Goal: Information Seeking & Learning: Learn about a topic

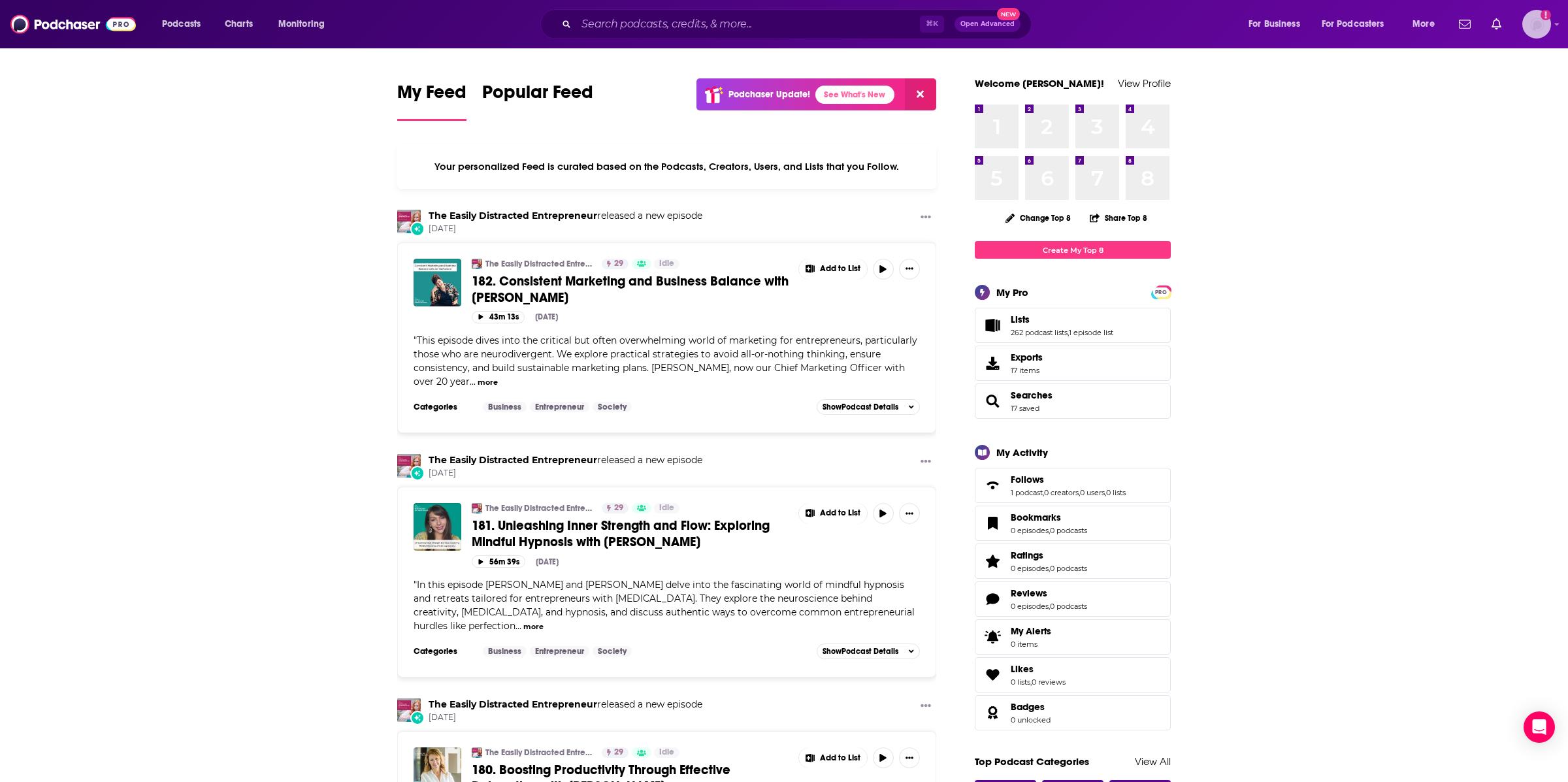
click at [1550, 32] on div "Logged in as TeemsPR" at bounding box center [1536, 24] width 29 height 29
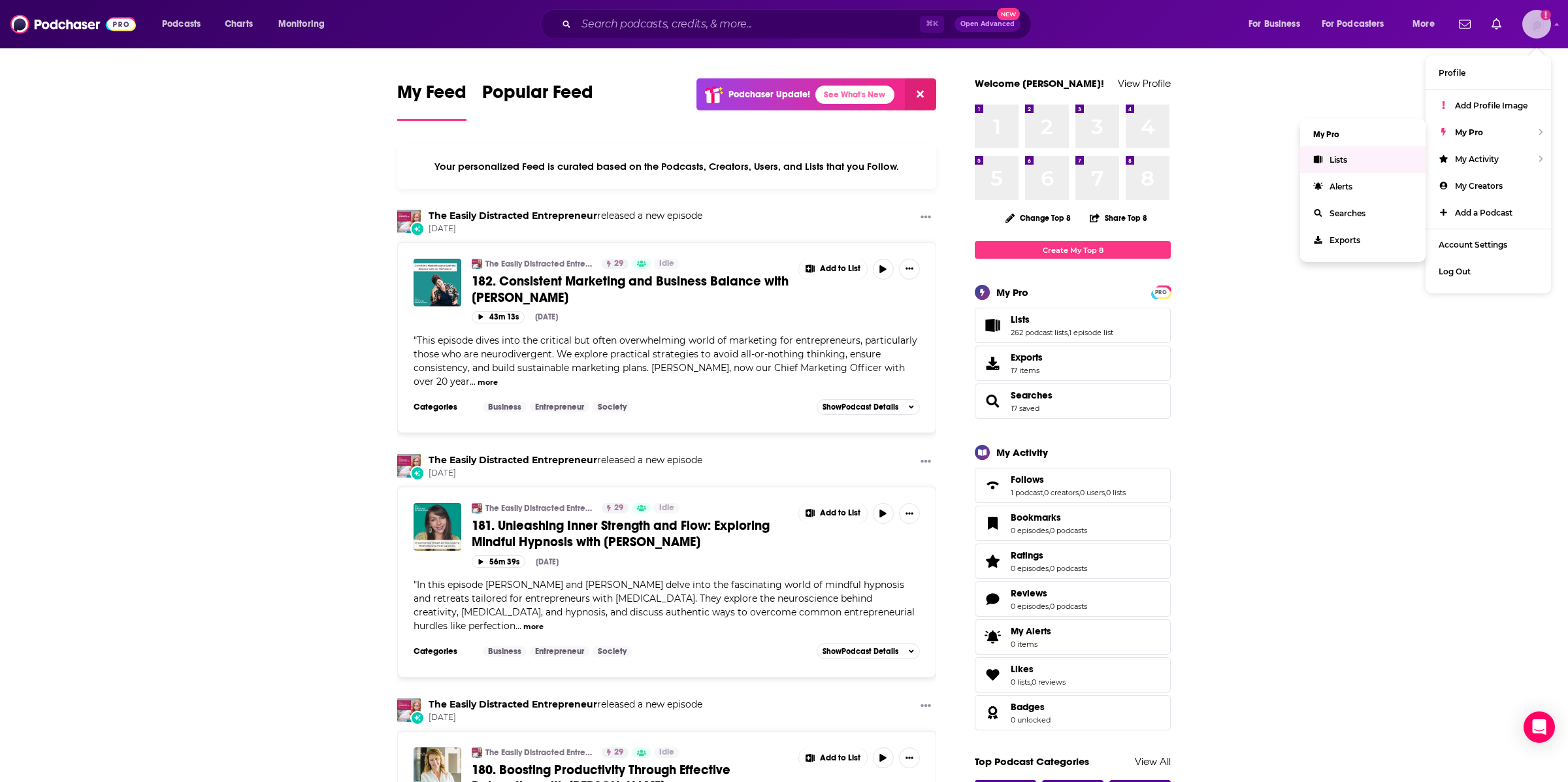
click at [1352, 157] on link "Lists" at bounding box center [1362, 160] width 125 height 27
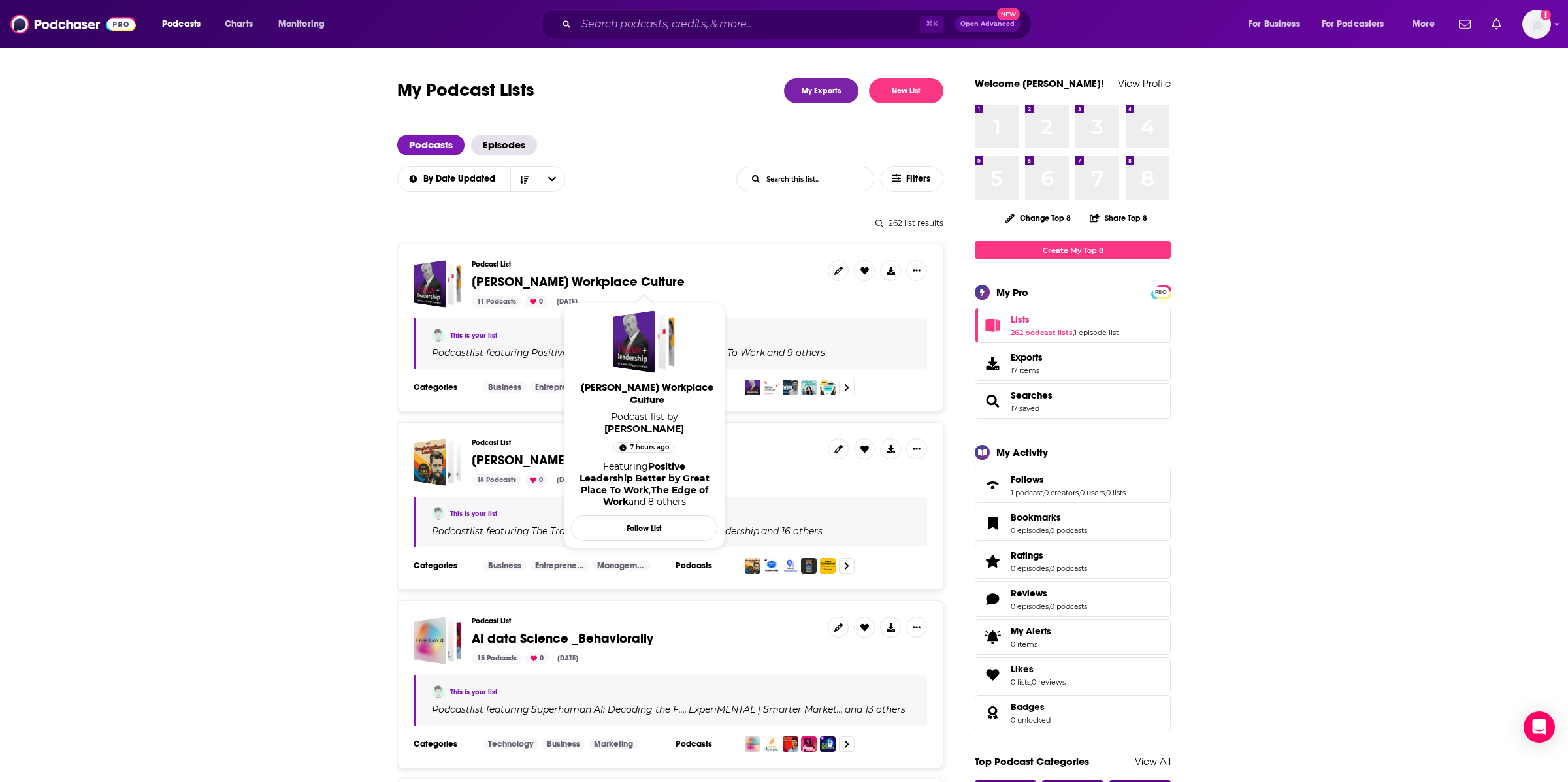
click at [514, 281] on span "[PERSON_NAME] Workplace Culture" at bounding box center [578, 282] width 213 height 16
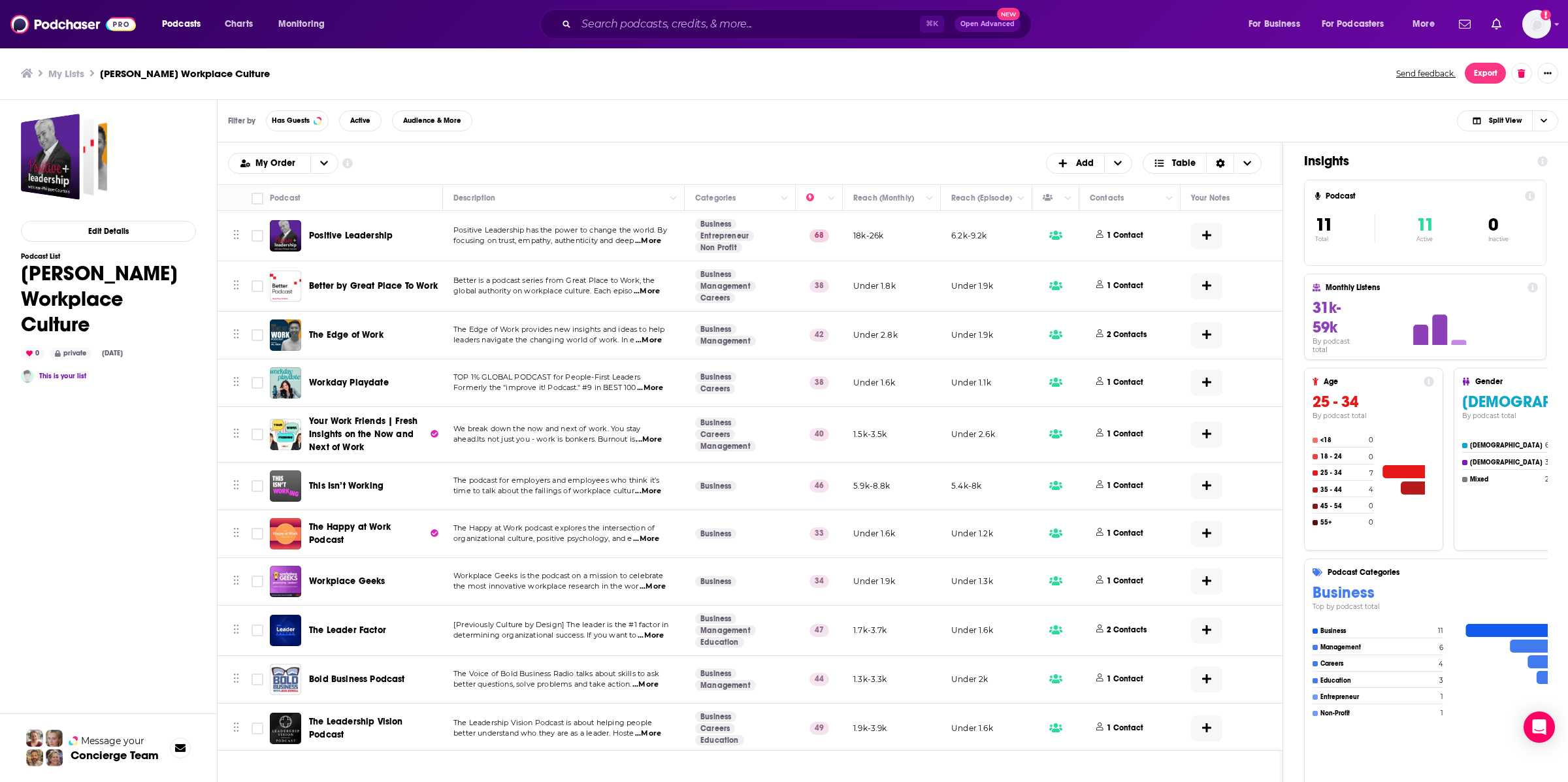
click at [567, 129] on div "Filter by Has Guests Active Audience & More Split View" at bounding box center [893, 121] width 1351 height 42
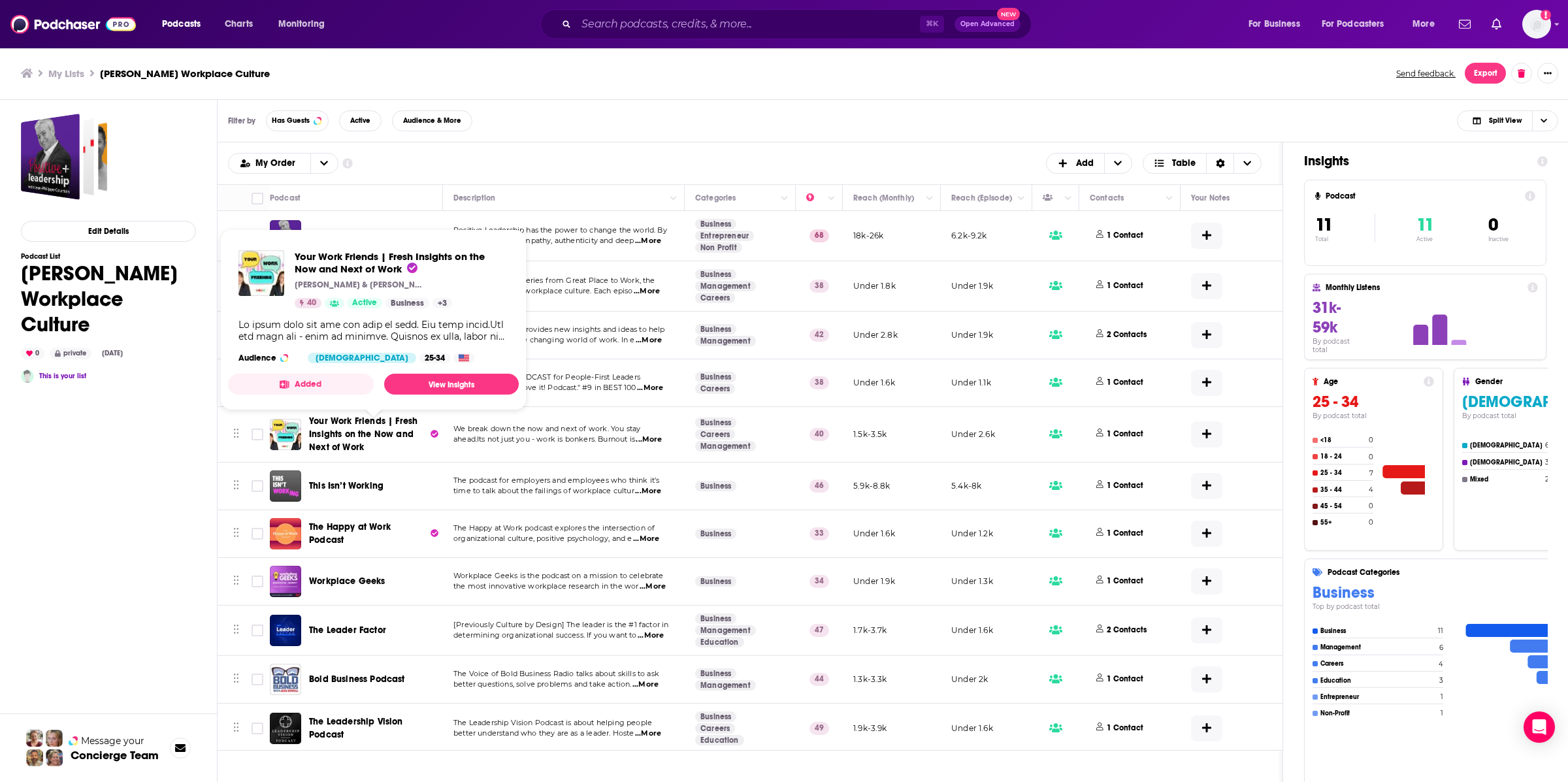
scroll to position [5, 0]
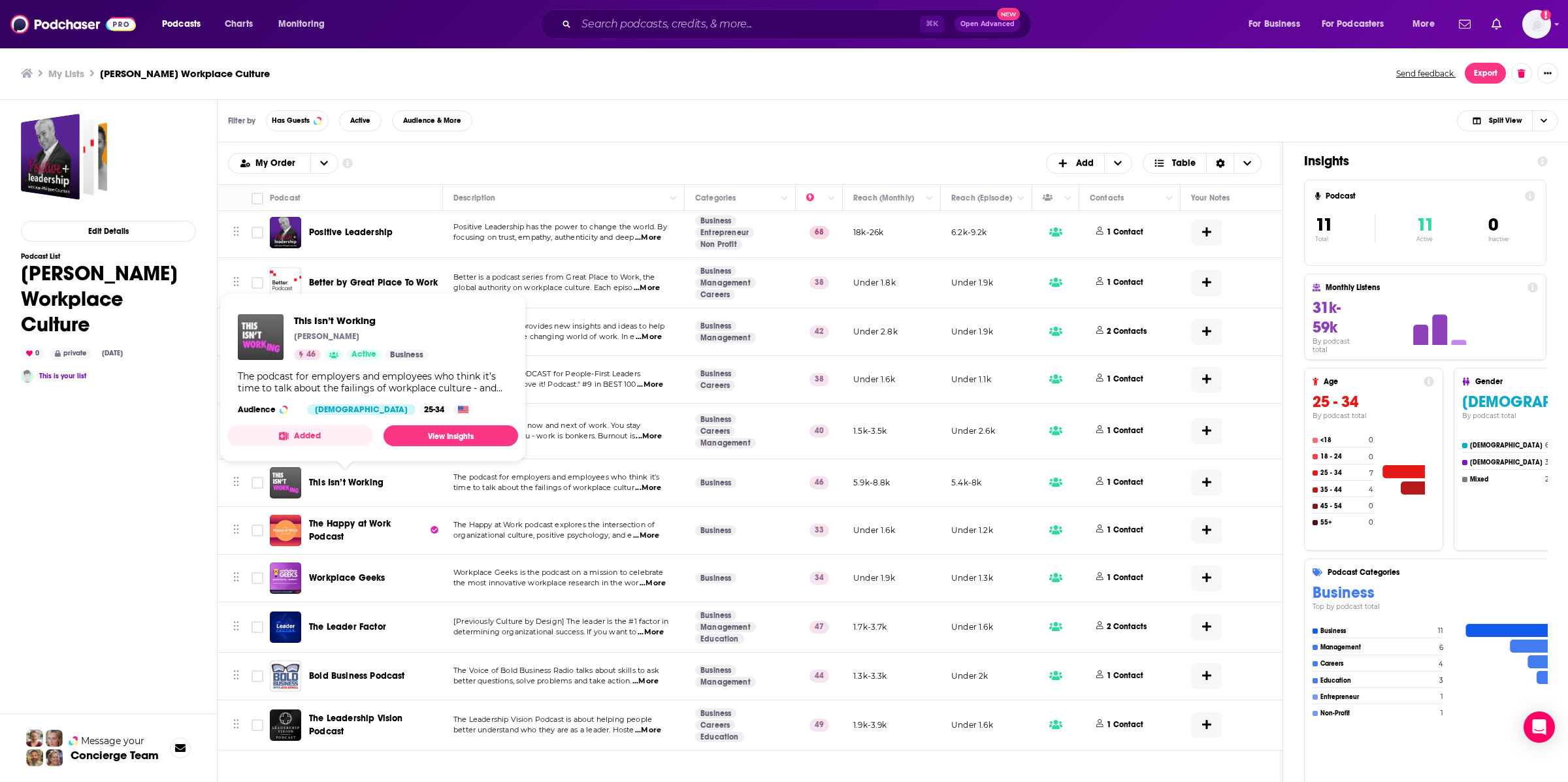
click at [142, 477] on div "Edit Details Podcast List Matt Marcotte Workplace Culture 0 private Oct 15th, 2…" at bounding box center [109, 493] width 175 height 759
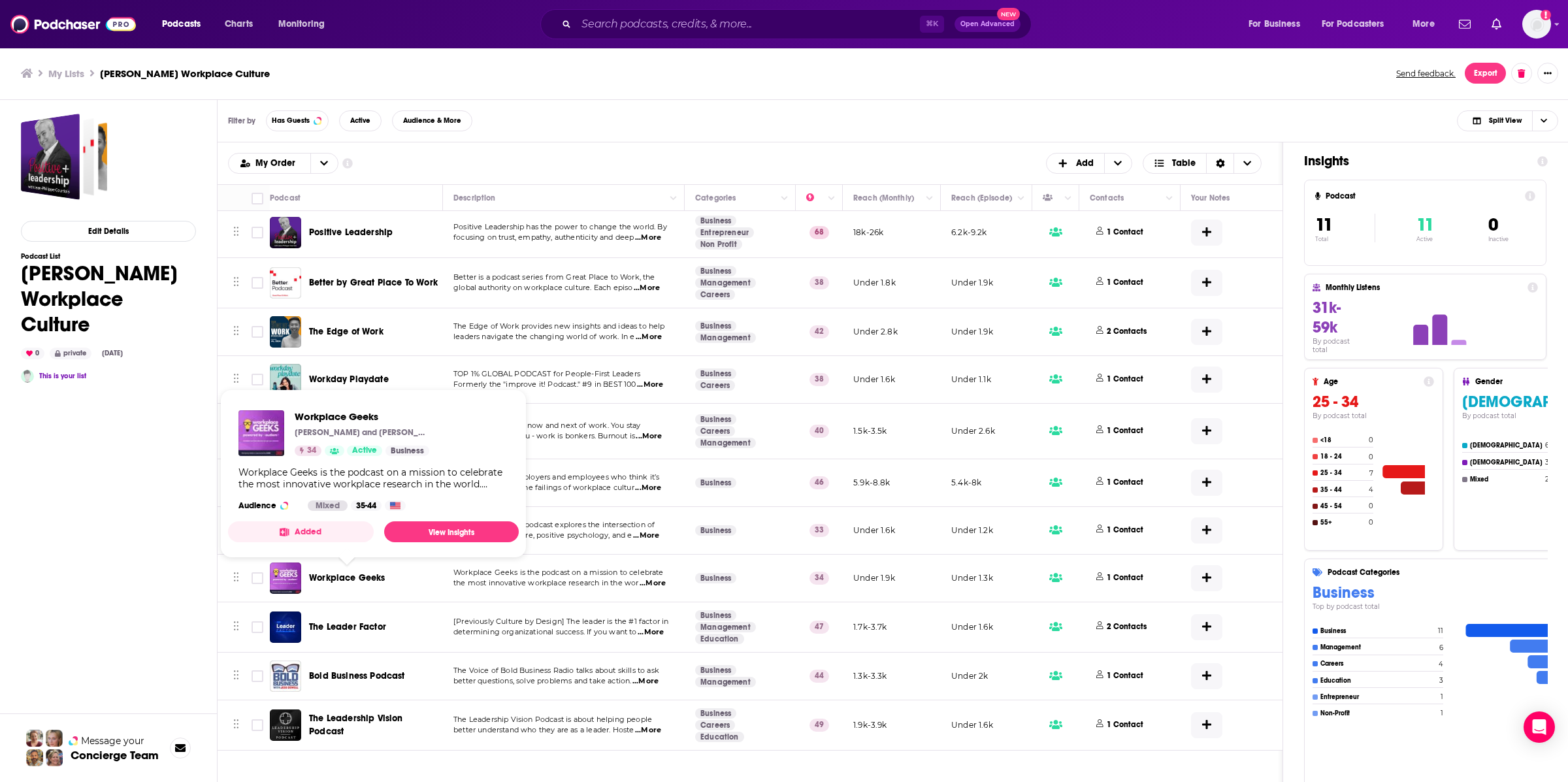
click at [120, 551] on div "Edit Details Podcast List Matt Marcotte Workplace Culture 0 private Oct 15th, 2…" at bounding box center [109, 493] width 175 height 759
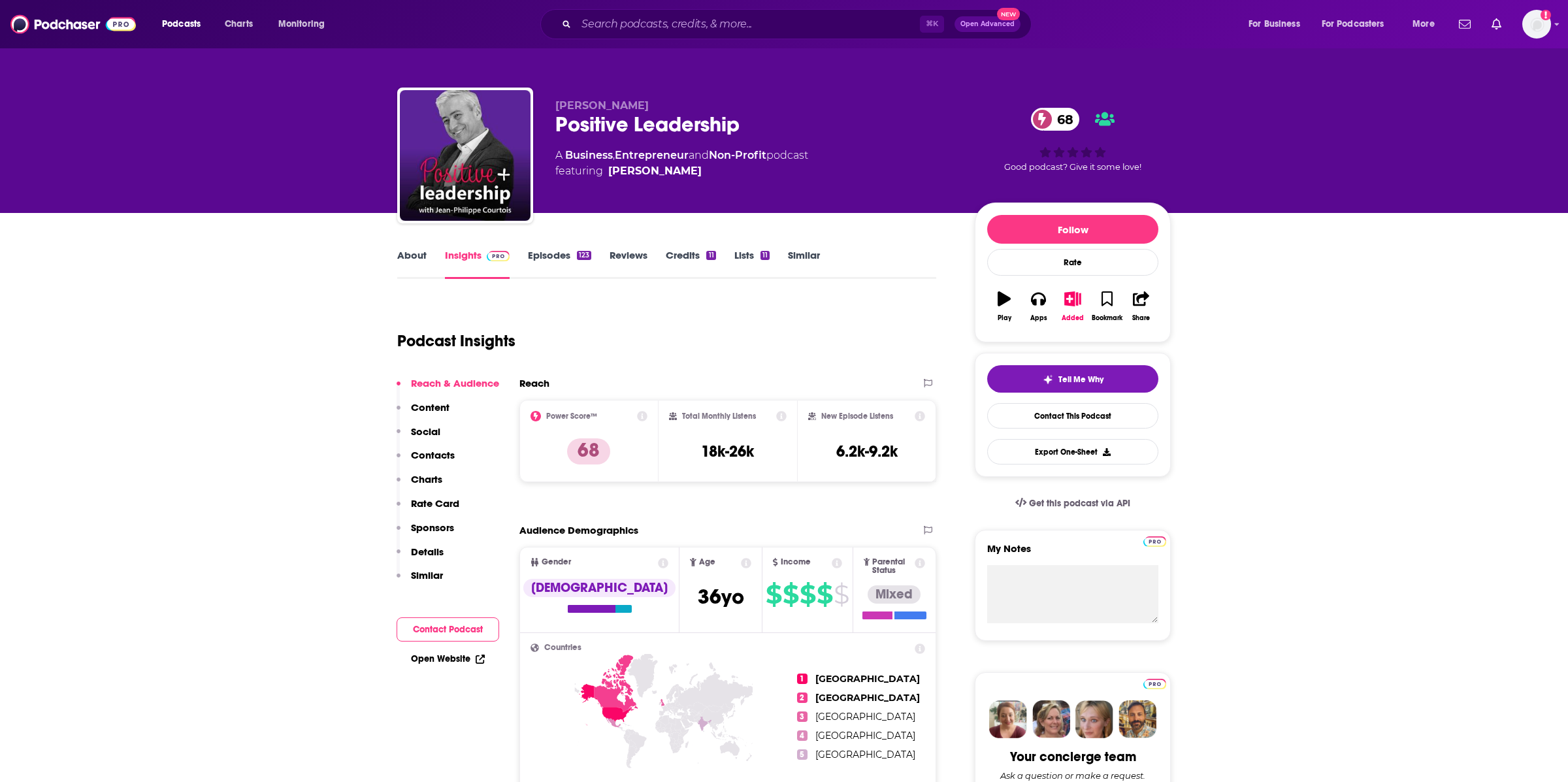
click at [416, 257] on link "About" at bounding box center [412, 264] width 29 height 30
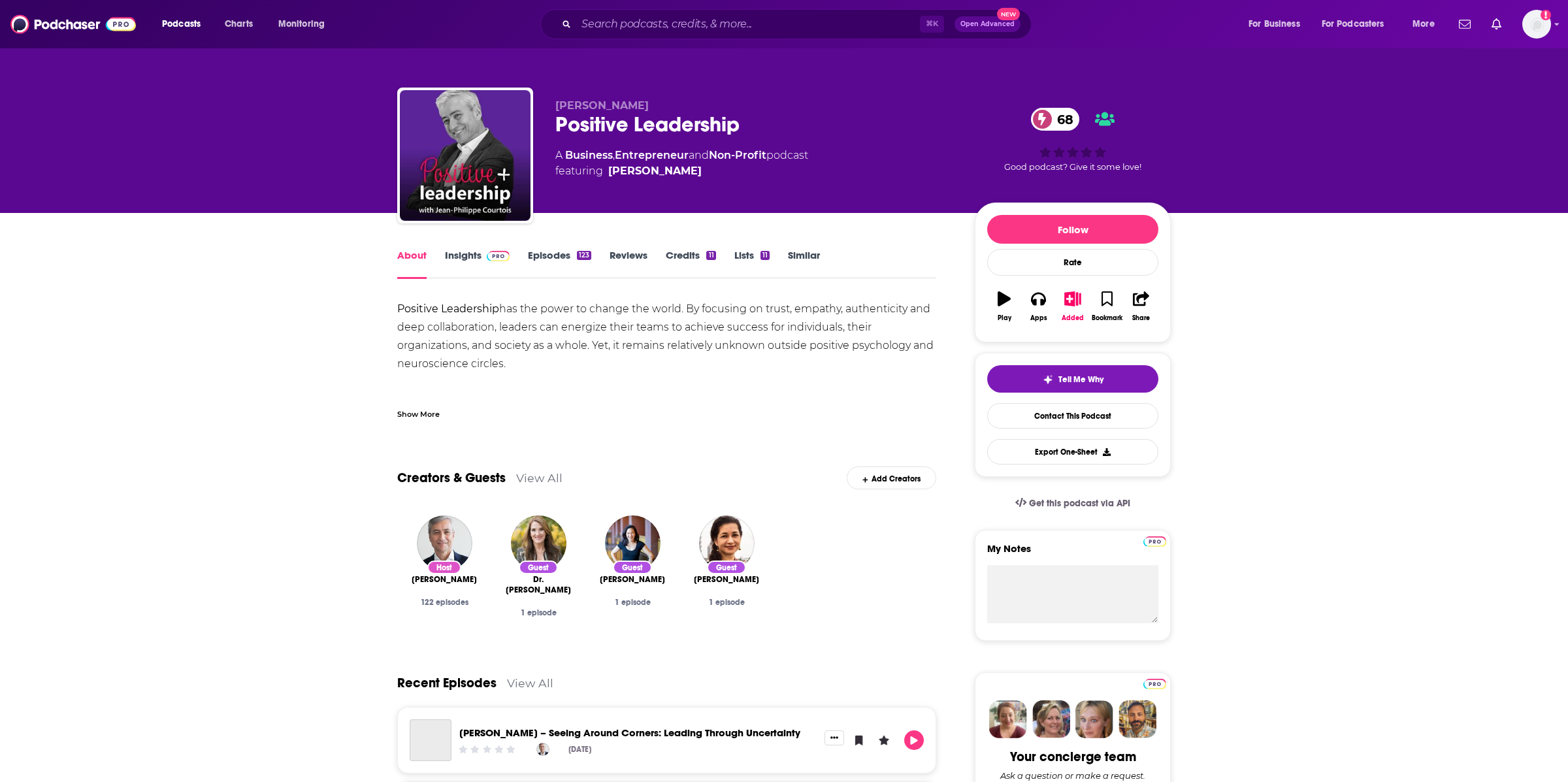
click at [447, 256] on link "Insights" at bounding box center [477, 264] width 64 height 30
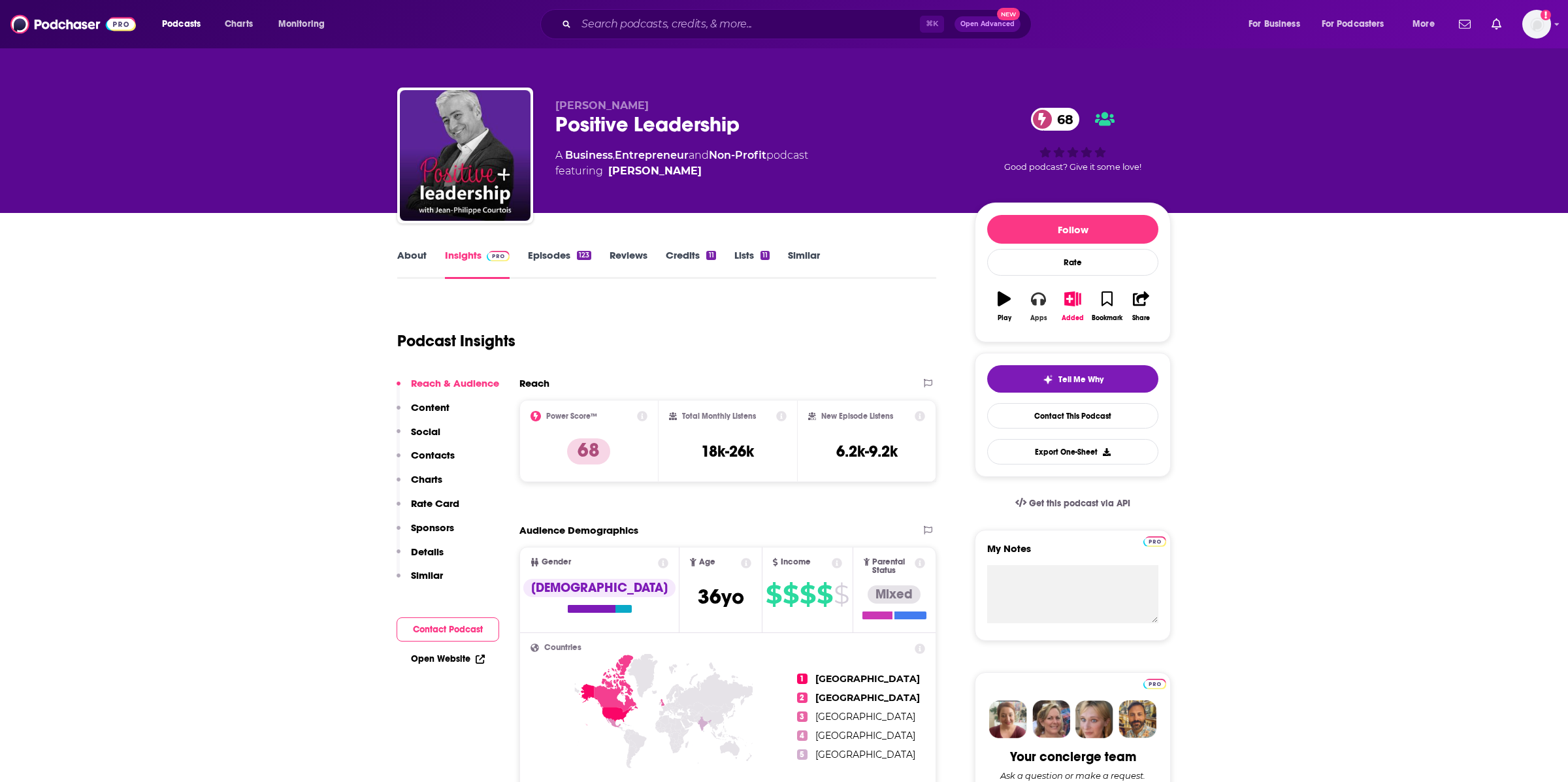
click at [1034, 310] on button "Apps" at bounding box center [1038, 306] width 34 height 47
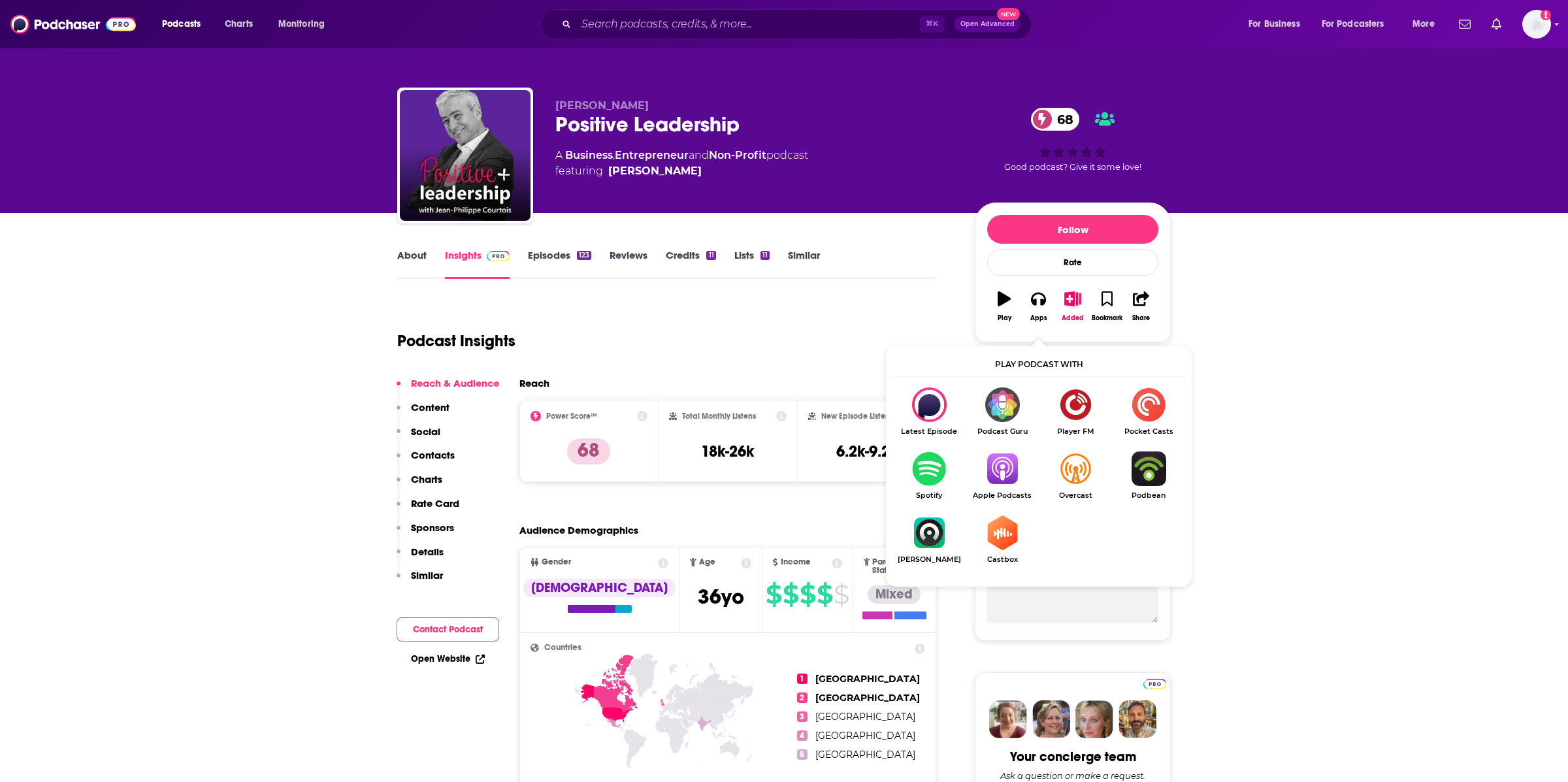
click at [1005, 475] on img "Show Listen On dropdown" at bounding box center [1002, 468] width 73 height 35
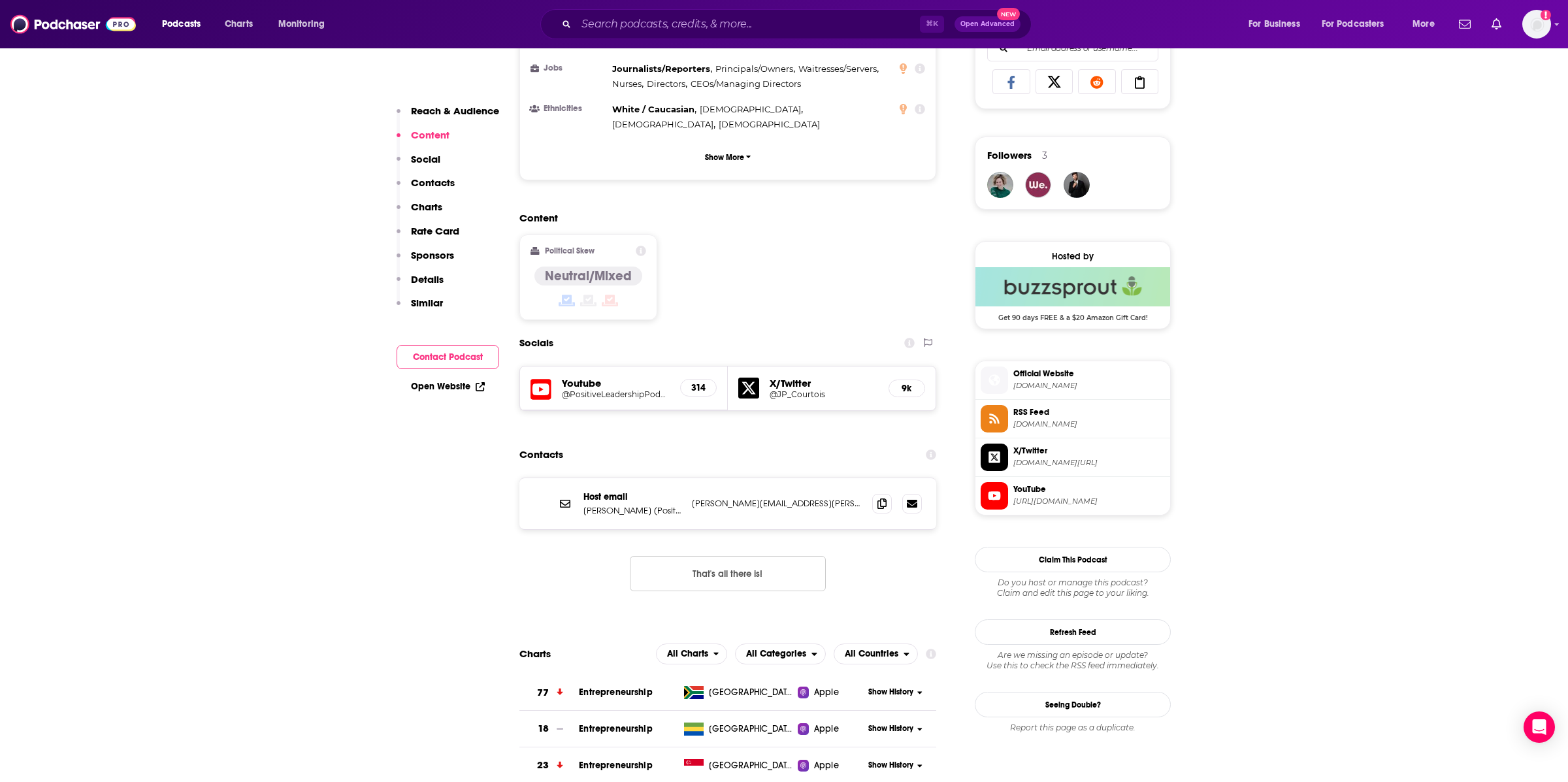
scroll to position [876, 0]
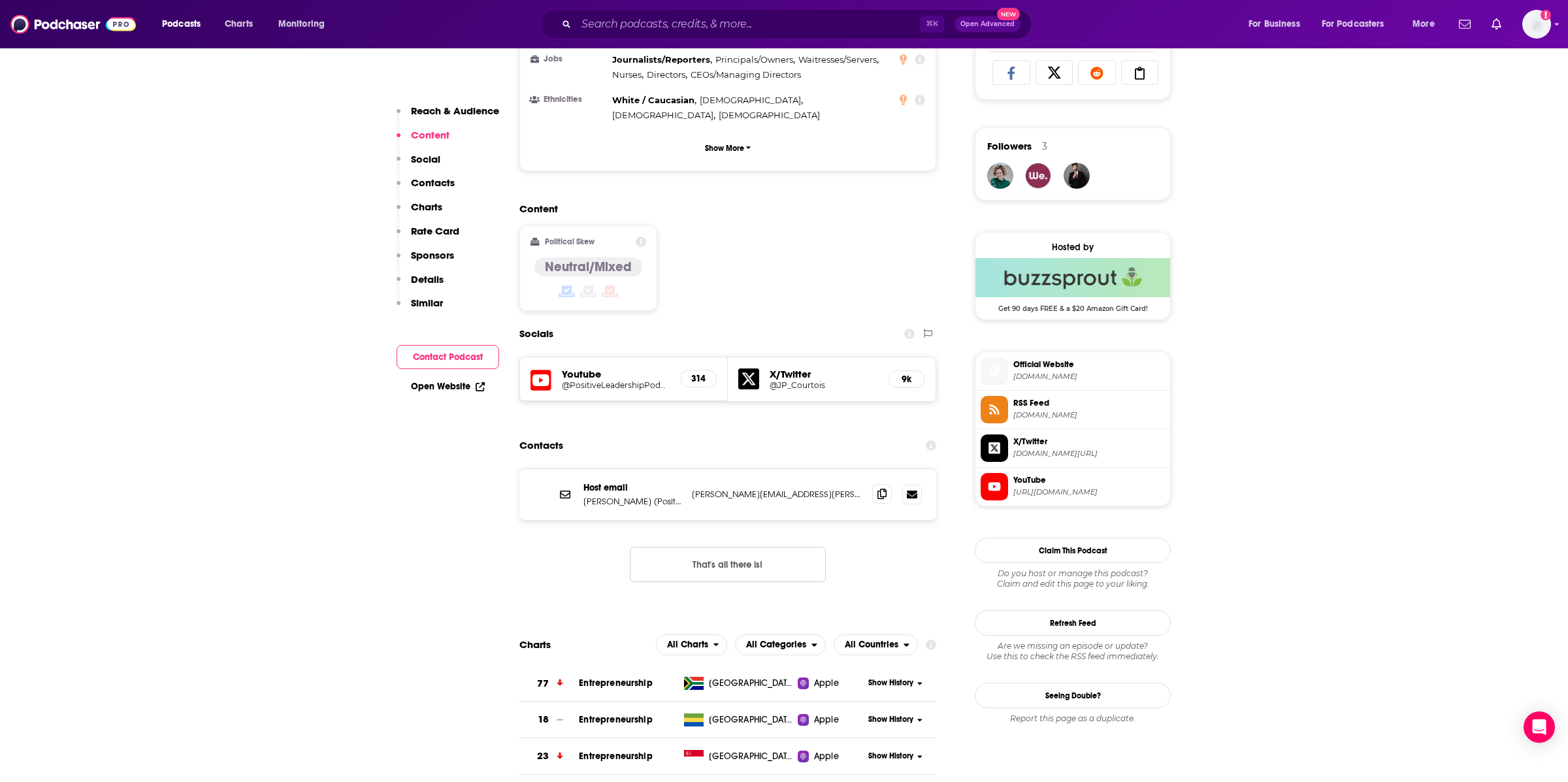
click at [880, 488] on icon at bounding box center [882, 493] width 9 height 10
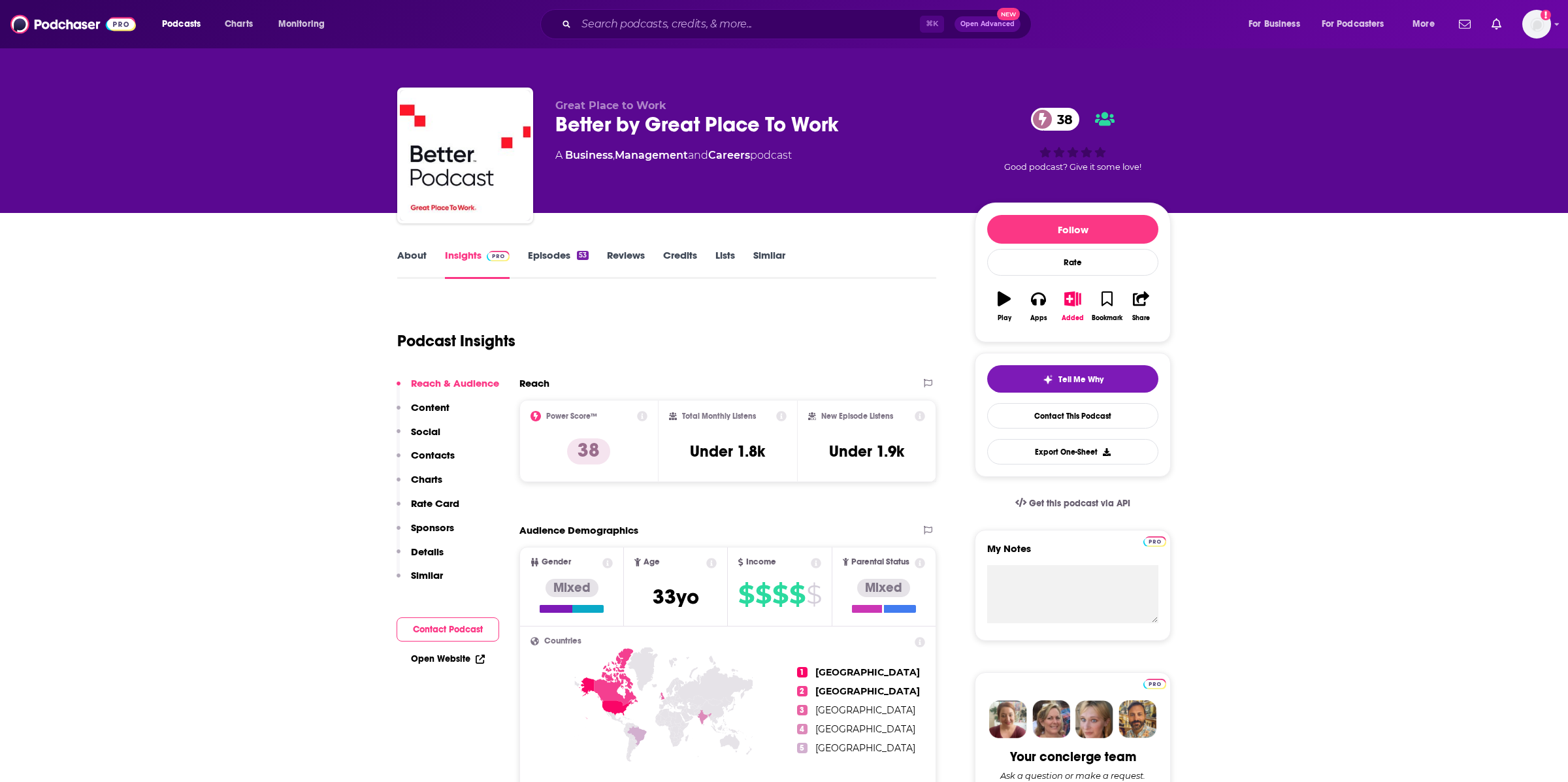
click at [416, 266] on link "About" at bounding box center [412, 264] width 29 height 30
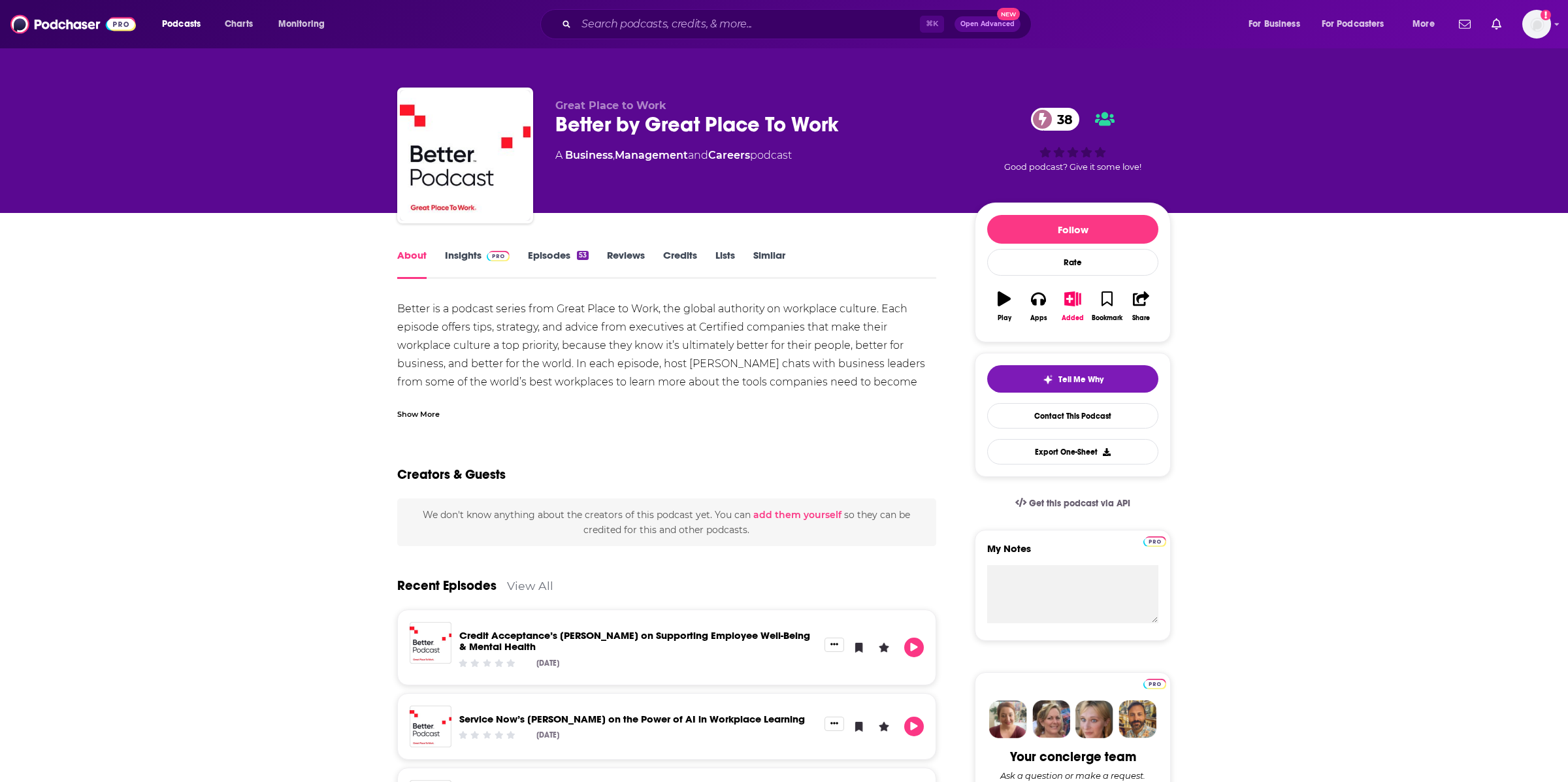
click at [462, 263] on link "Insights" at bounding box center [477, 264] width 64 height 30
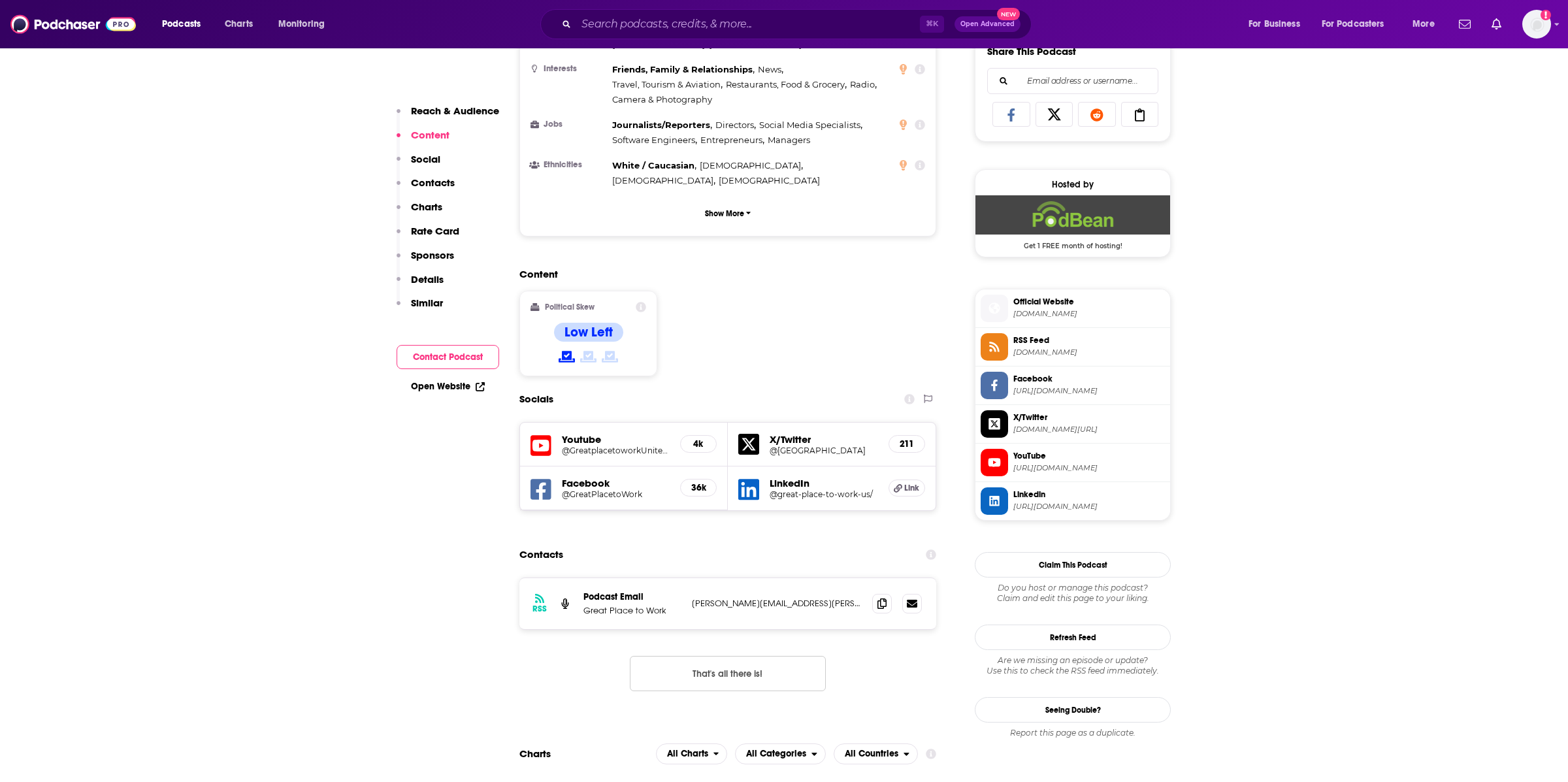
scroll to position [864, 0]
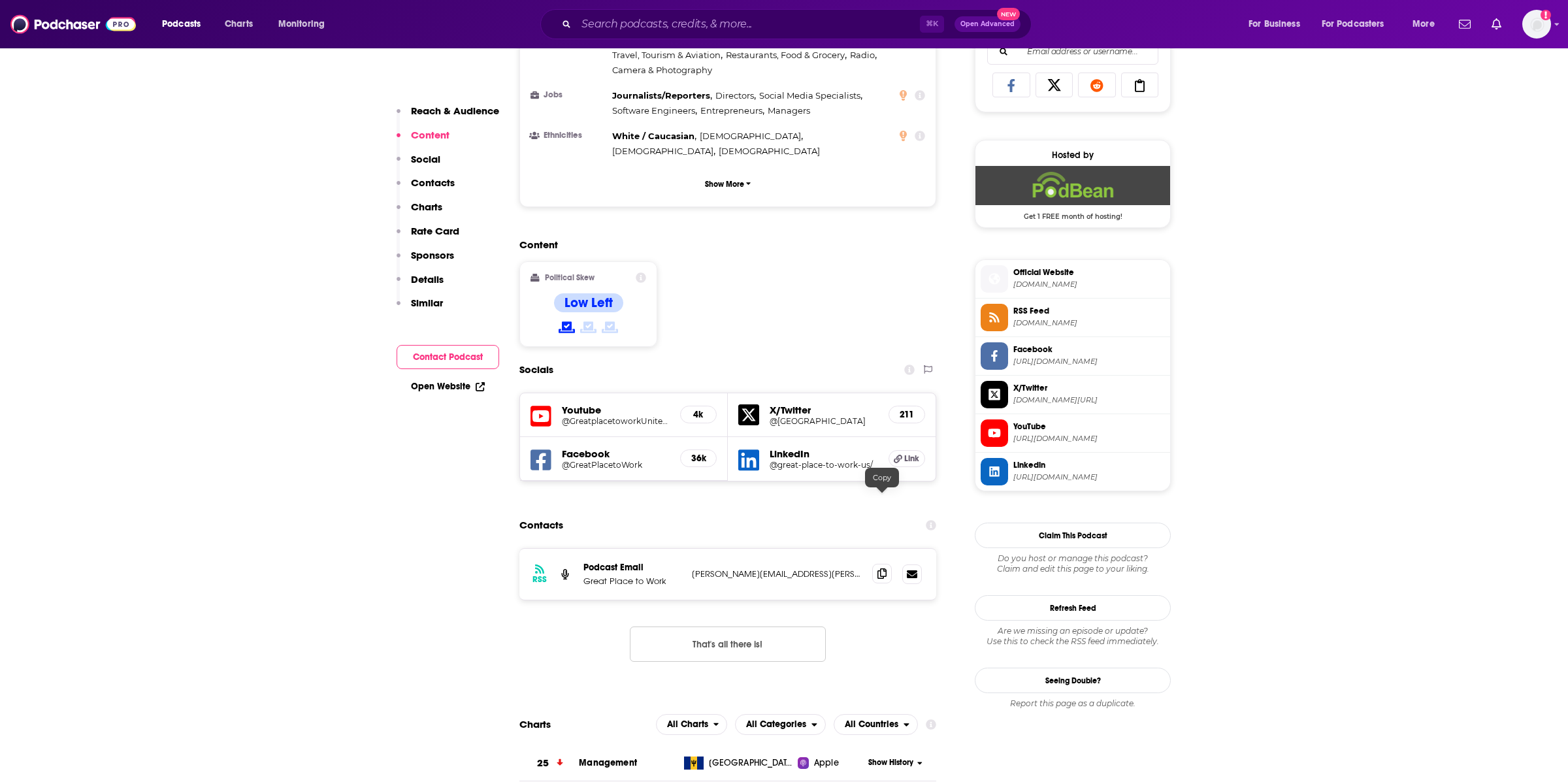
click at [876, 564] on span at bounding box center [882, 573] width 20 height 20
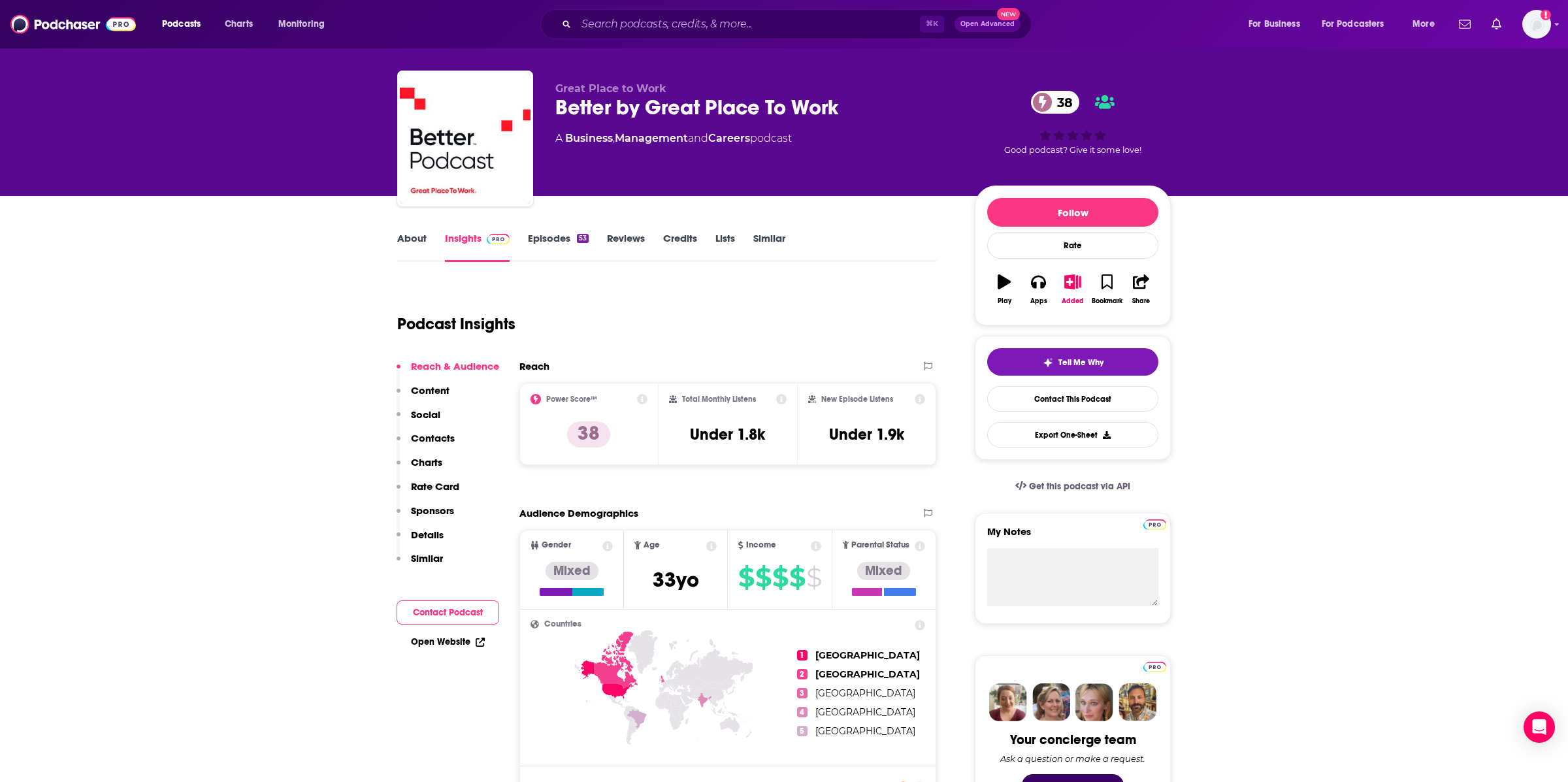
scroll to position [0, 0]
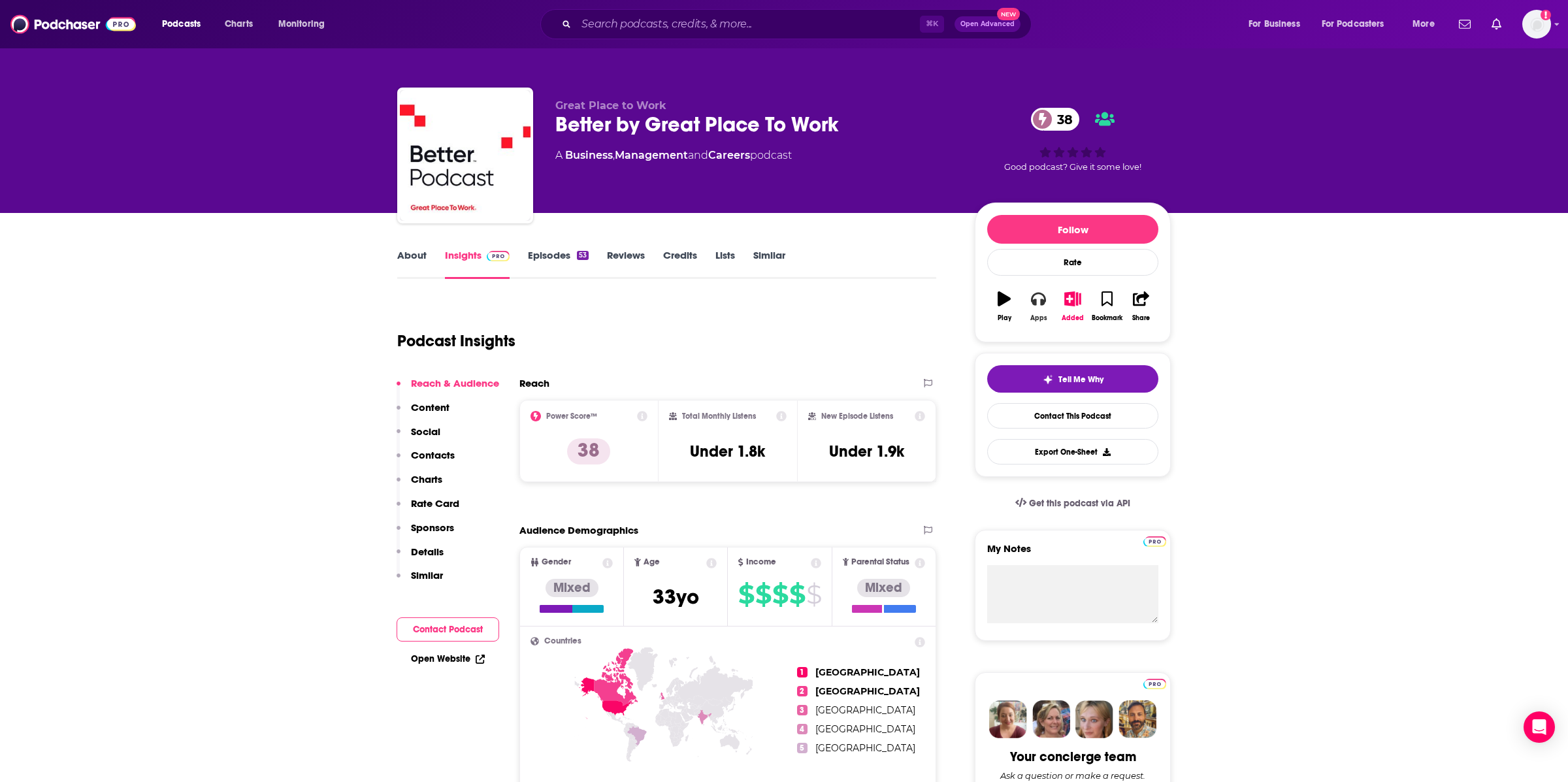
click at [1031, 309] on button "Apps" at bounding box center [1038, 306] width 34 height 47
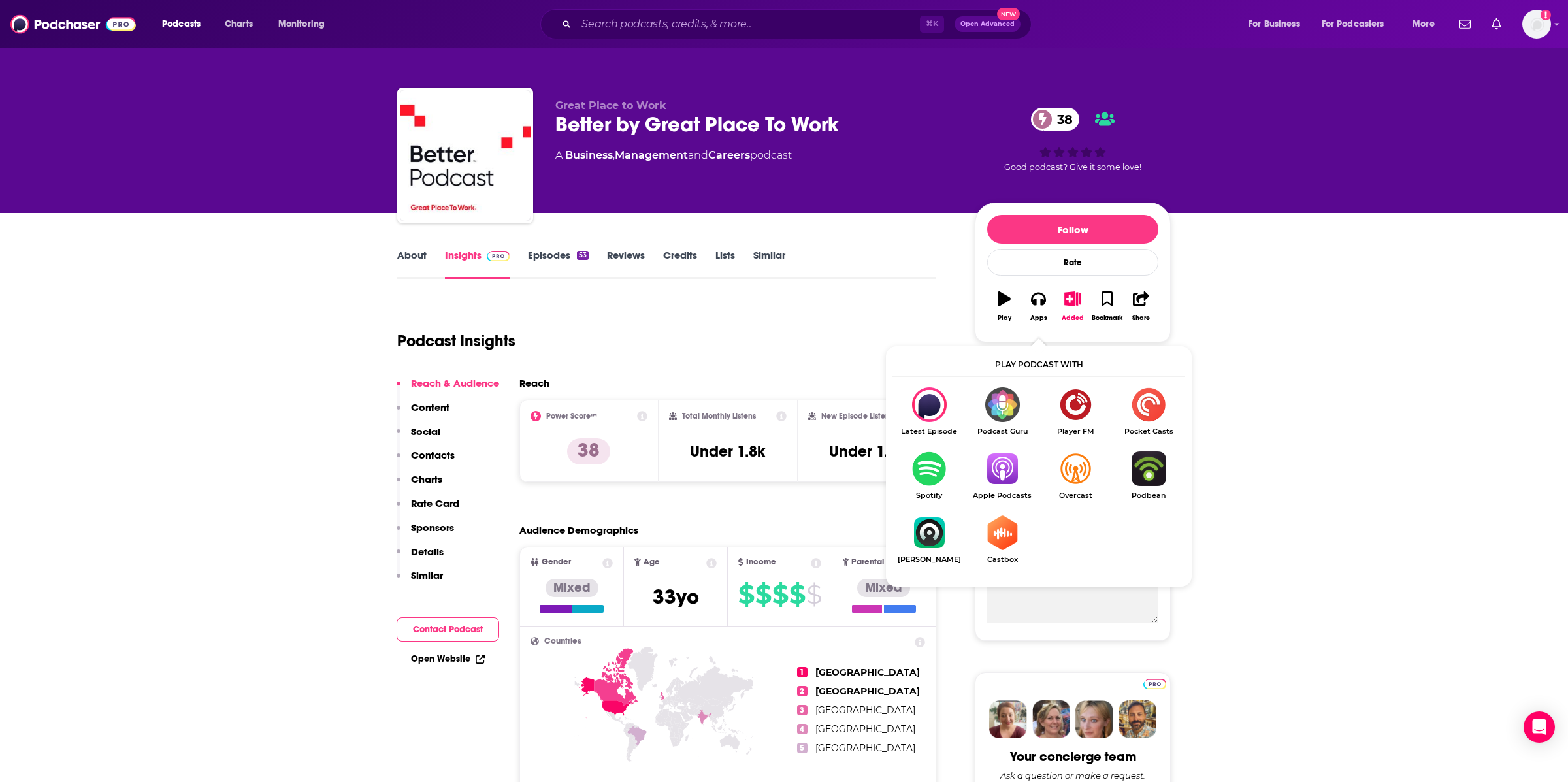
click at [998, 464] on img "Show Listen On dropdown" at bounding box center [1002, 468] width 73 height 35
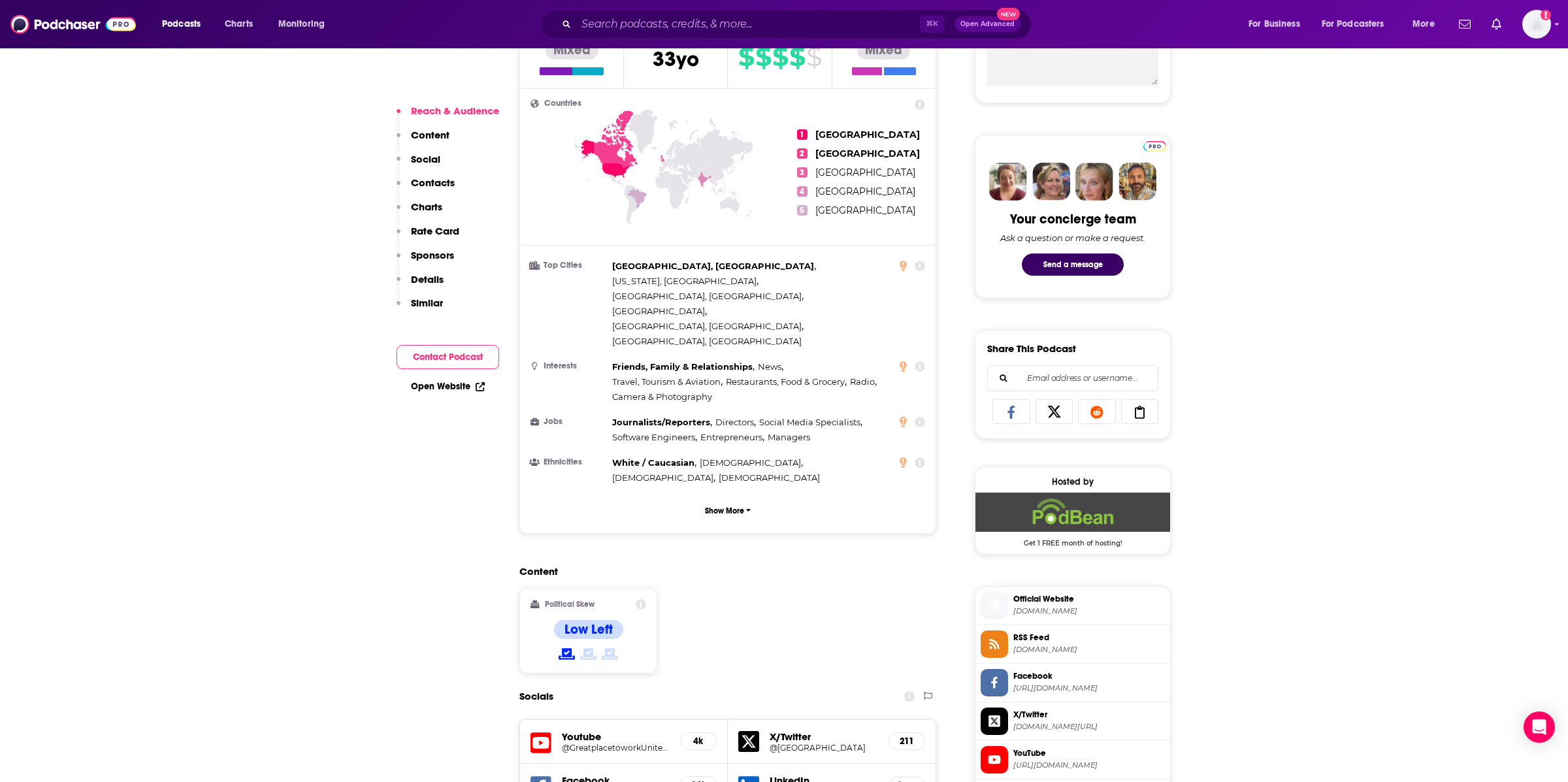
scroll to position [777, 0]
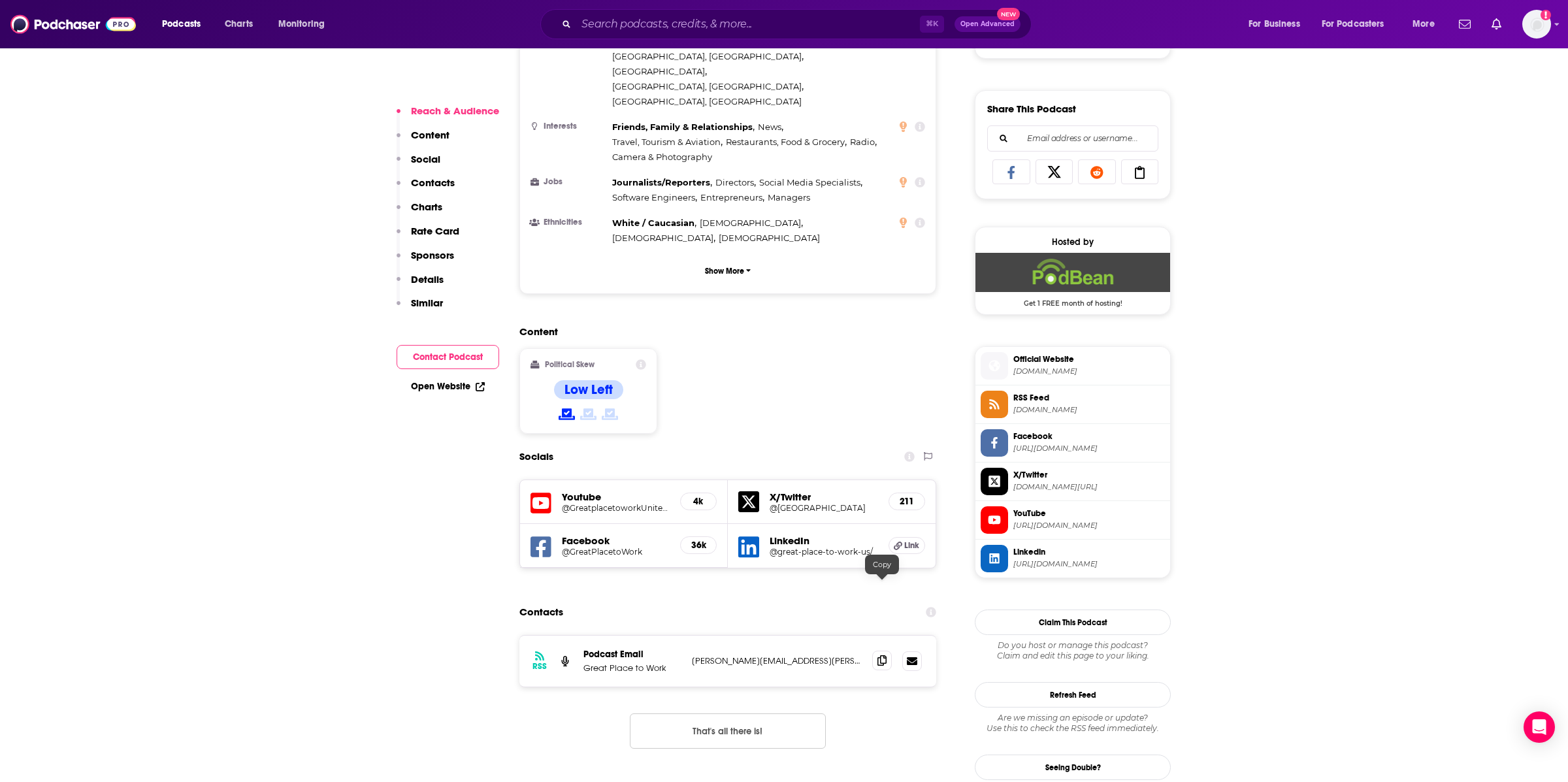
click at [882, 655] on icon at bounding box center [882, 660] width 9 height 10
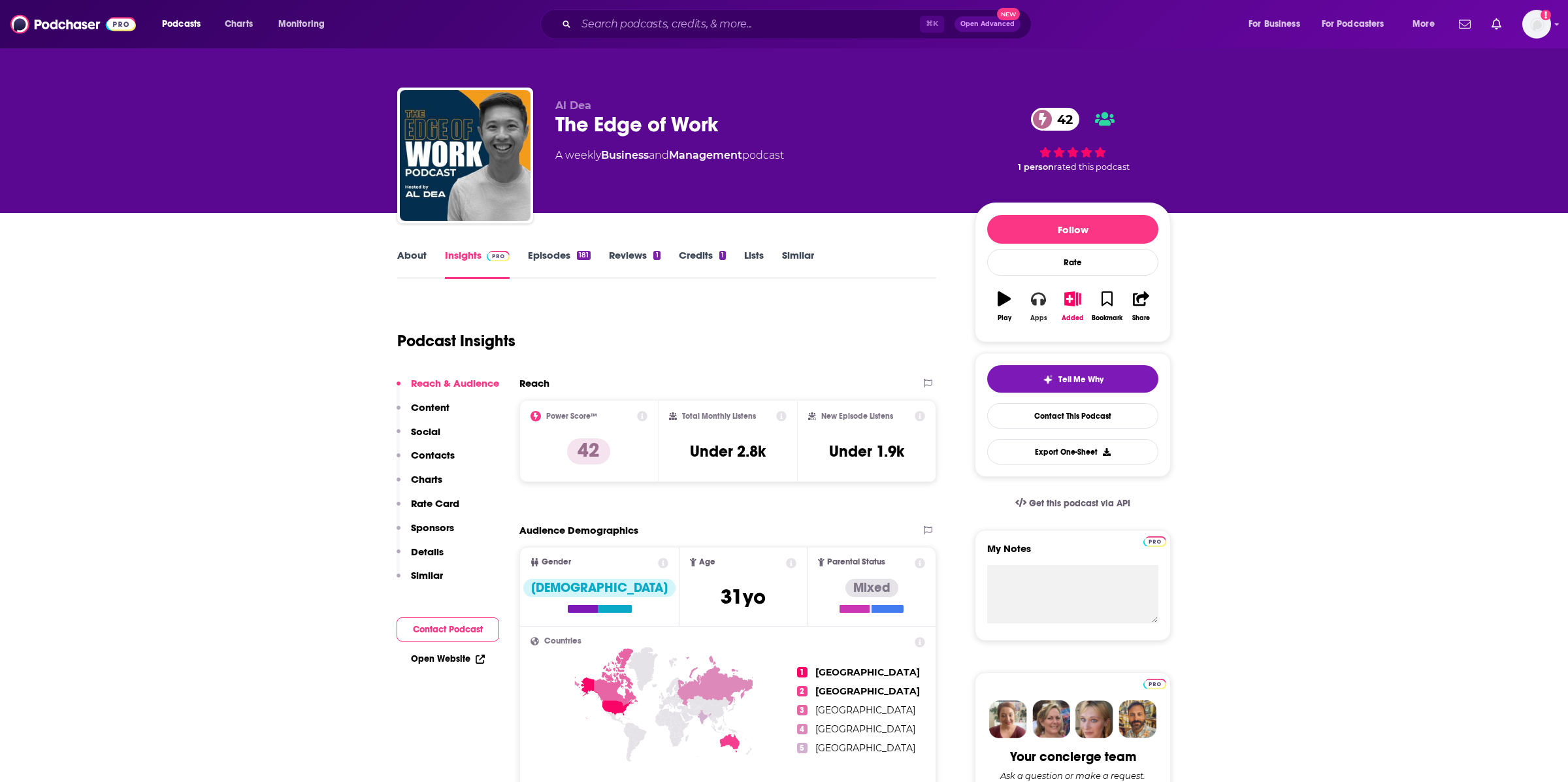
click at [1037, 299] on icon "button" at bounding box center [1038, 298] width 14 height 14
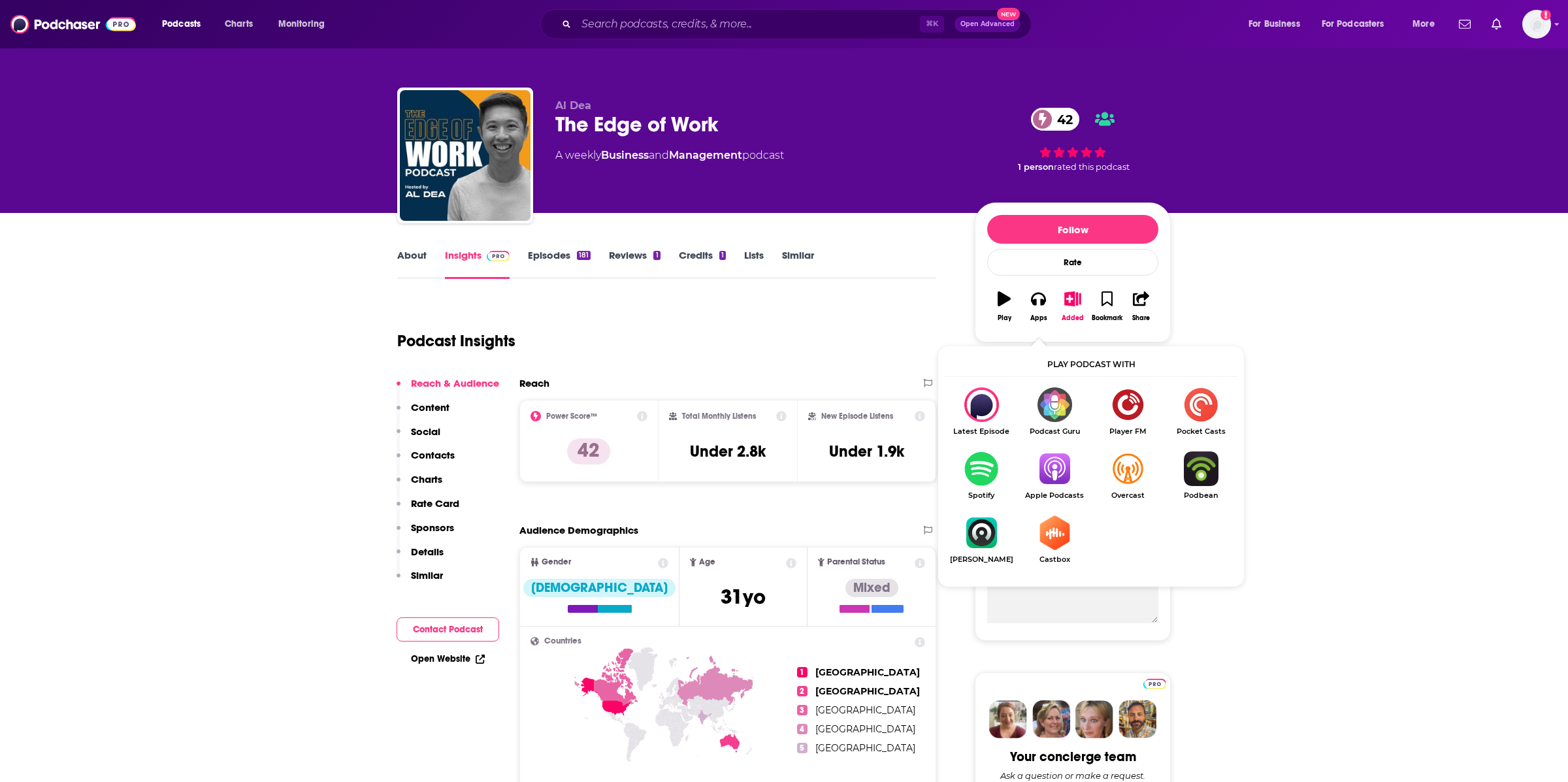
click at [1051, 471] on img "Show Listen On dropdown" at bounding box center [1054, 468] width 73 height 35
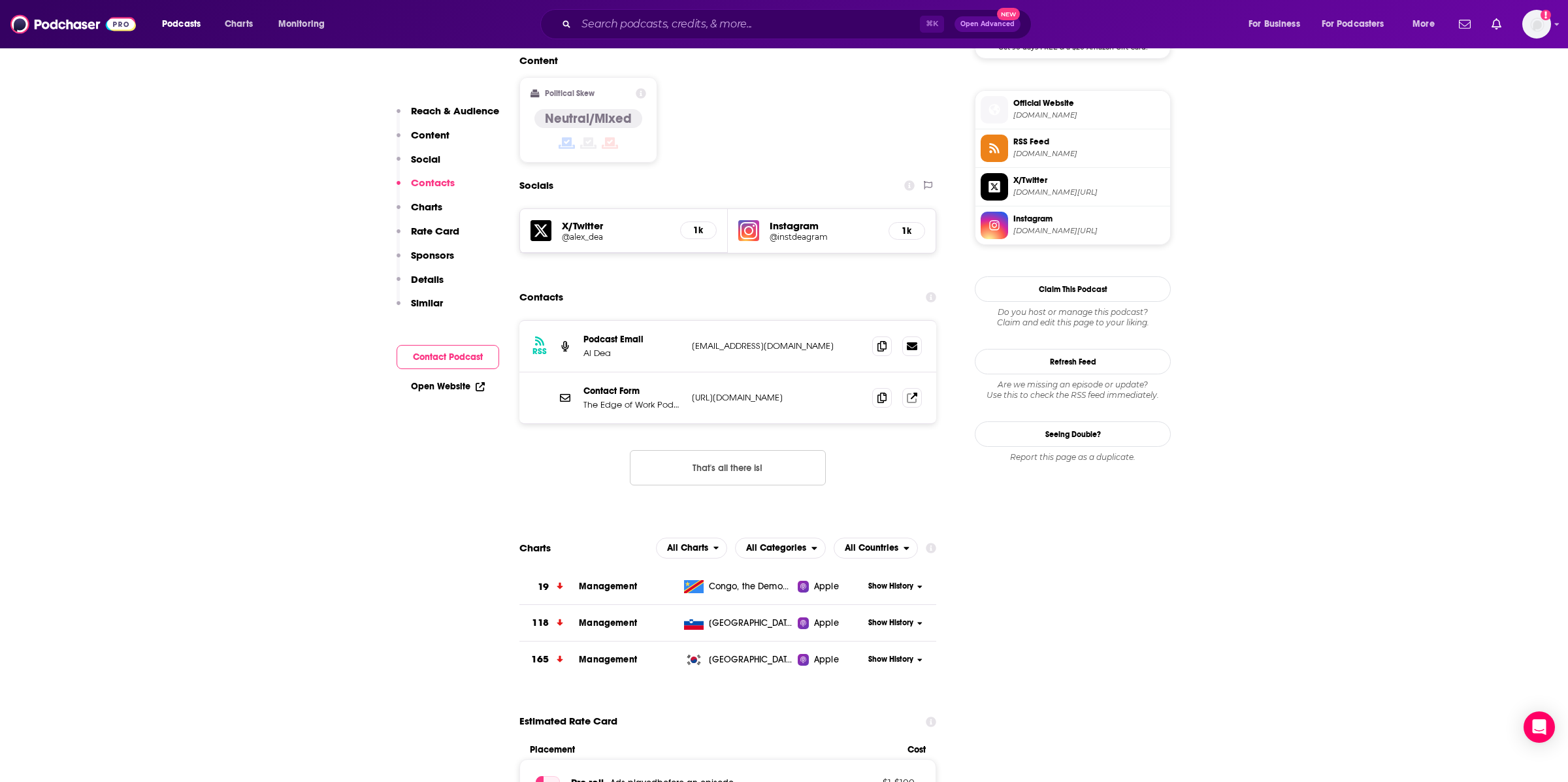
scroll to position [981, 0]
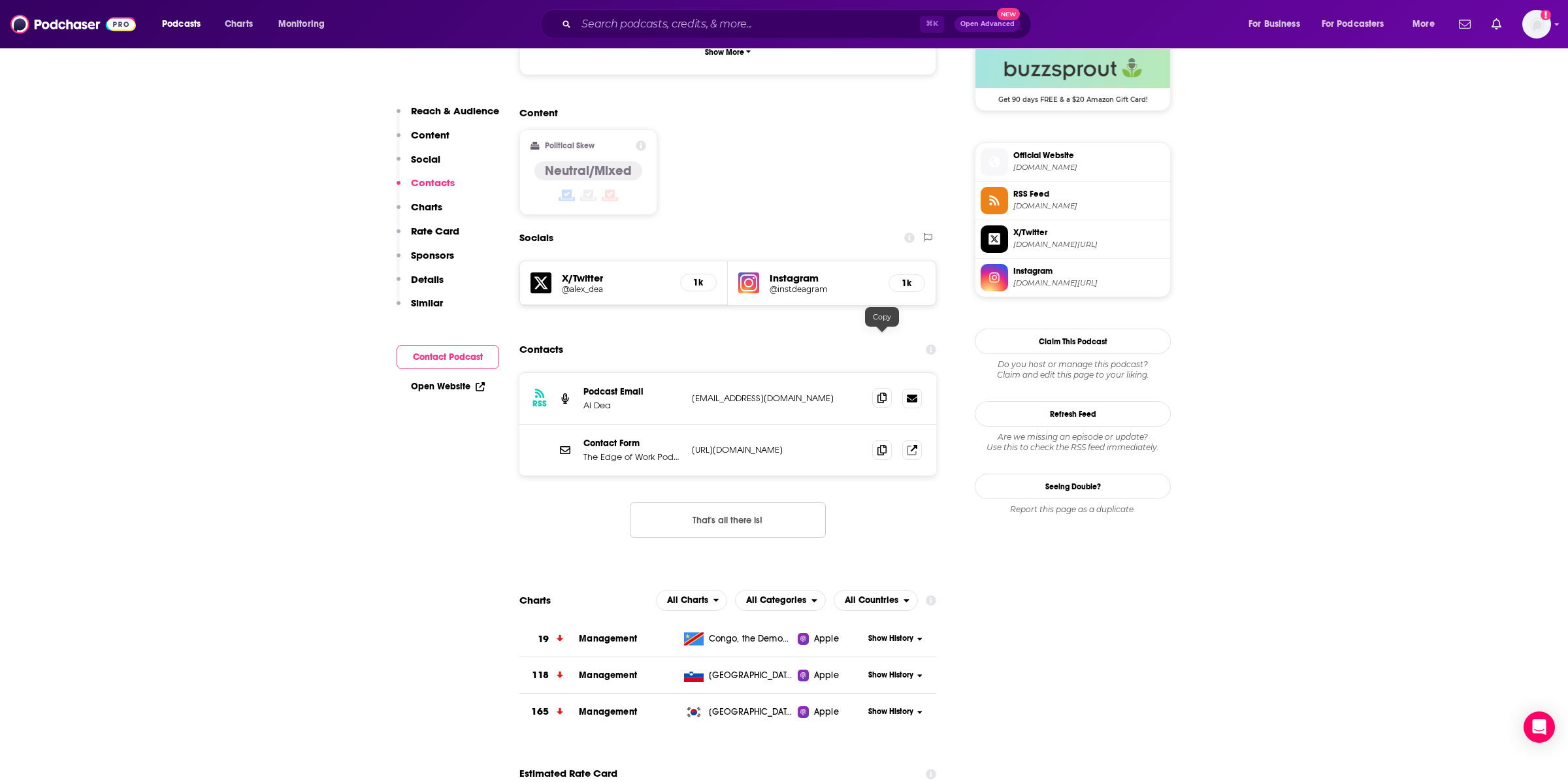
click at [878, 392] on icon at bounding box center [882, 397] width 9 height 10
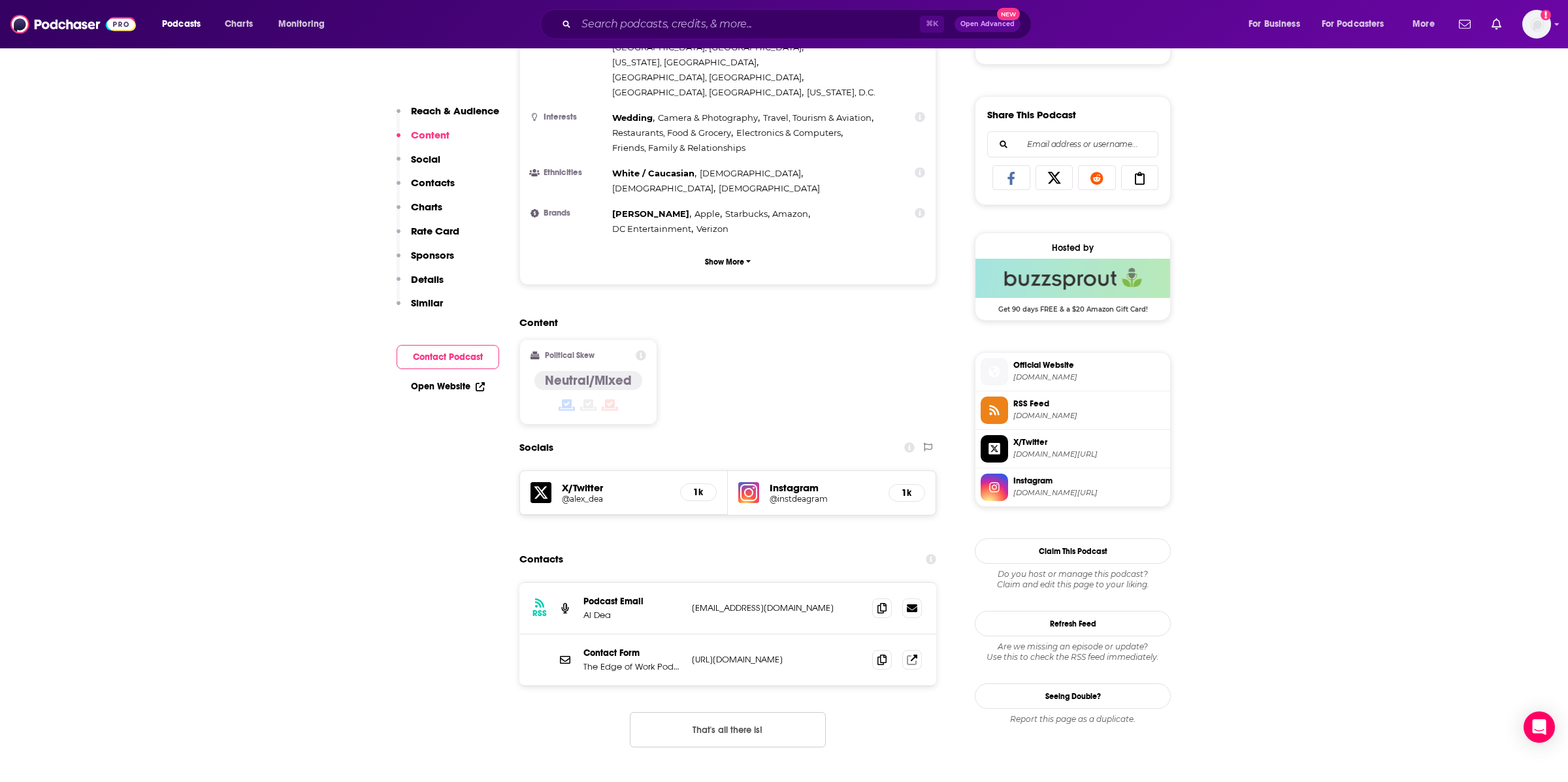
scroll to position [700, 0]
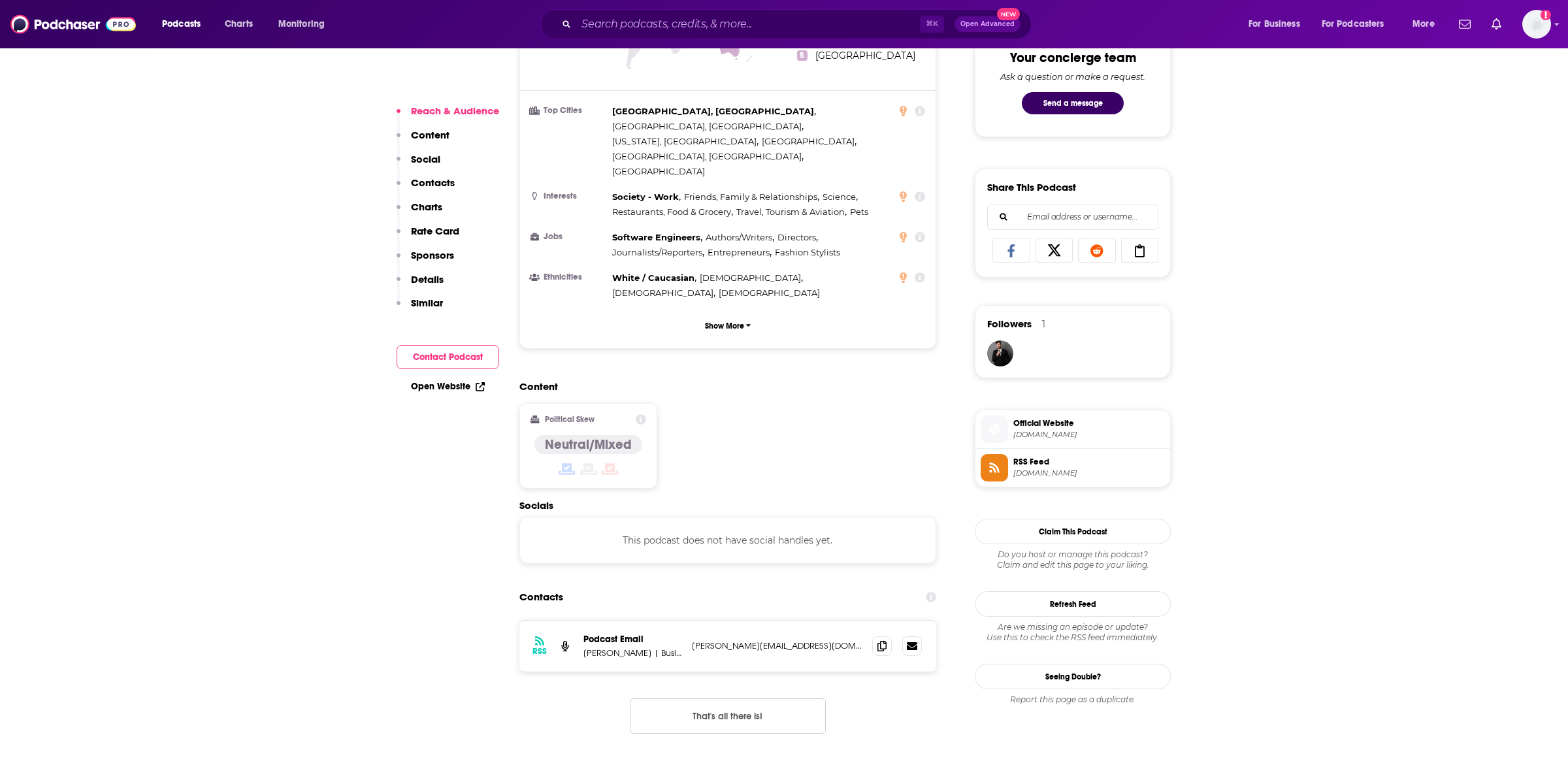
scroll to position [704, 0]
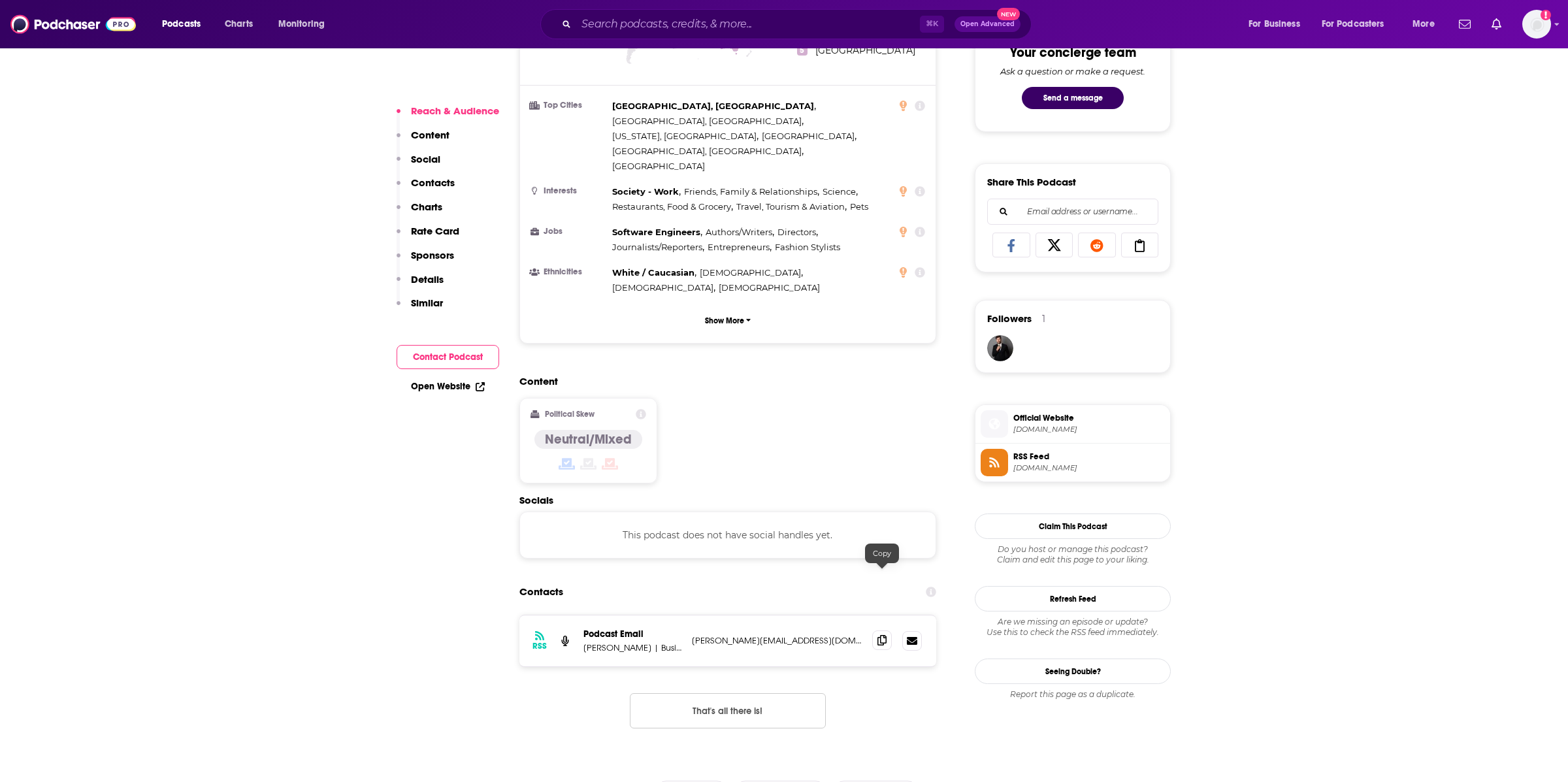
click at [884, 635] on icon at bounding box center [882, 640] width 9 height 10
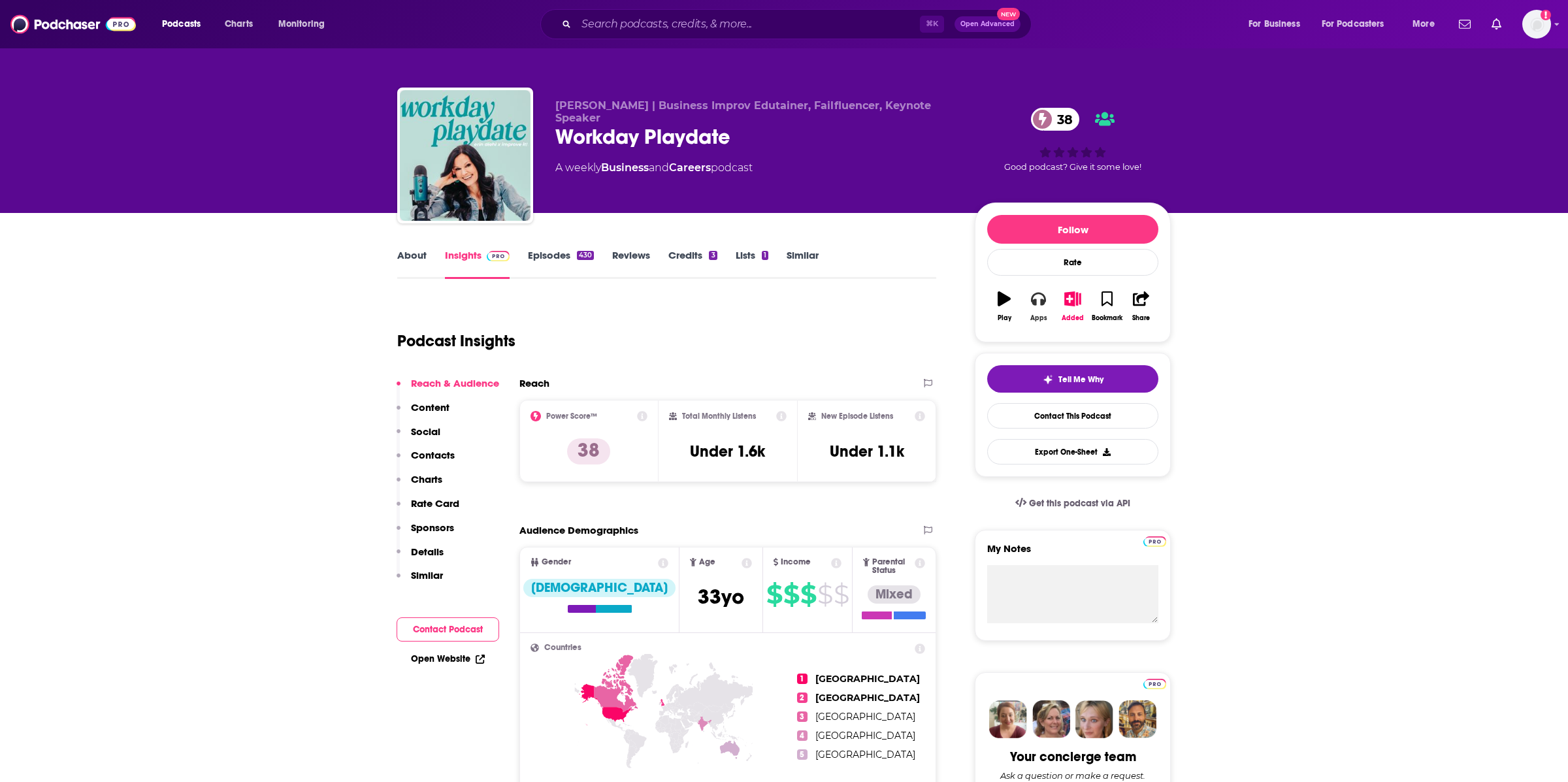
click at [1041, 322] on div "Apps" at bounding box center [1038, 318] width 17 height 8
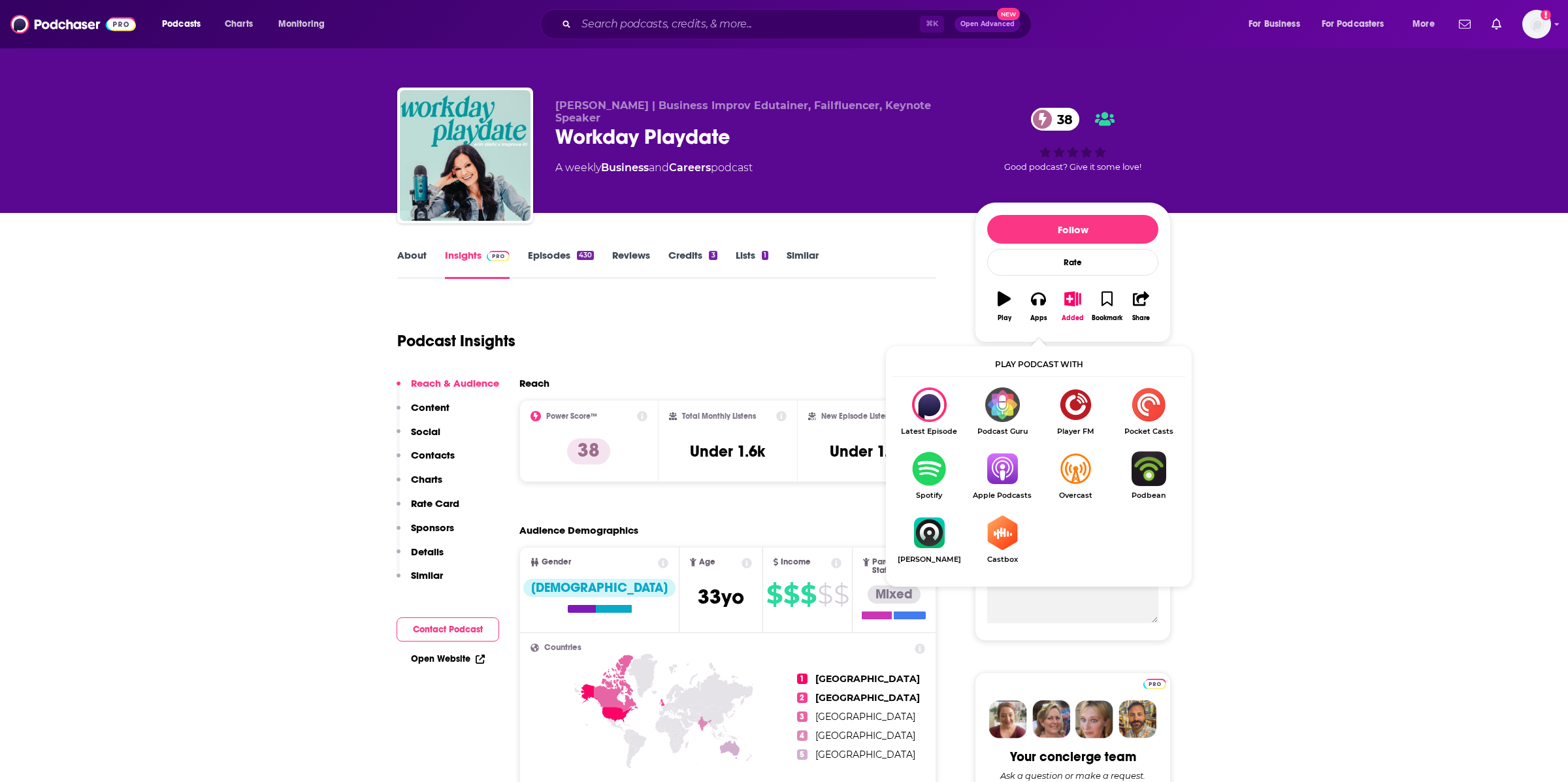
click at [1003, 480] on img "Show Listen On dropdown" at bounding box center [1002, 468] width 73 height 35
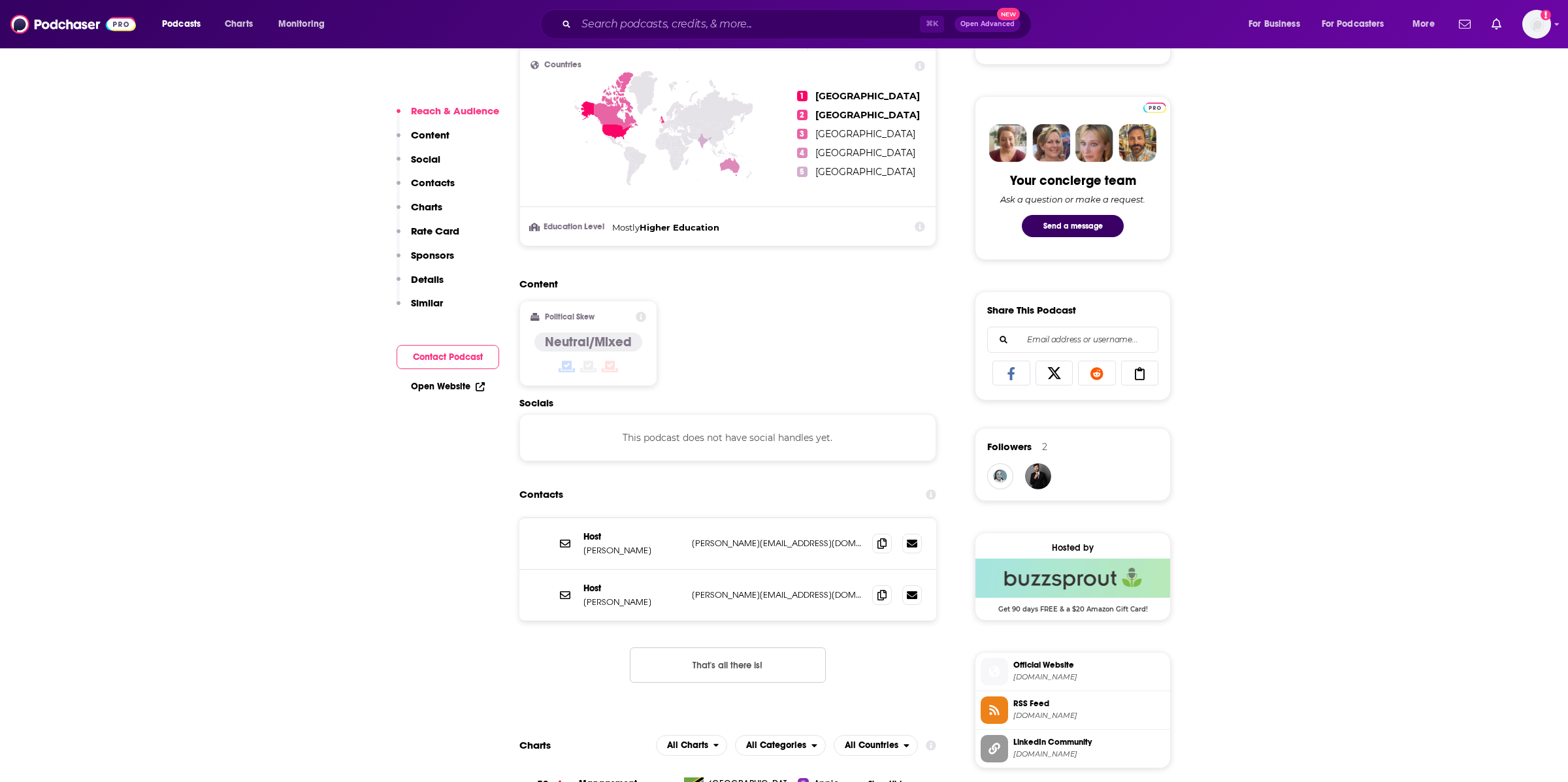
scroll to position [601, 0]
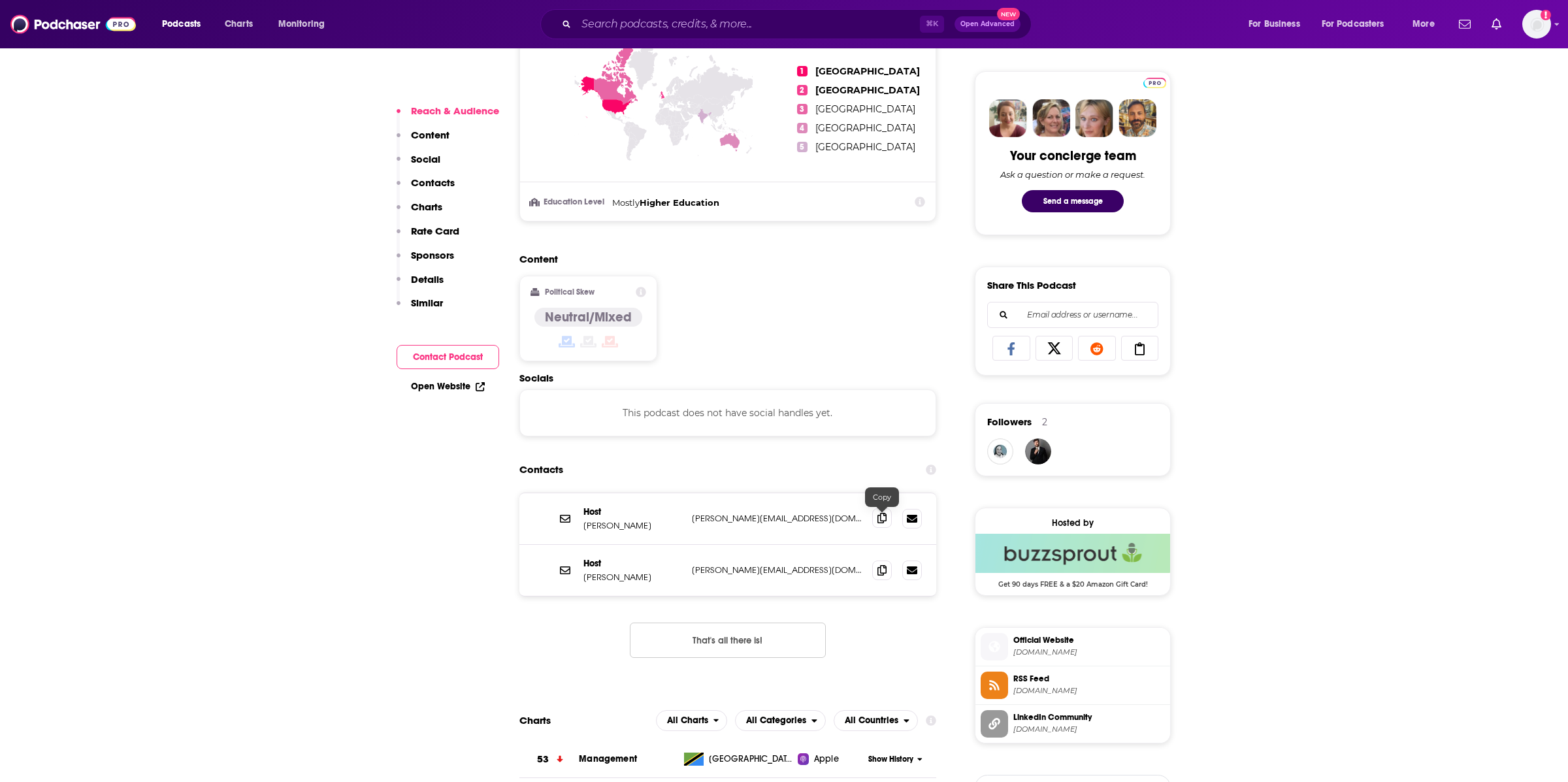
click at [872, 519] on span at bounding box center [882, 518] width 20 height 20
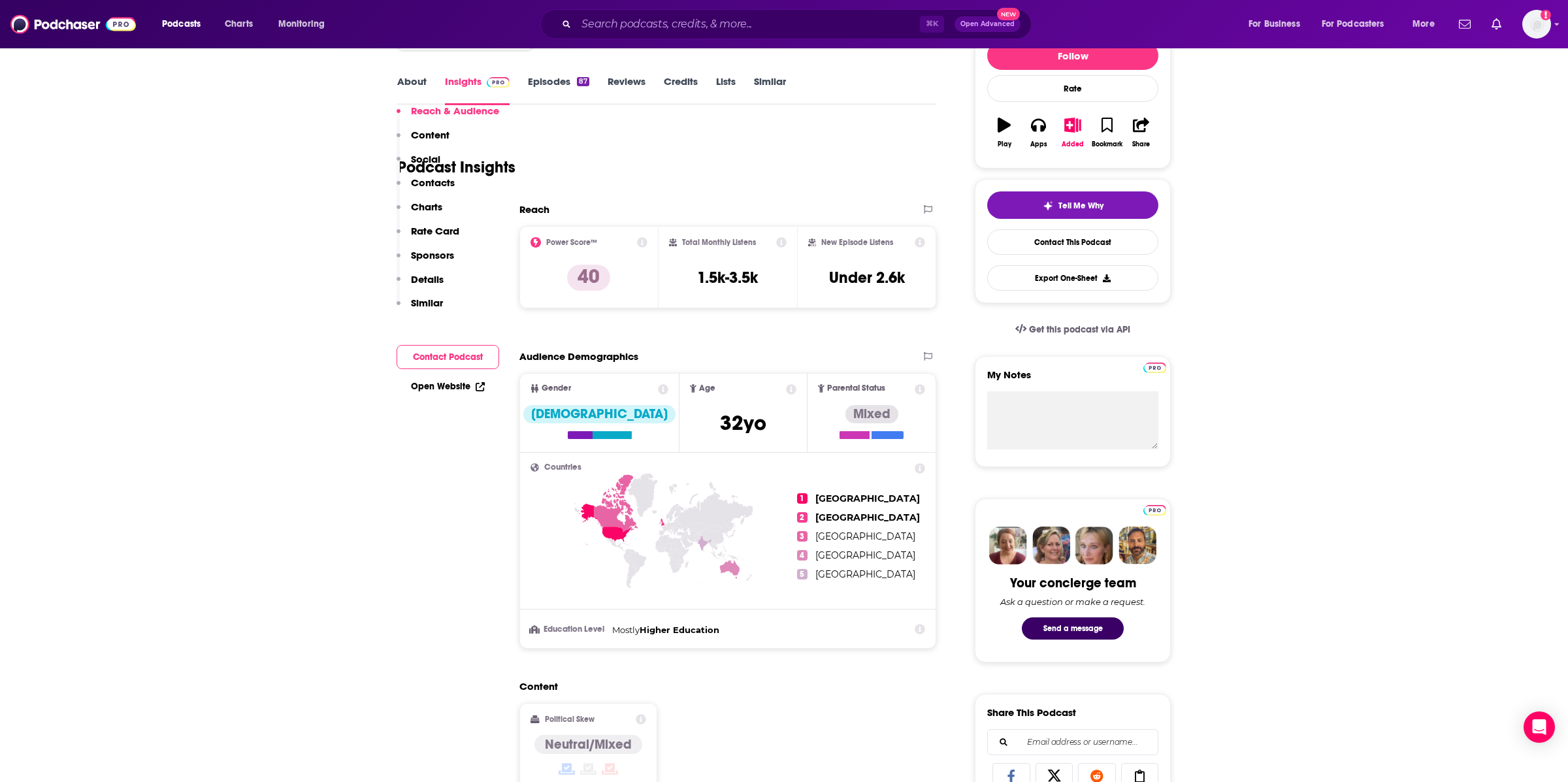
scroll to position [0, 0]
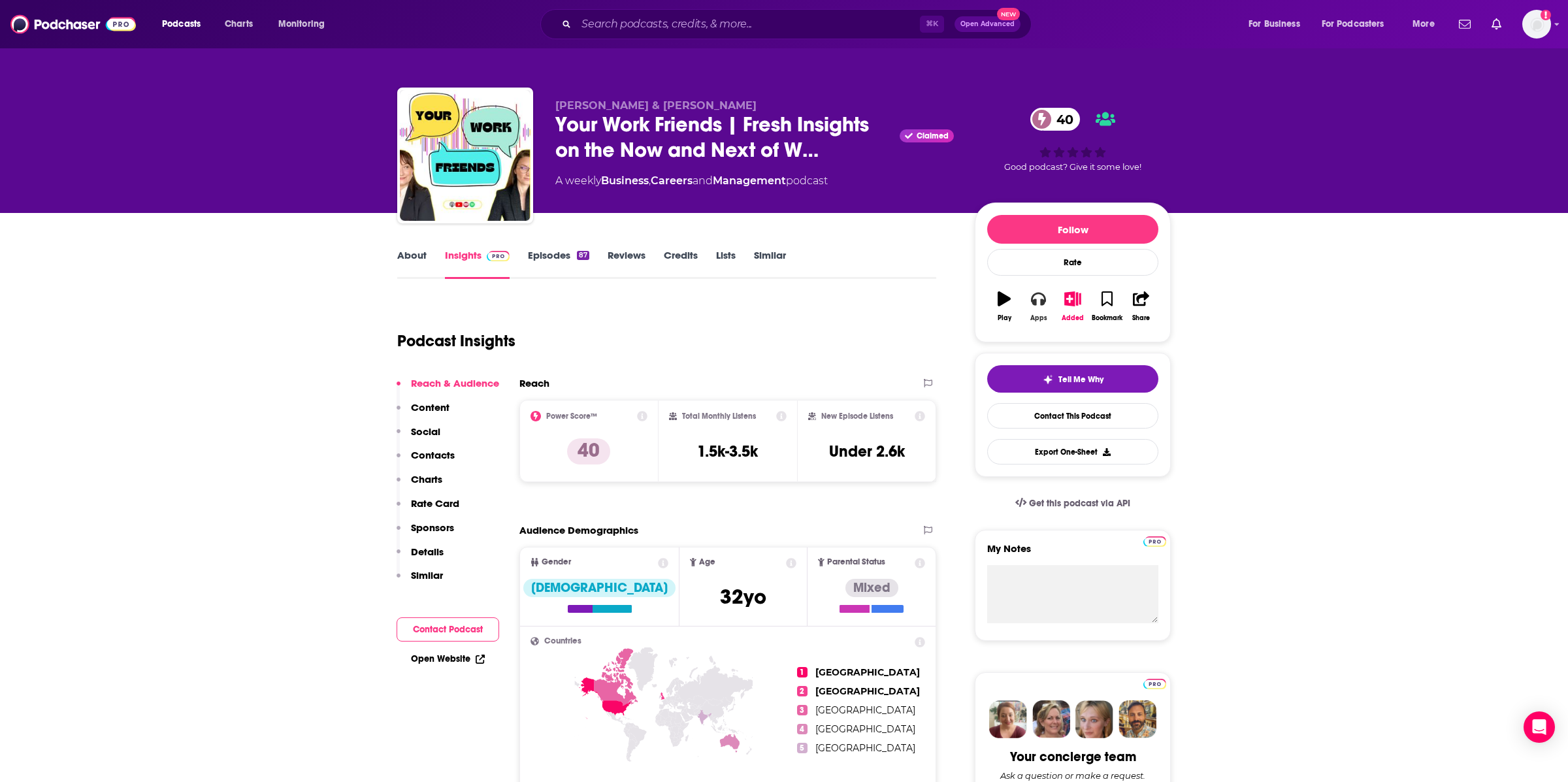
click at [1038, 305] on icon "button" at bounding box center [1038, 298] width 14 height 14
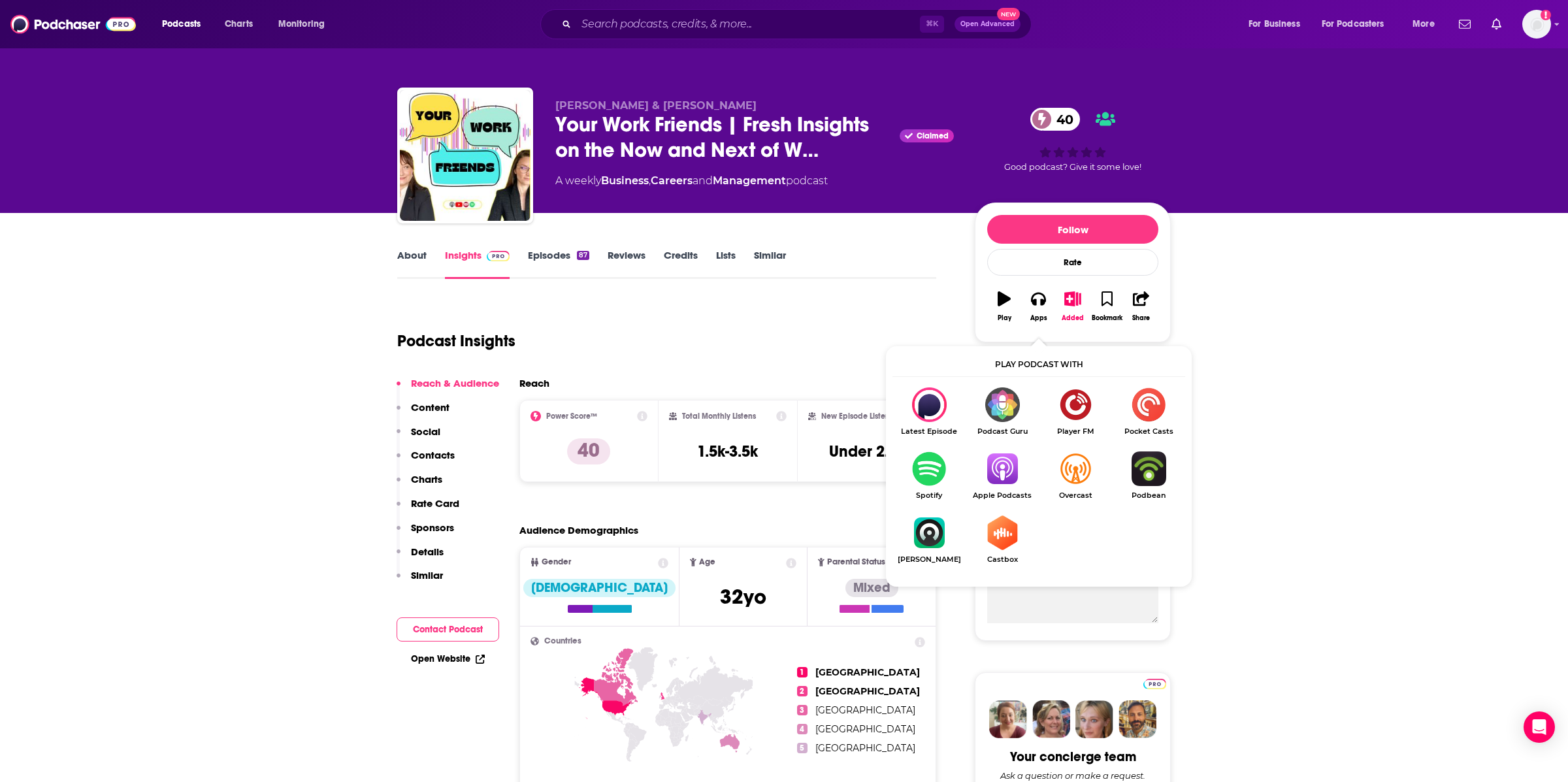
click at [995, 466] on img "Show Listen On dropdown" at bounding box center [1002, 468] width 73 height 35
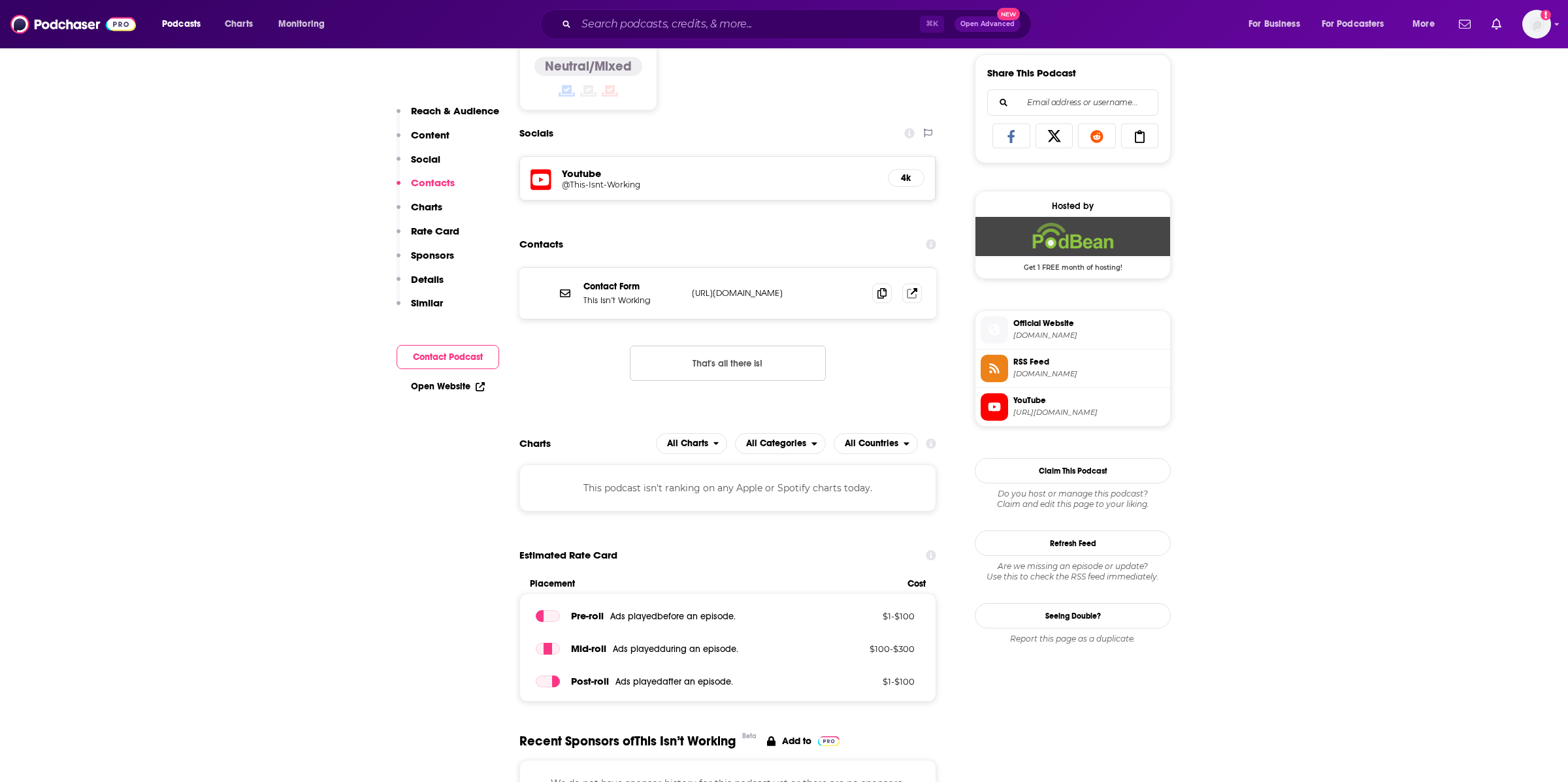
scroll to position [813, 0]
click at [882, 294] on icon at bounding box center [882, 292] width 9 height 10
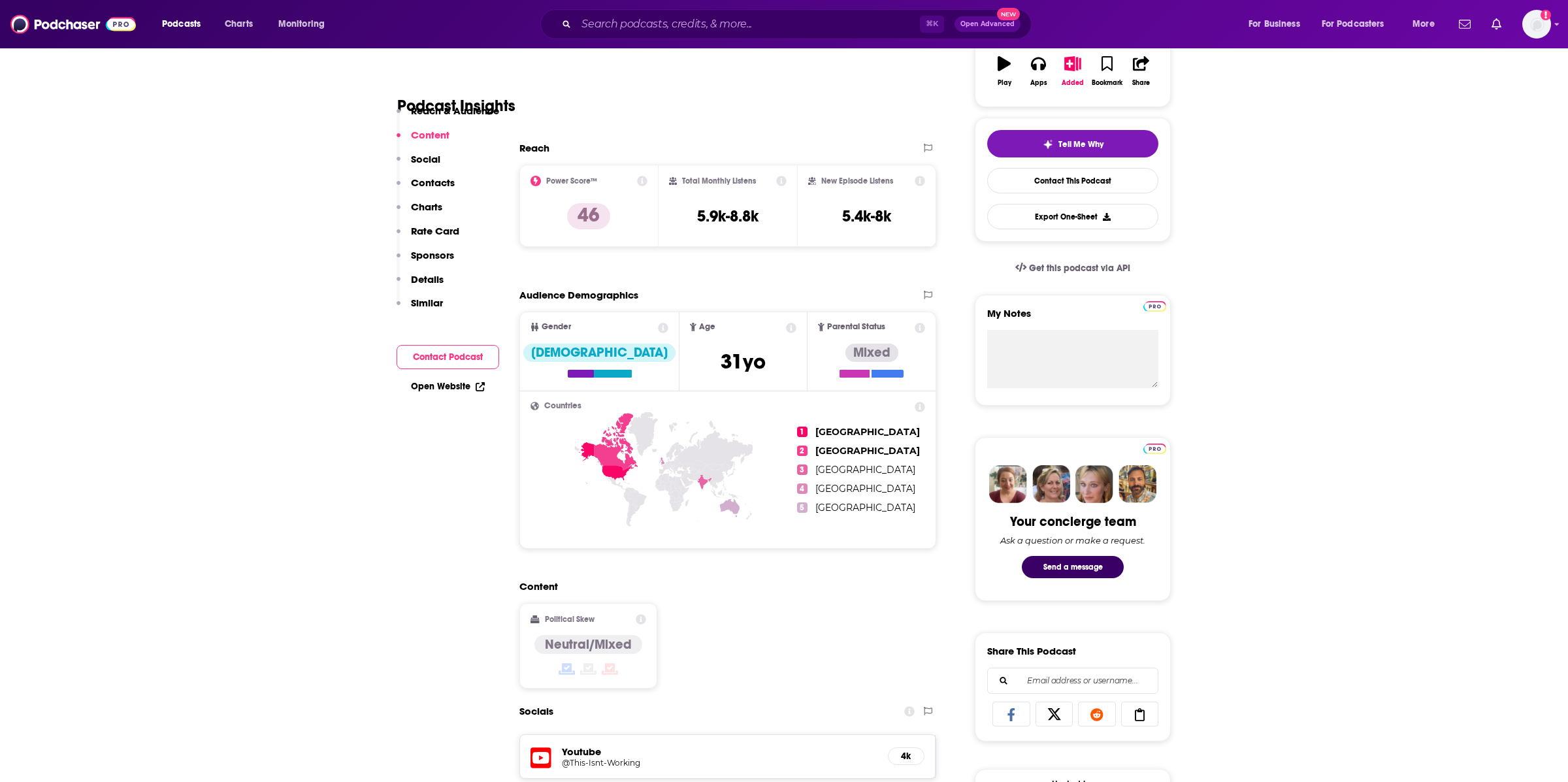
scroll to position [0, 0]
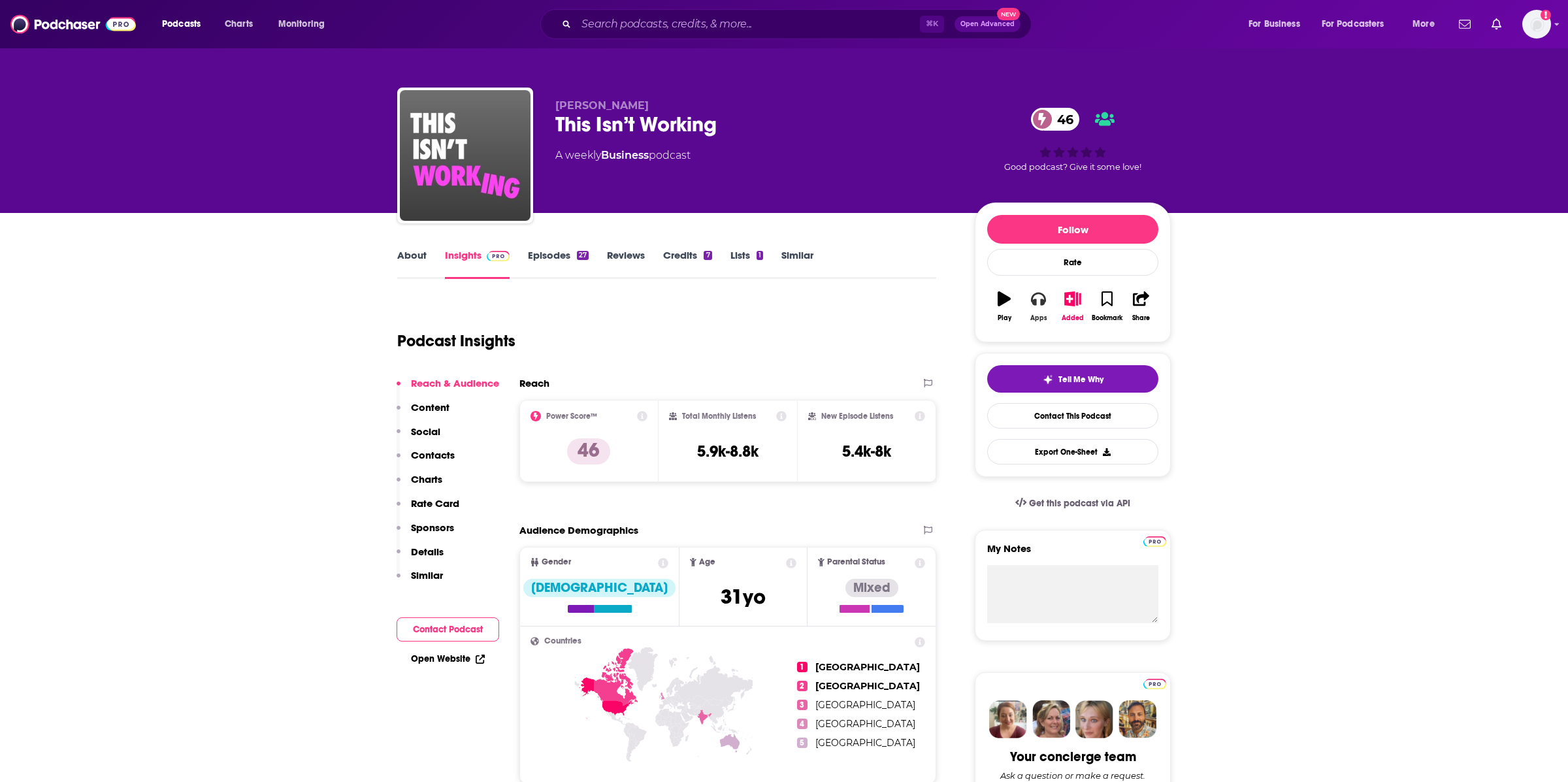
click at [1034, 305] on icon "button" at bounding box center [1038, 299] width 14 height 13
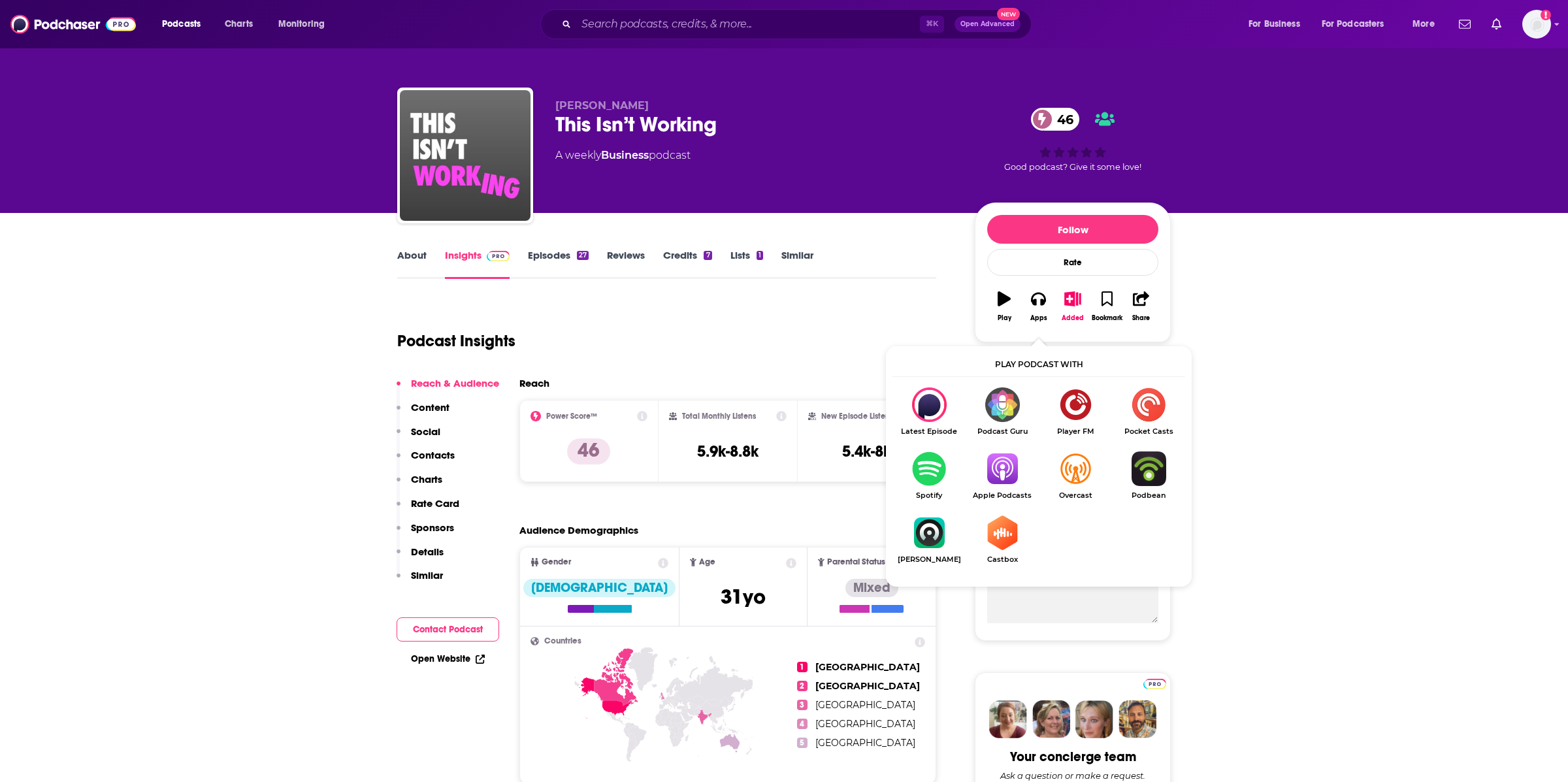
click at [994, 473] on img "Show Listen On dropdown" at bounding box center [1002, 468] width 73 height 35
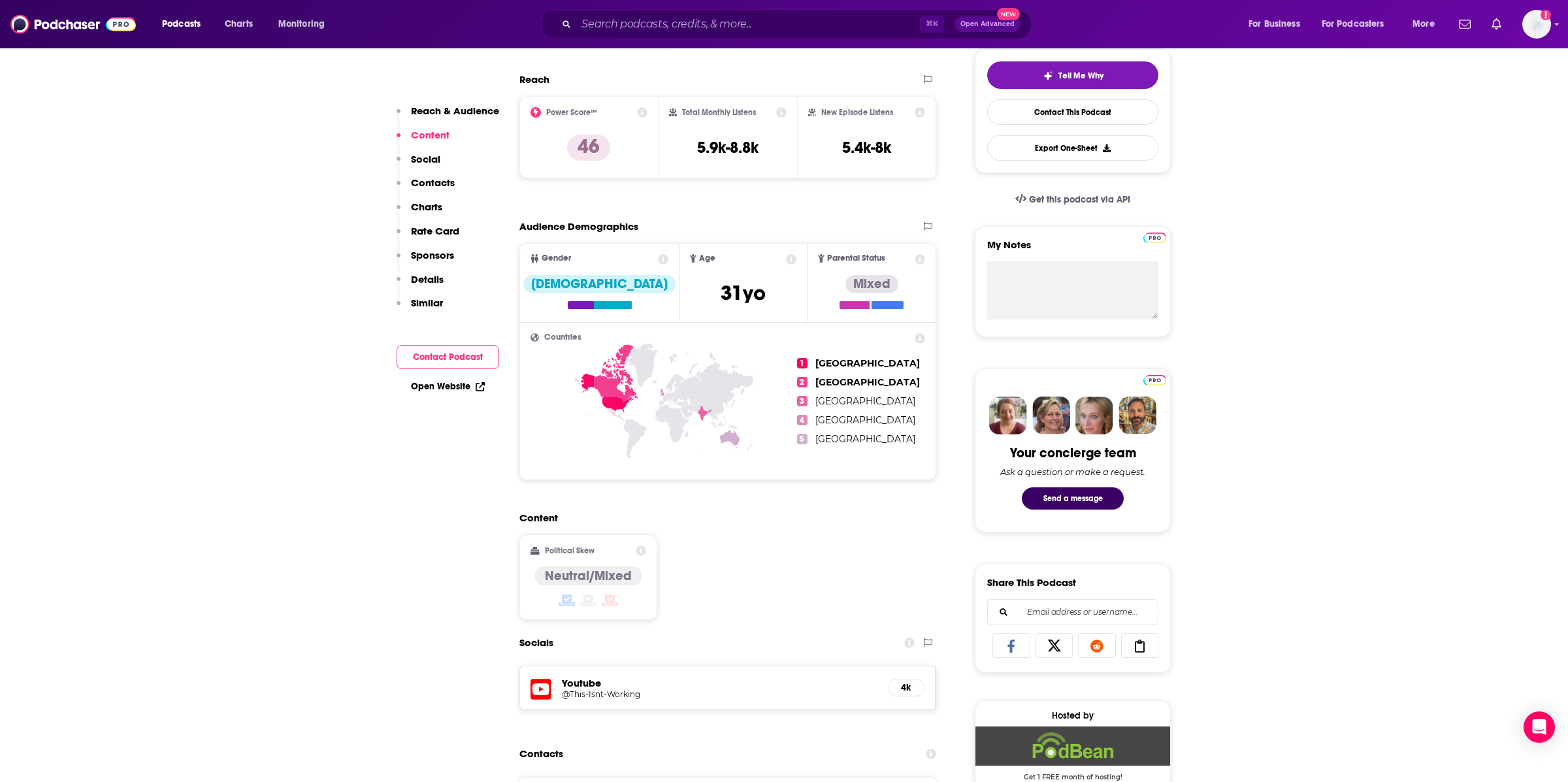
scroll to position [190, 0]
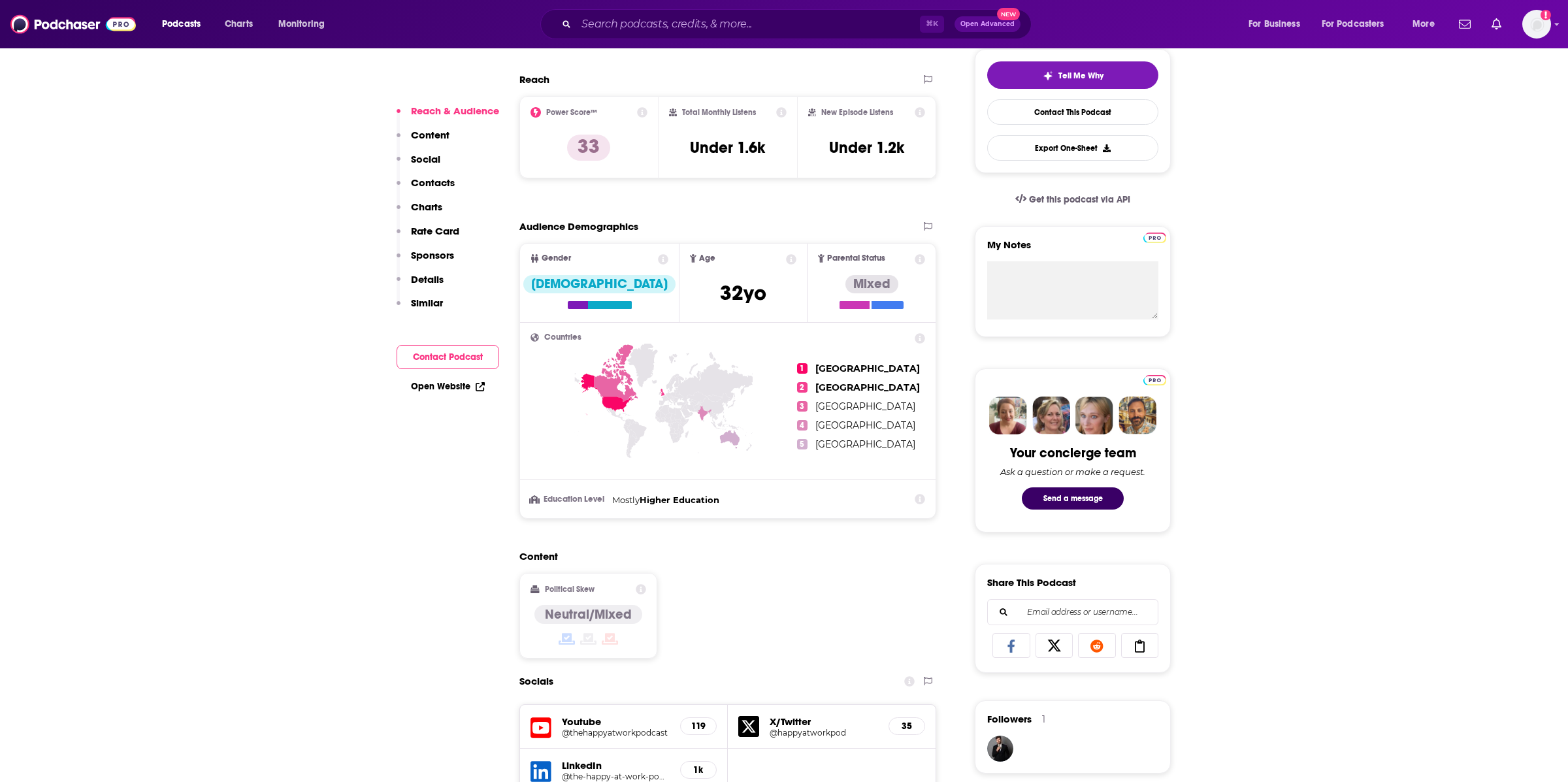
scroll to position [578, 0]
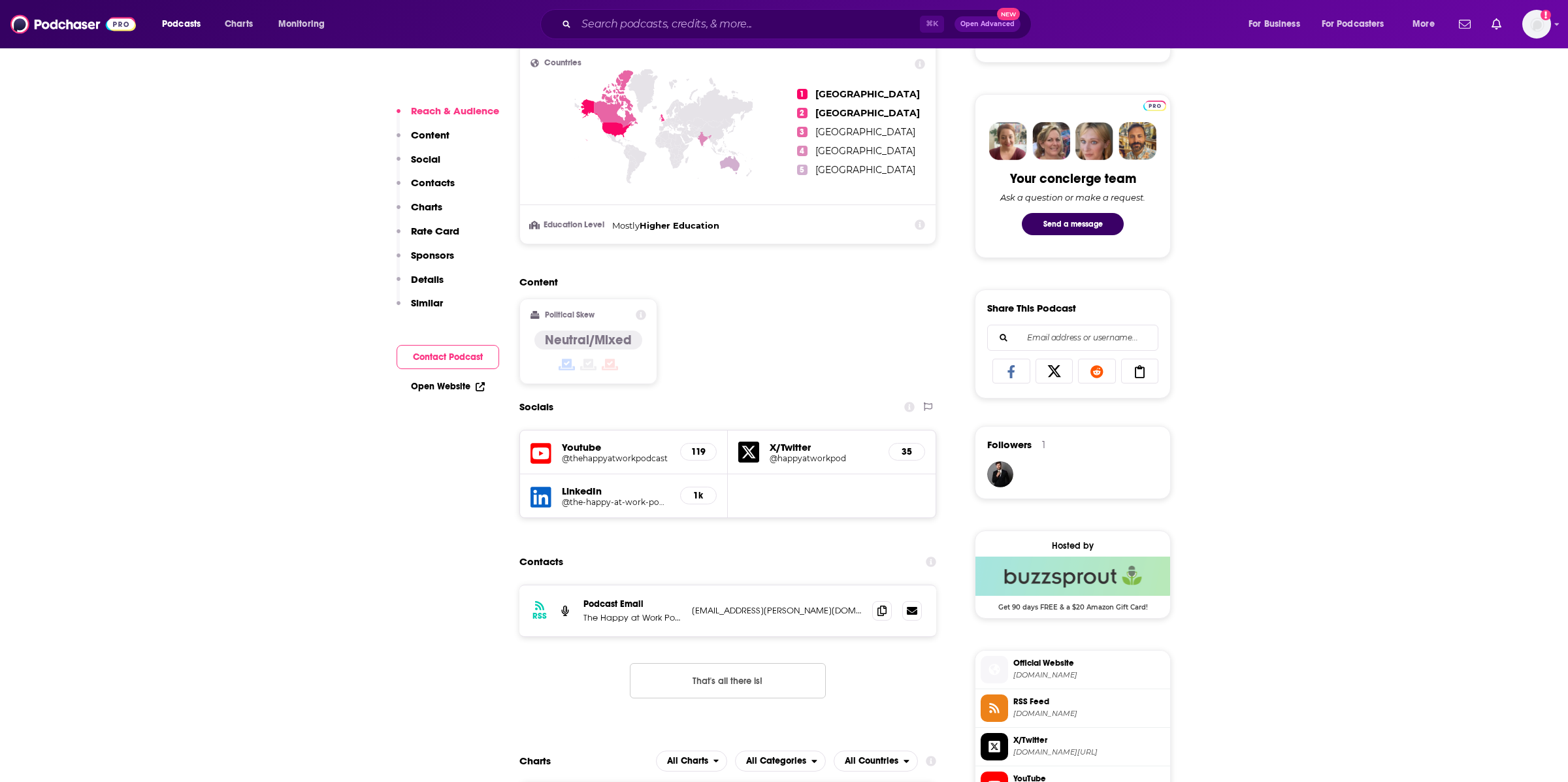
click at [869, 609] on div "RSS Podcast Email The Happy at Work Podcast ariel.folkerts@gmail.com ariel.folk…" at bounding box center [727, 610] width 416 height 51
click at [876, 610] on span at bounding box center [882, 609] width 20 height 20
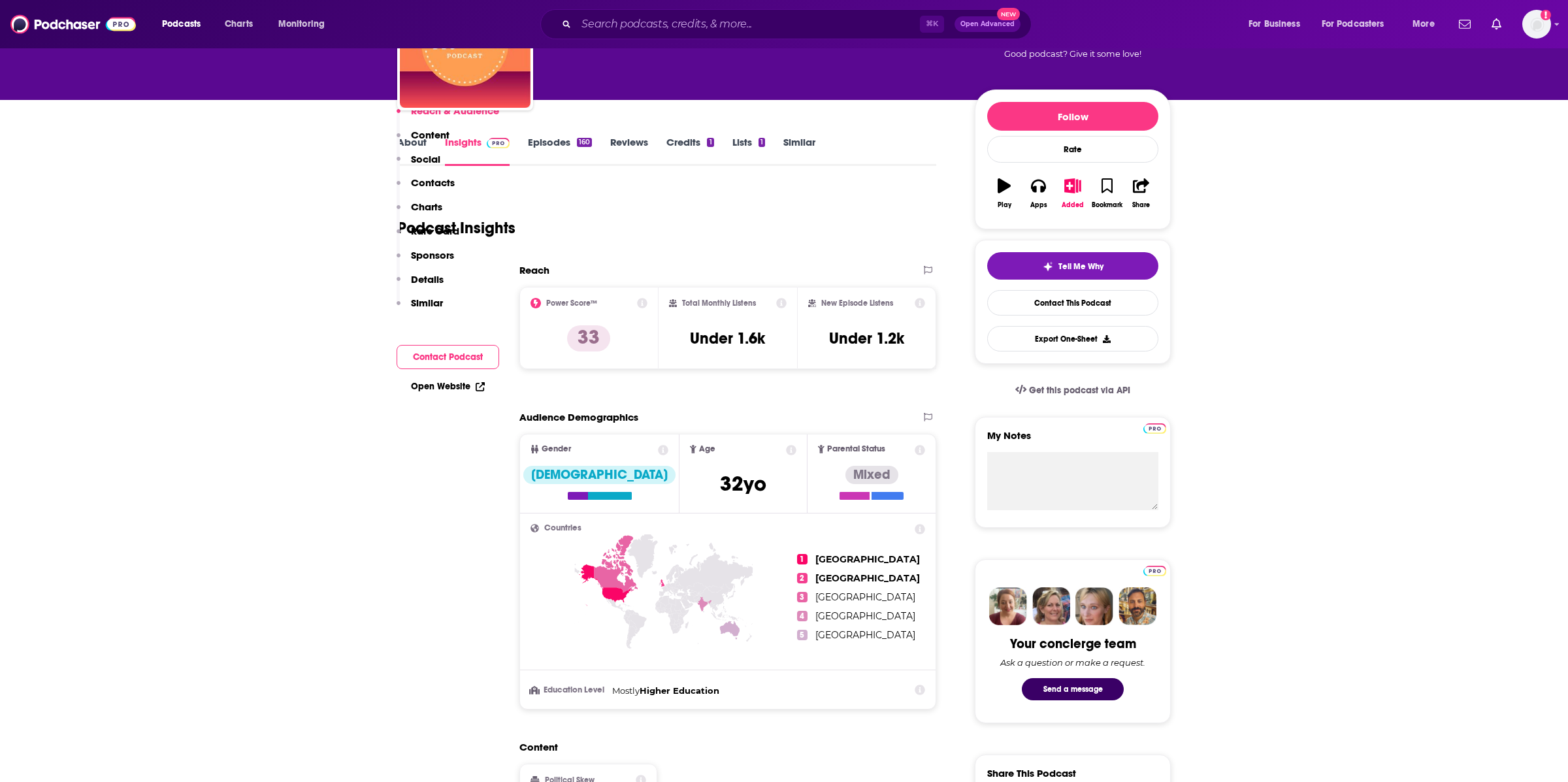
scroll to position [0, 0]
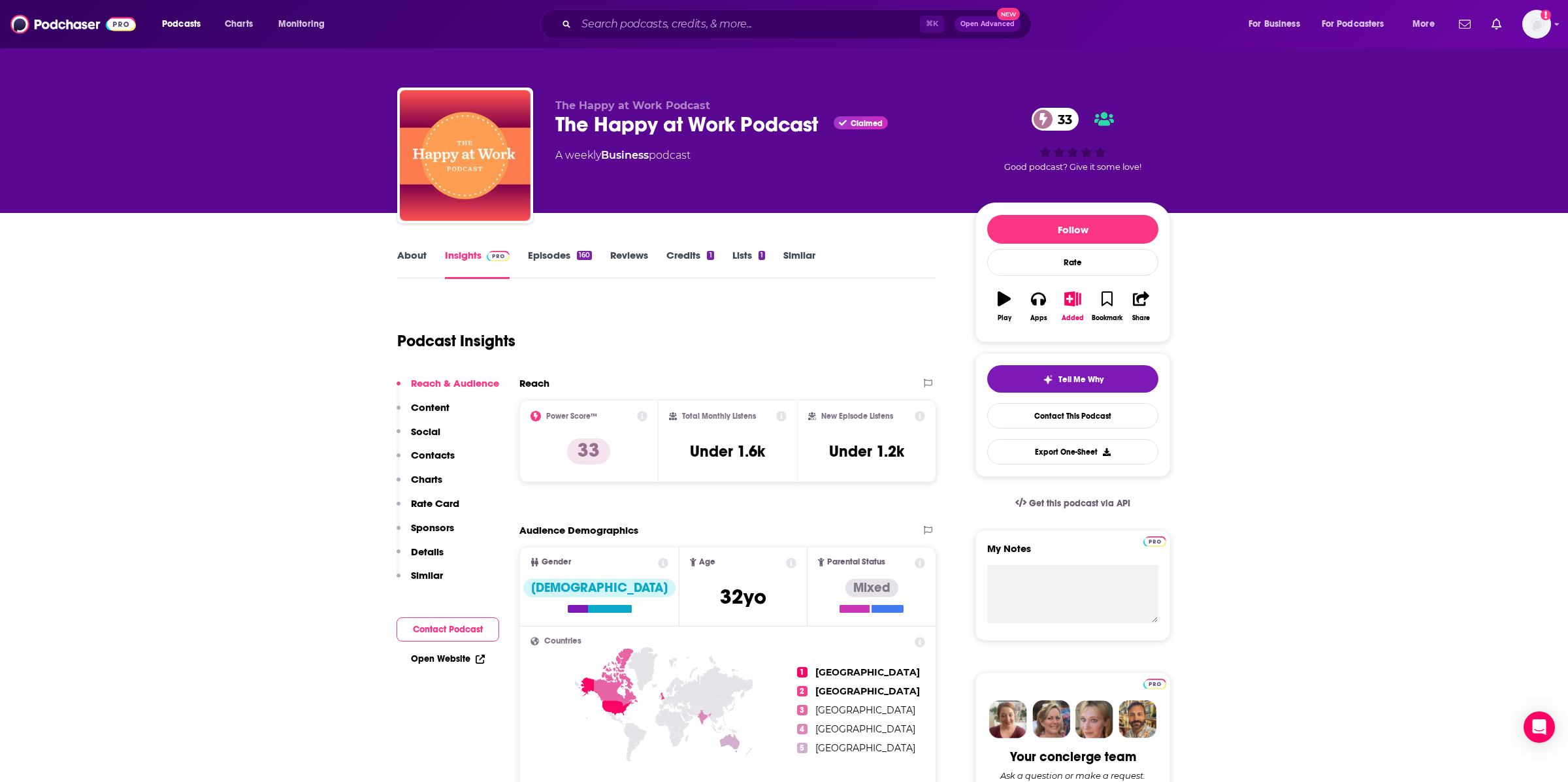
click at [402, 255] on link "About" at bounding box center [412, 264] width 29 height 30
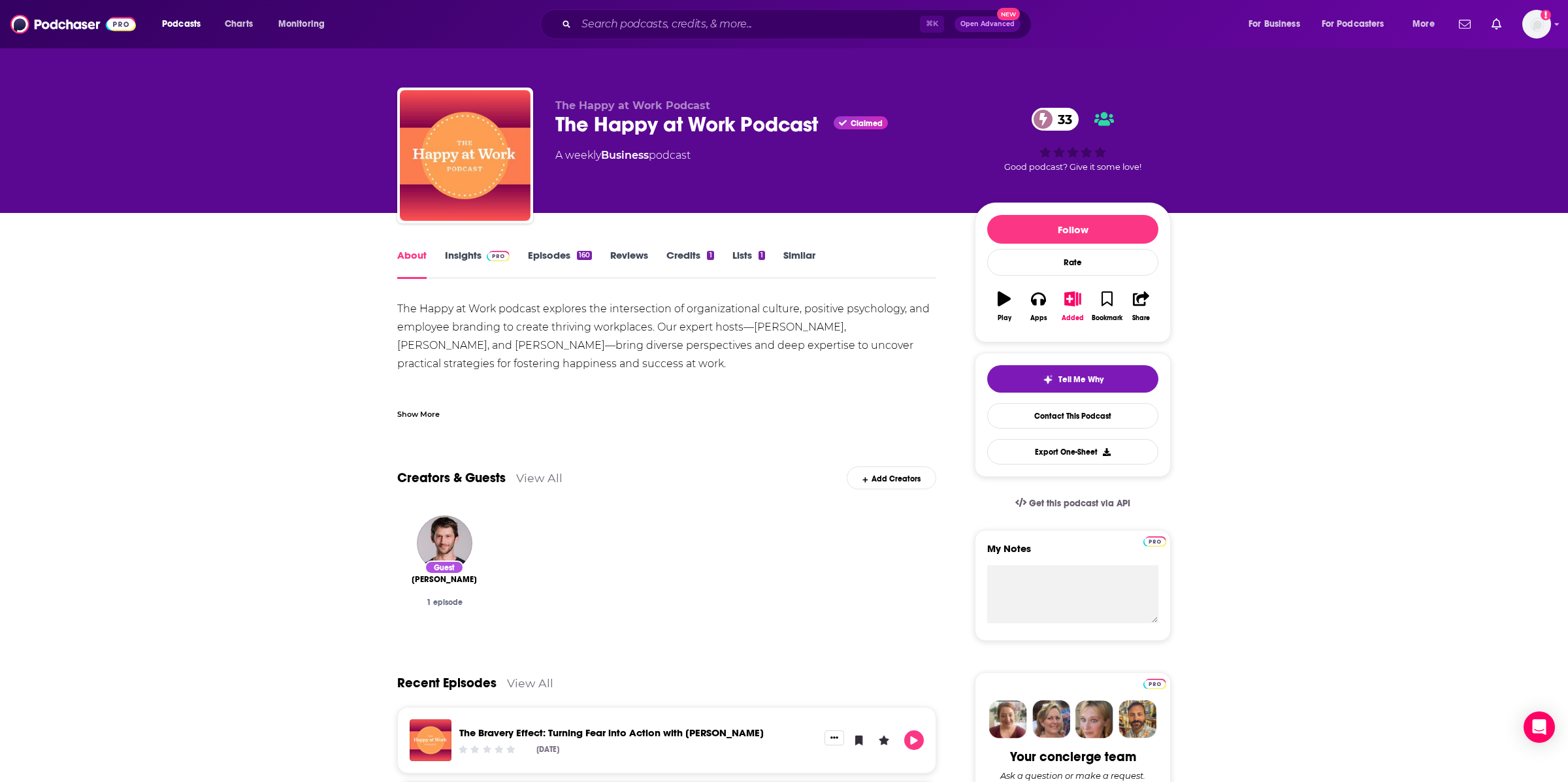
click at [471, 262] on link "Insights" at bounding box center [477, 264] width 64 height 30
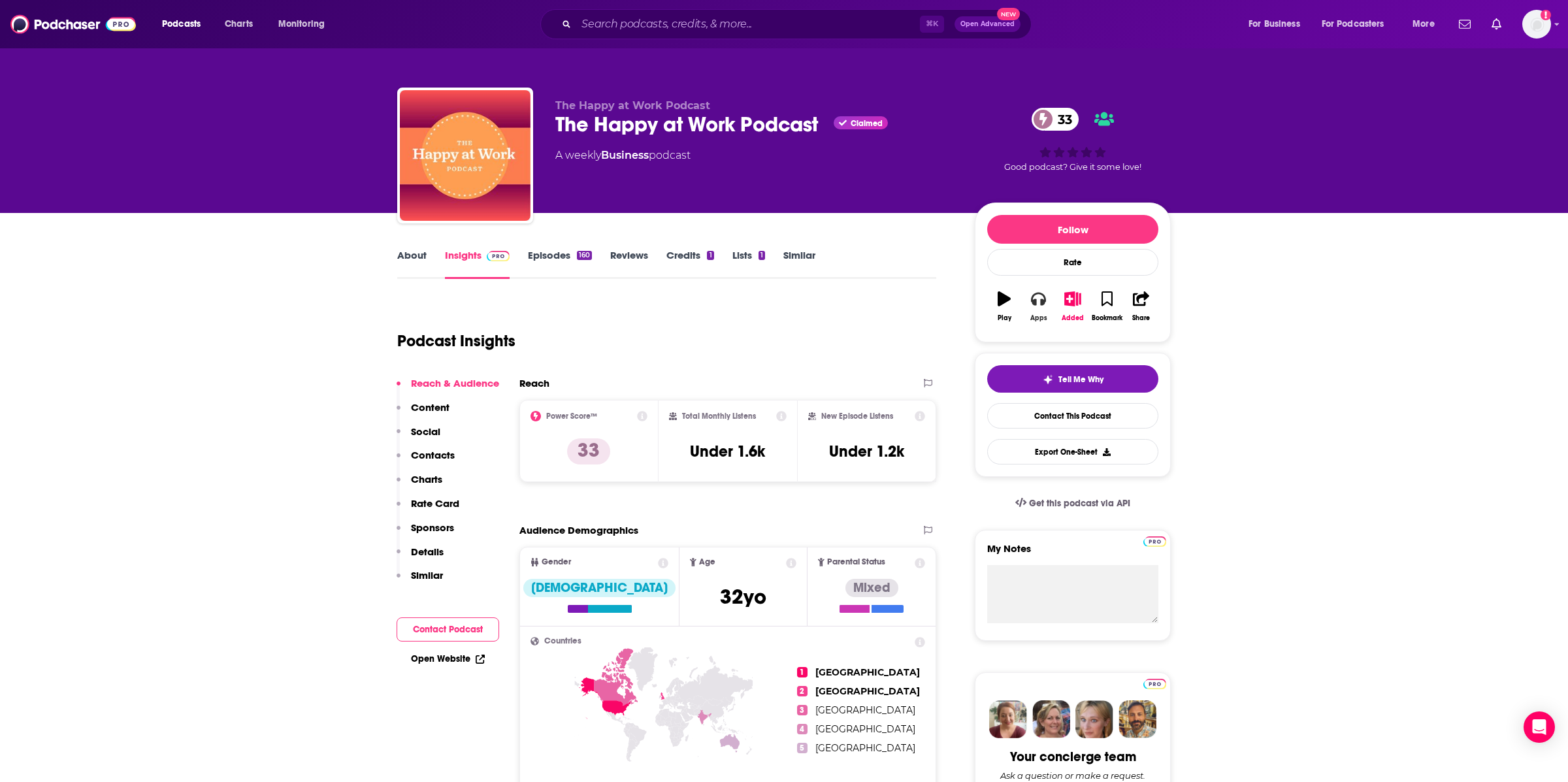
click at [1036, 308] on button "Apps" at bounding box center [1038, 306] width 34 height 47
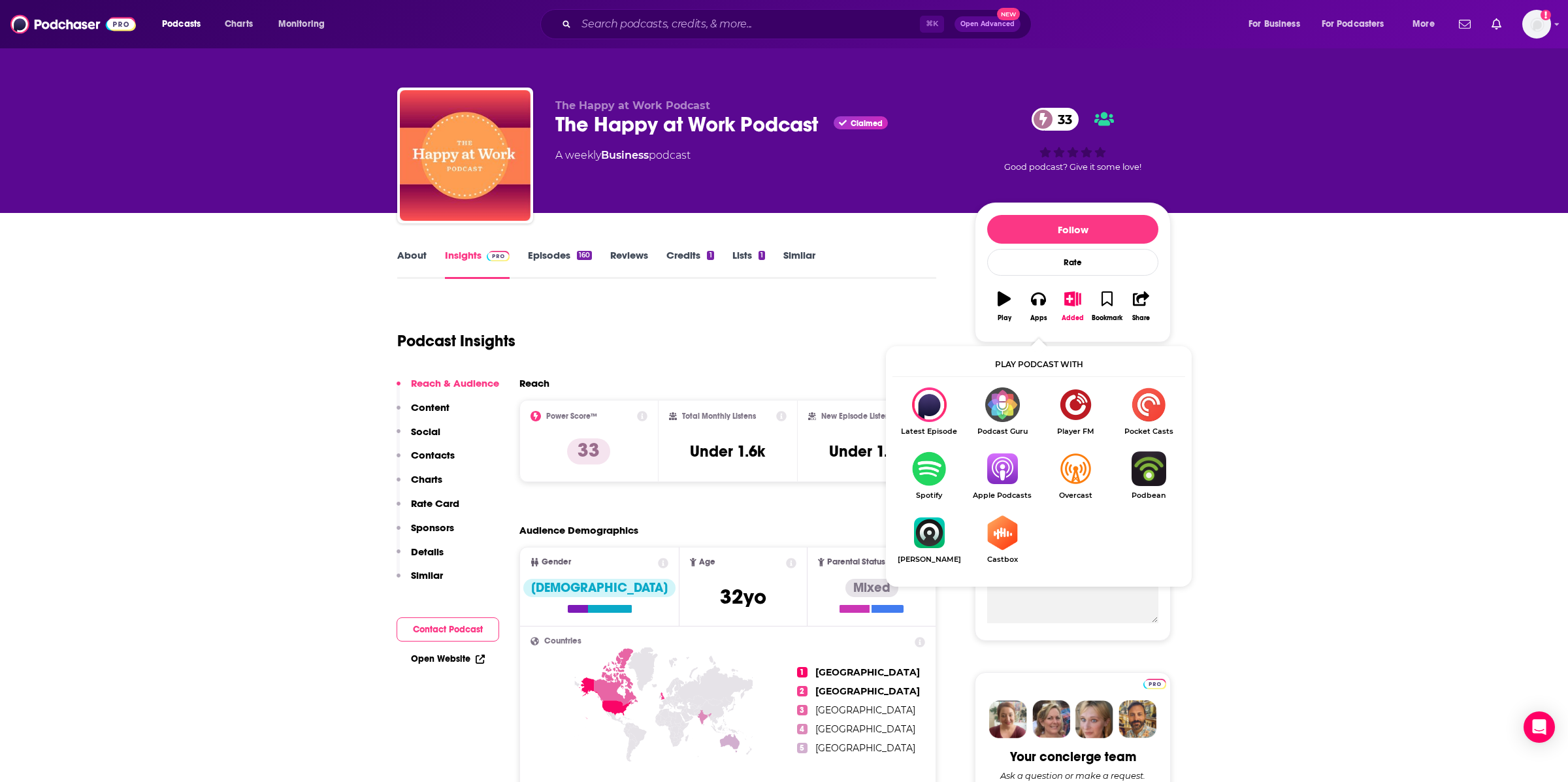
click at [1000, 484] on img "Show Listen On dropdown" at bounding box center [1002, 468] width 73 height 35
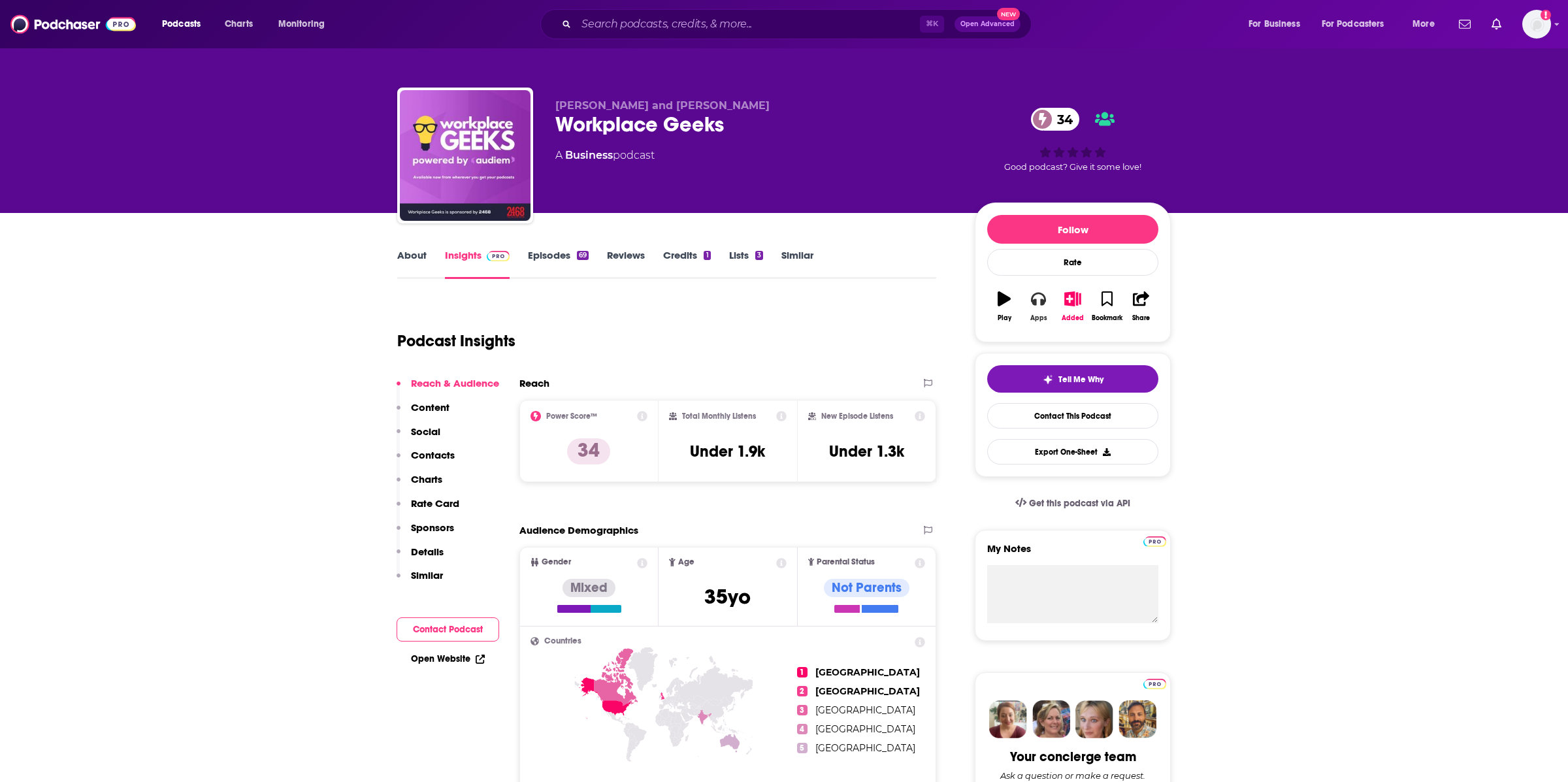
click at [1036, 310] on button "Apps" at bounding box center [1038, 306] width 34 height 47
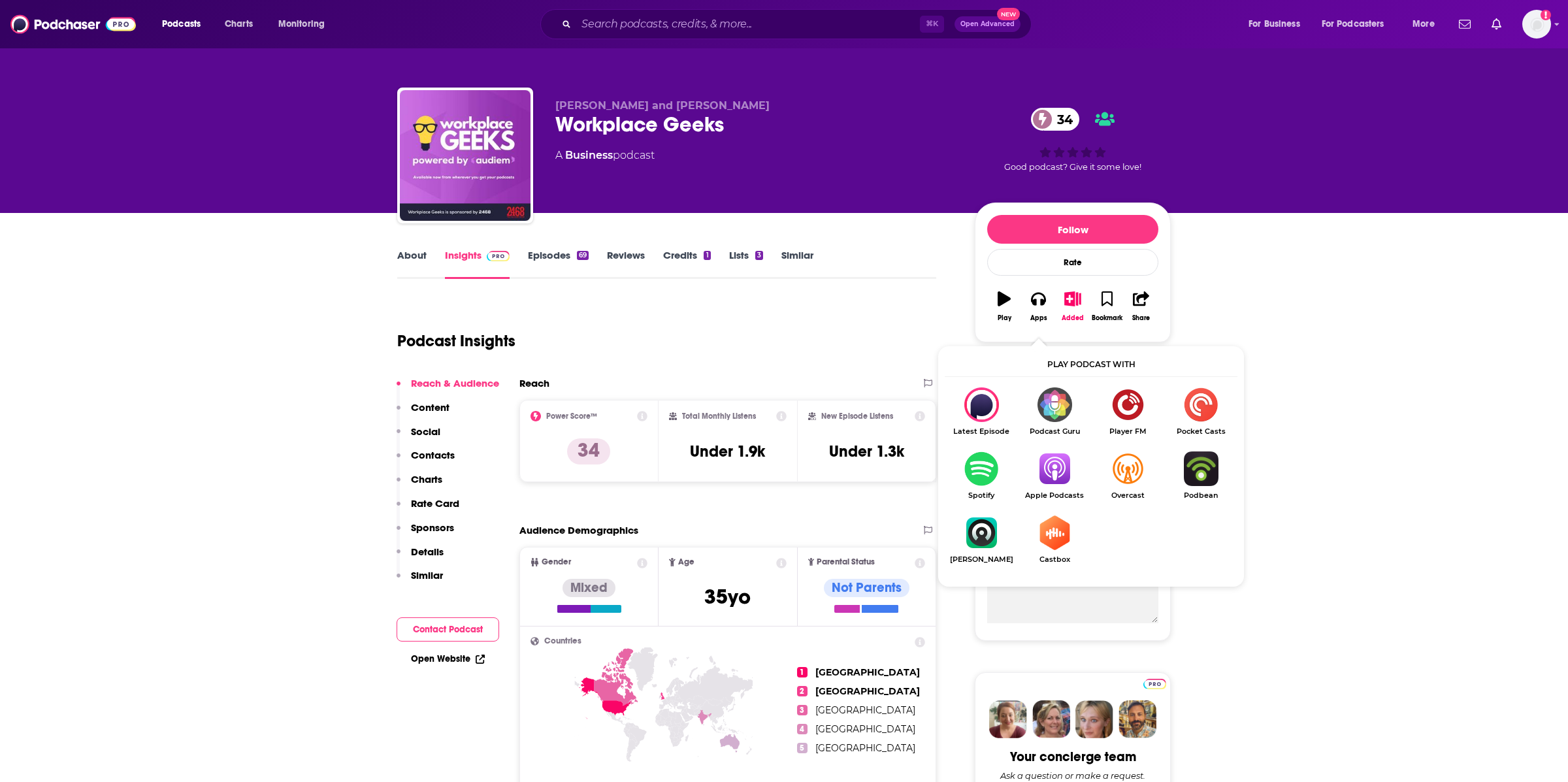
click at [1053, 456] on img "Show Listen On dropdown" at bounding box center [1054, 468] width 73 height 35
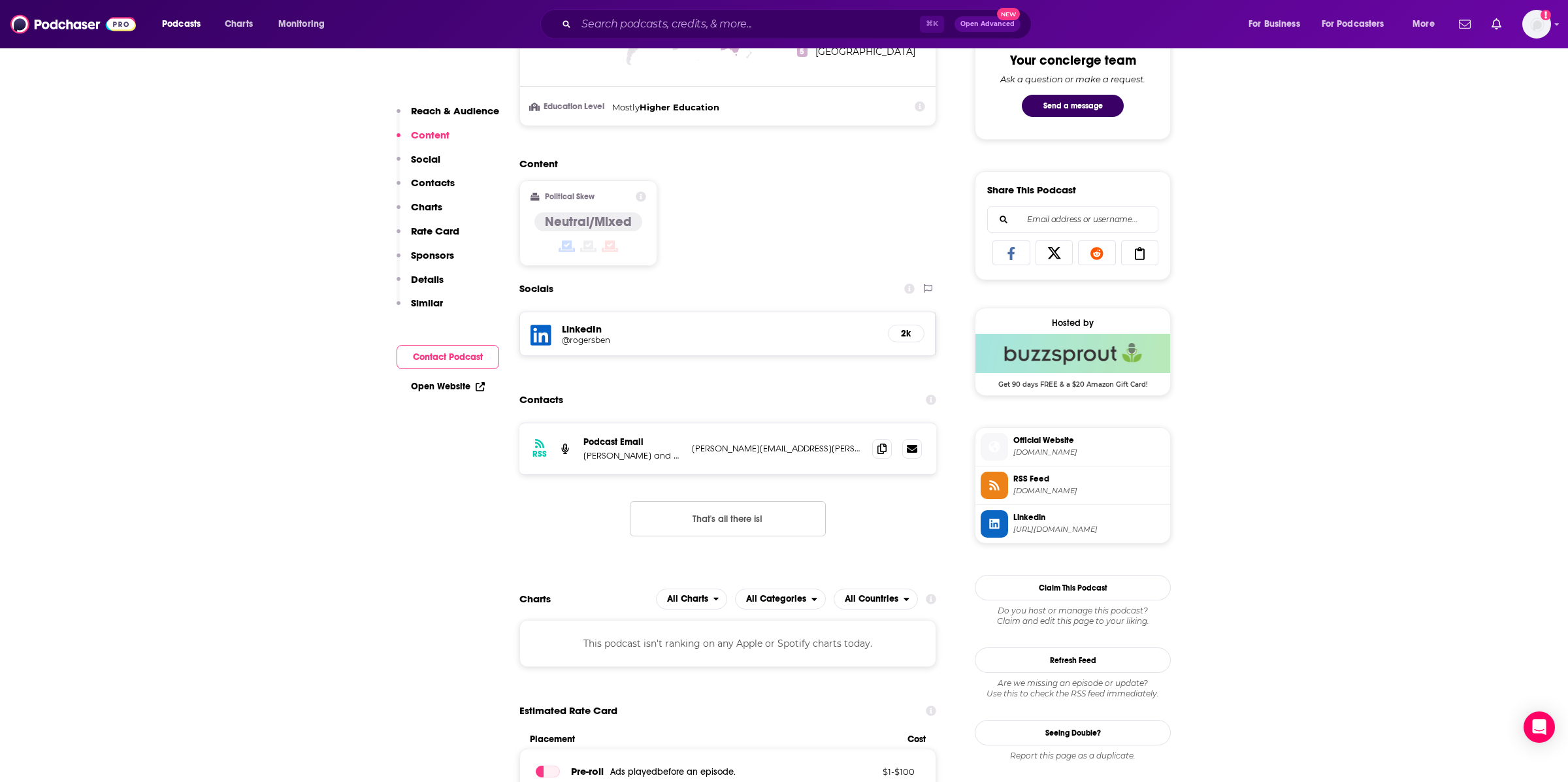
scroll to position [725, 0]
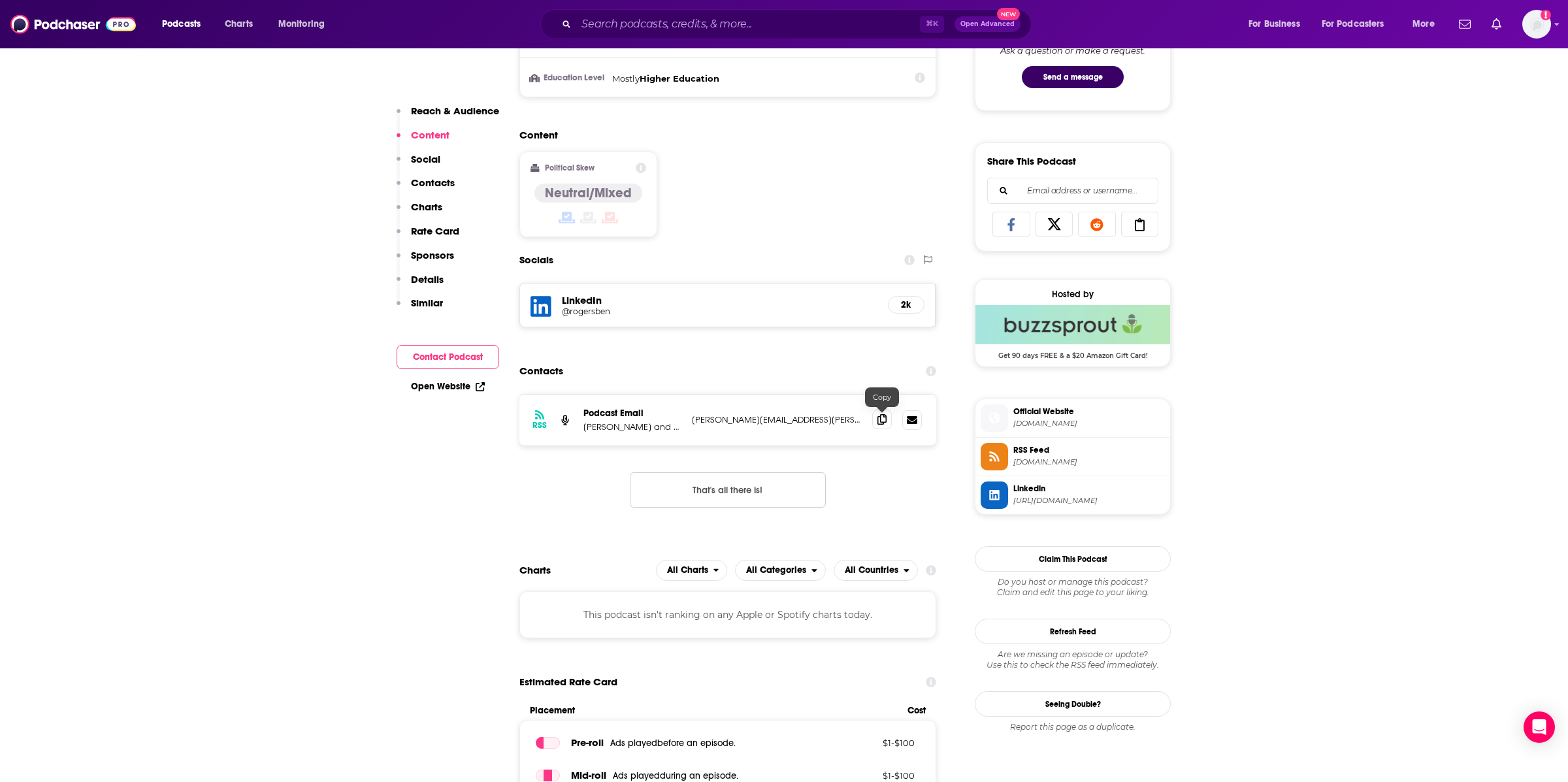
click at [875, 415] on span at bounding box center [882, 419] width 20 height 20
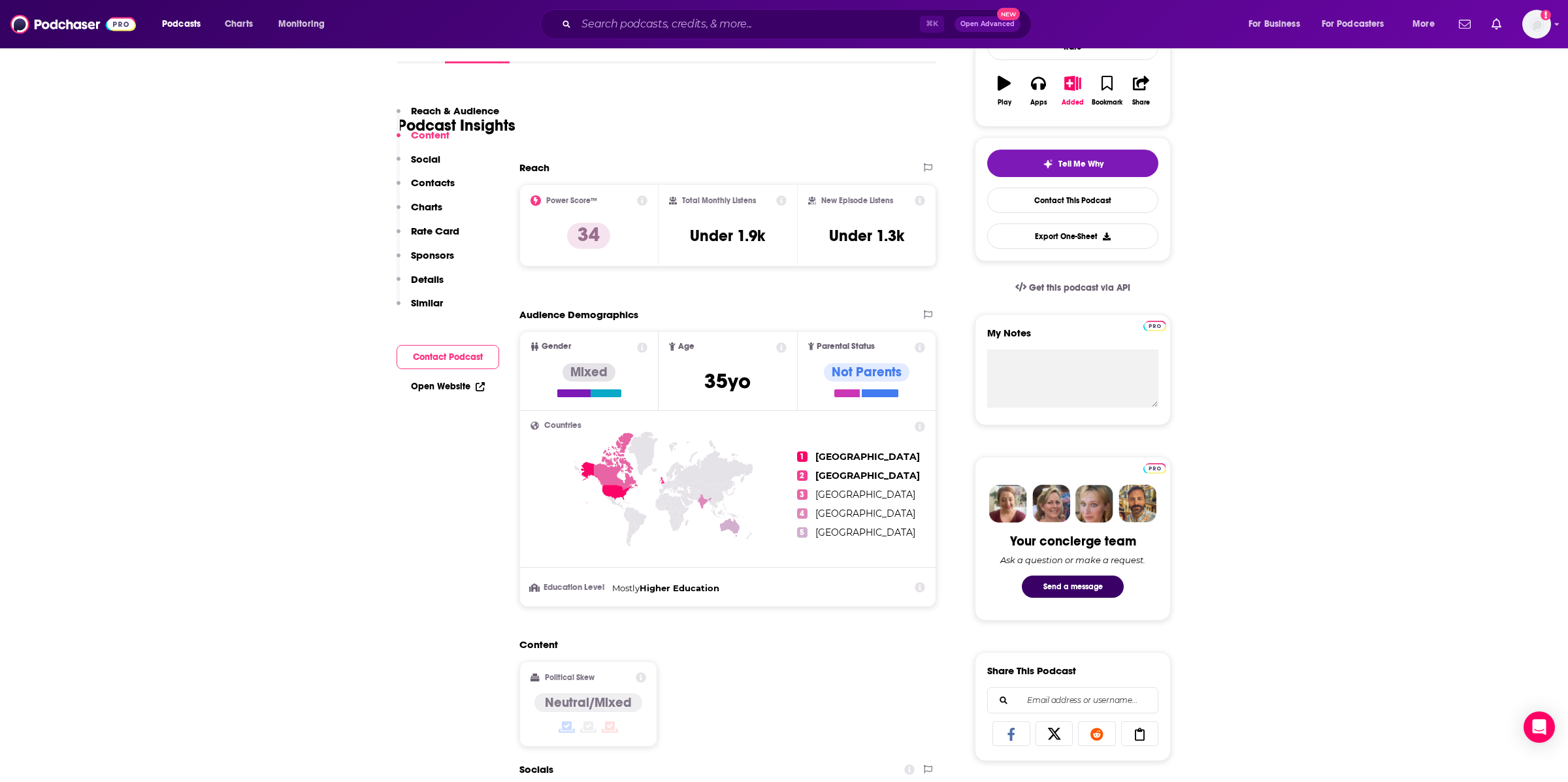
scroll to position [0, 0]
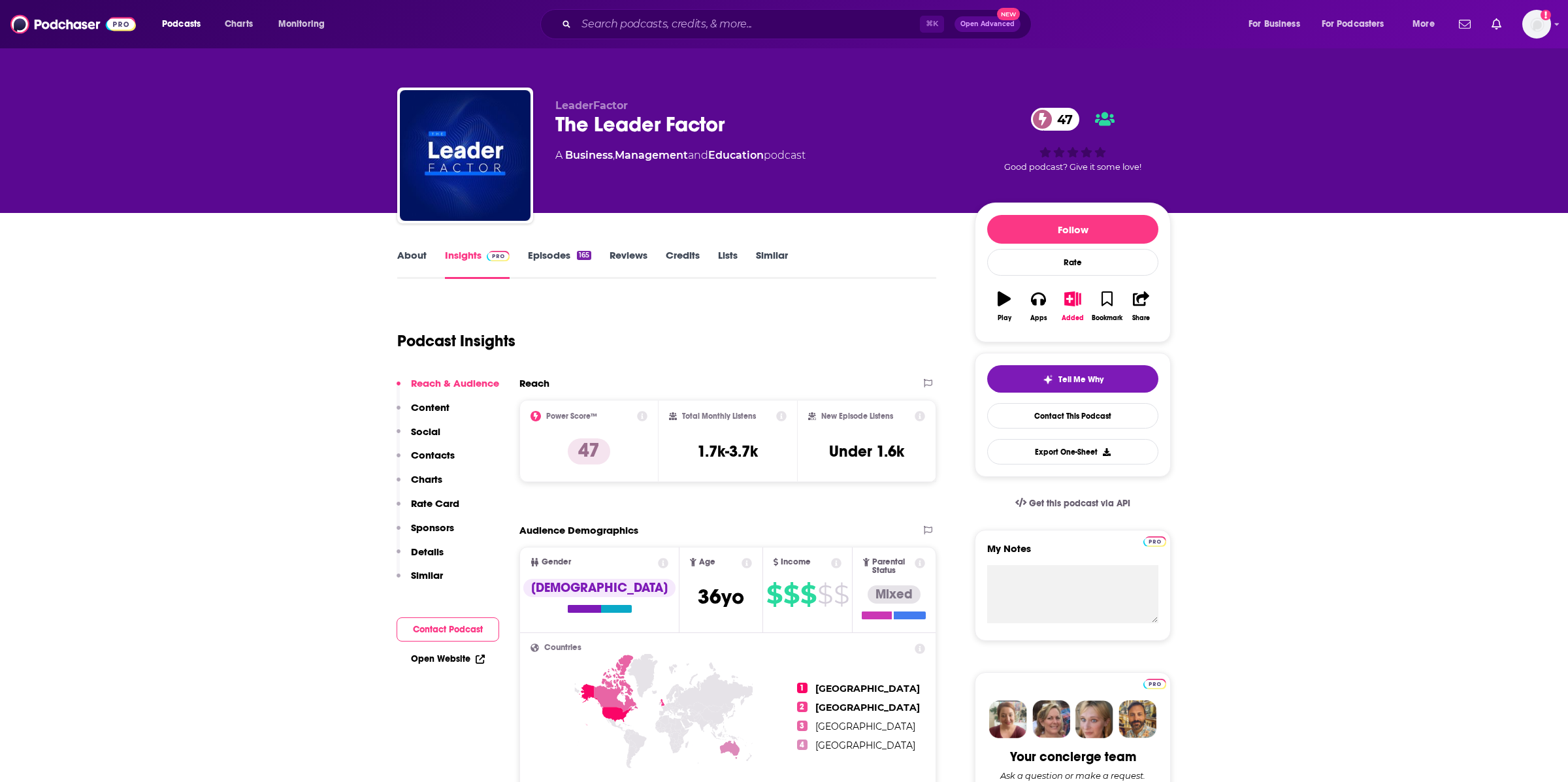
click at [411, 256] on link "About" at bounding box center [412, 264] width 29 height 30
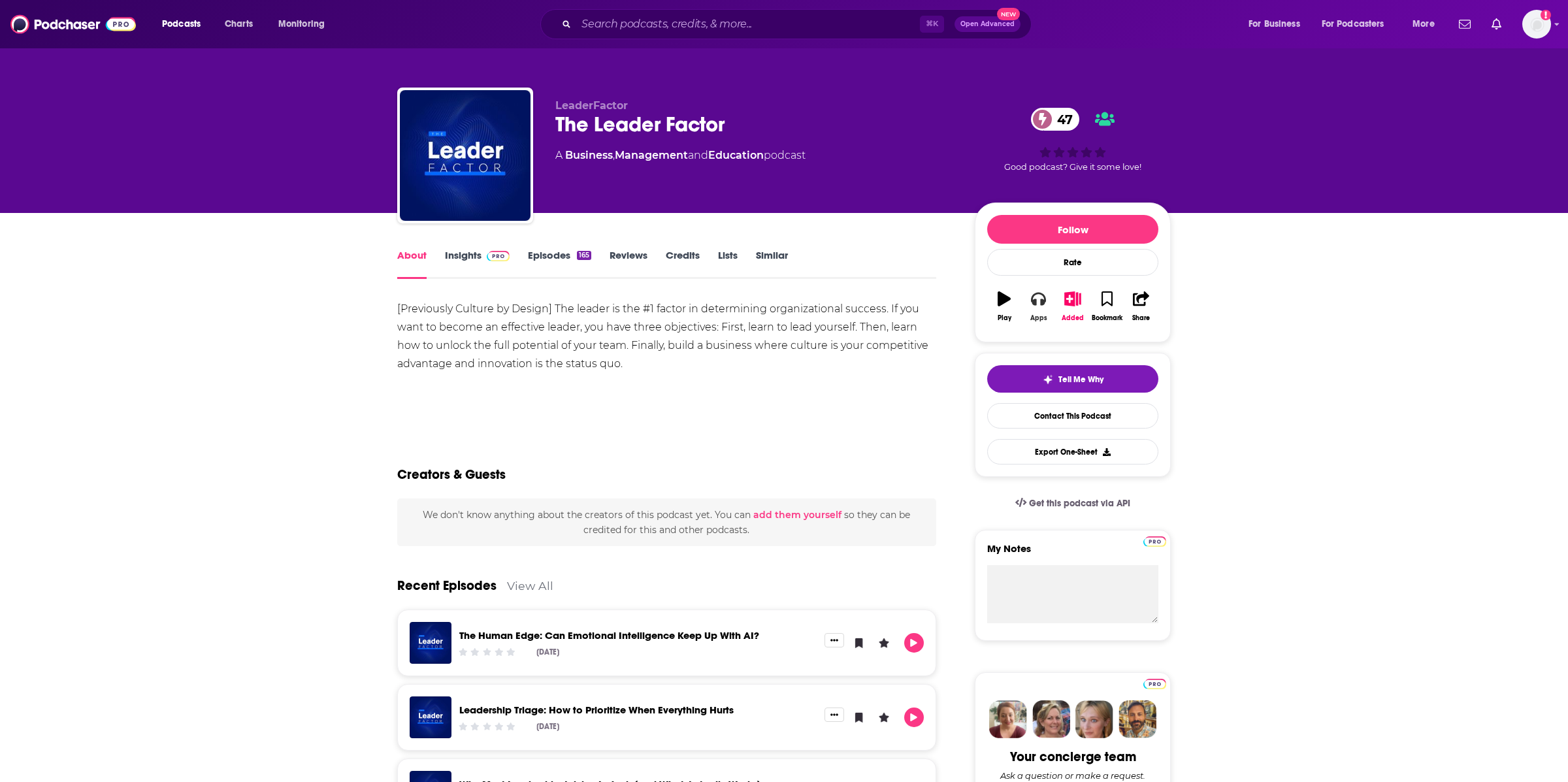
click at [1034, 318] on div "Apps" at bounding box center [1038, 318] width 17 height 8
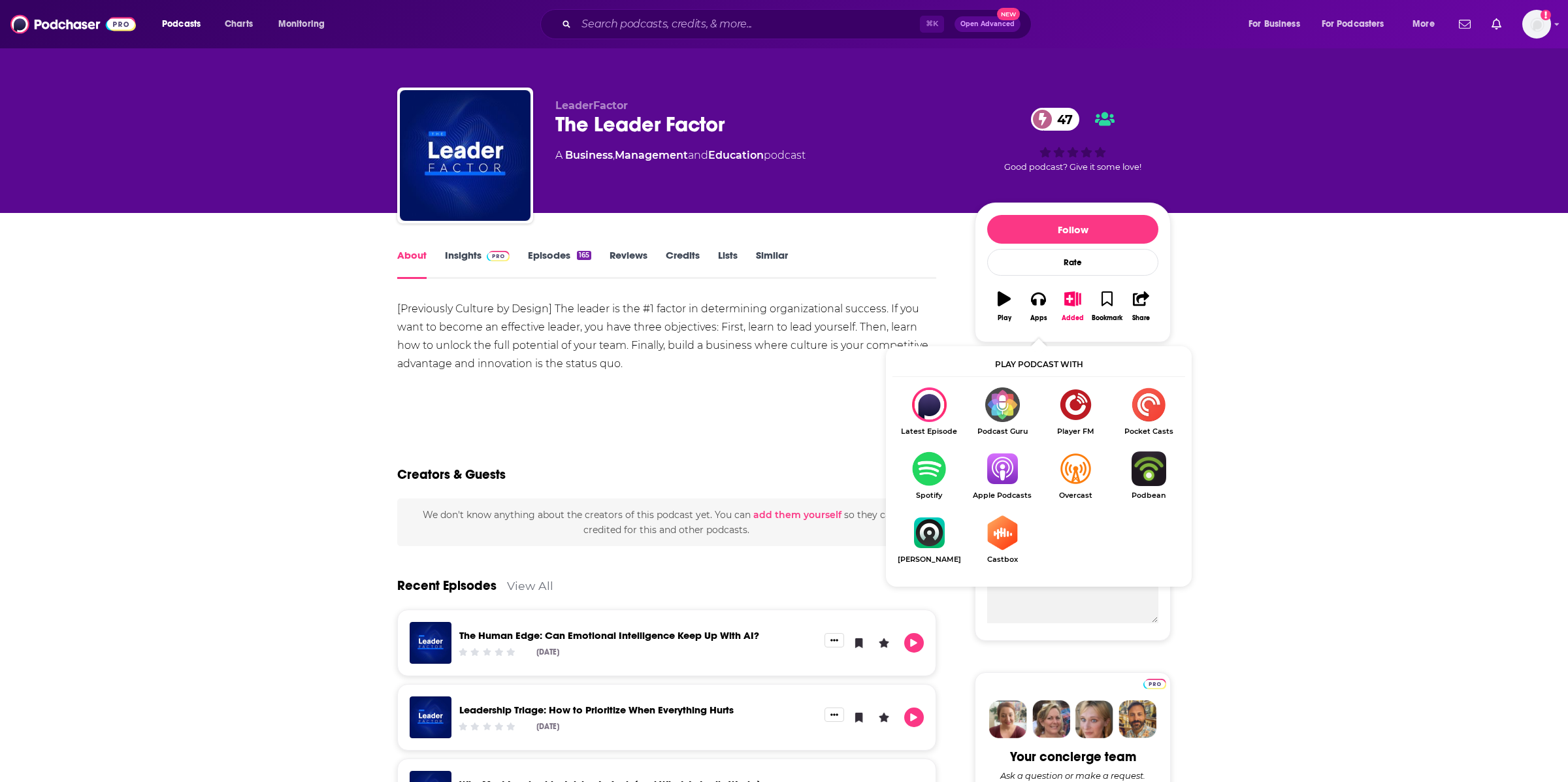
click at [998, 464] on img "Show Listen On dropdown" at bounding box center [1002, 468] width 73 height 35
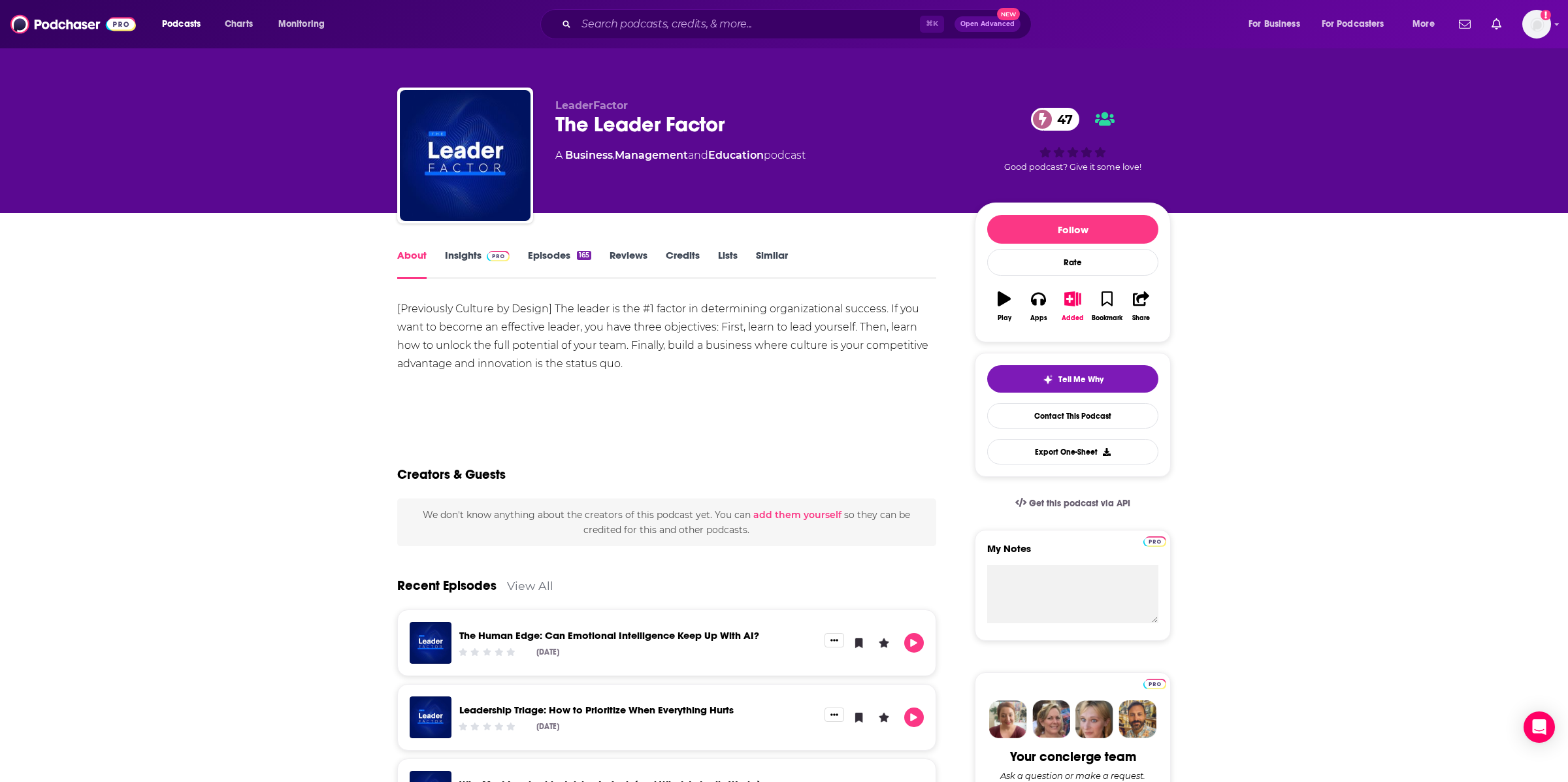
click at [469, 262] on link "Insights" at bounding box center [477, 264] width 64 height 30
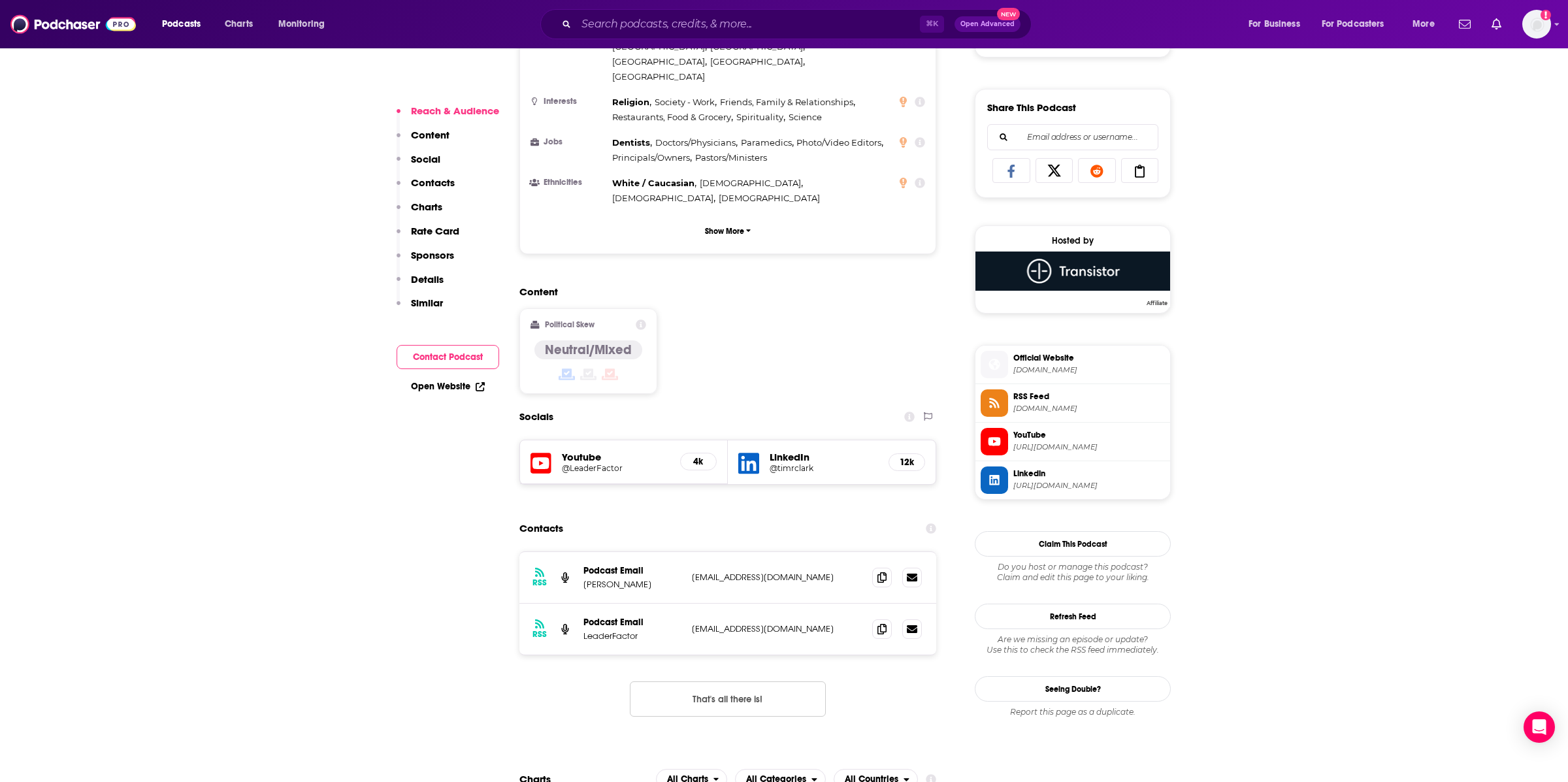
scroll to position [848, 0]
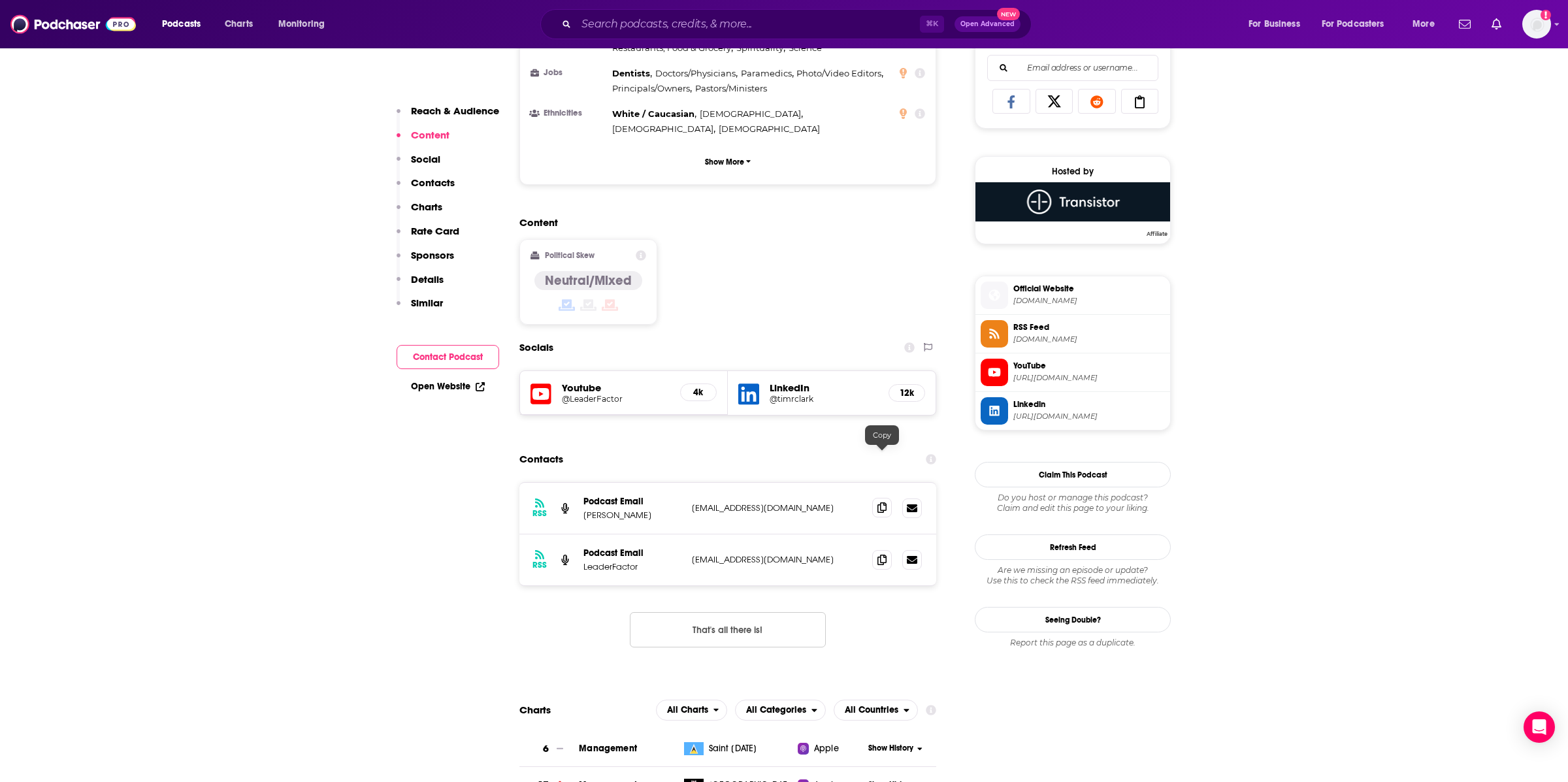
click at [878, 502] on icon at bounding box center [882, 507] width 9 height 10
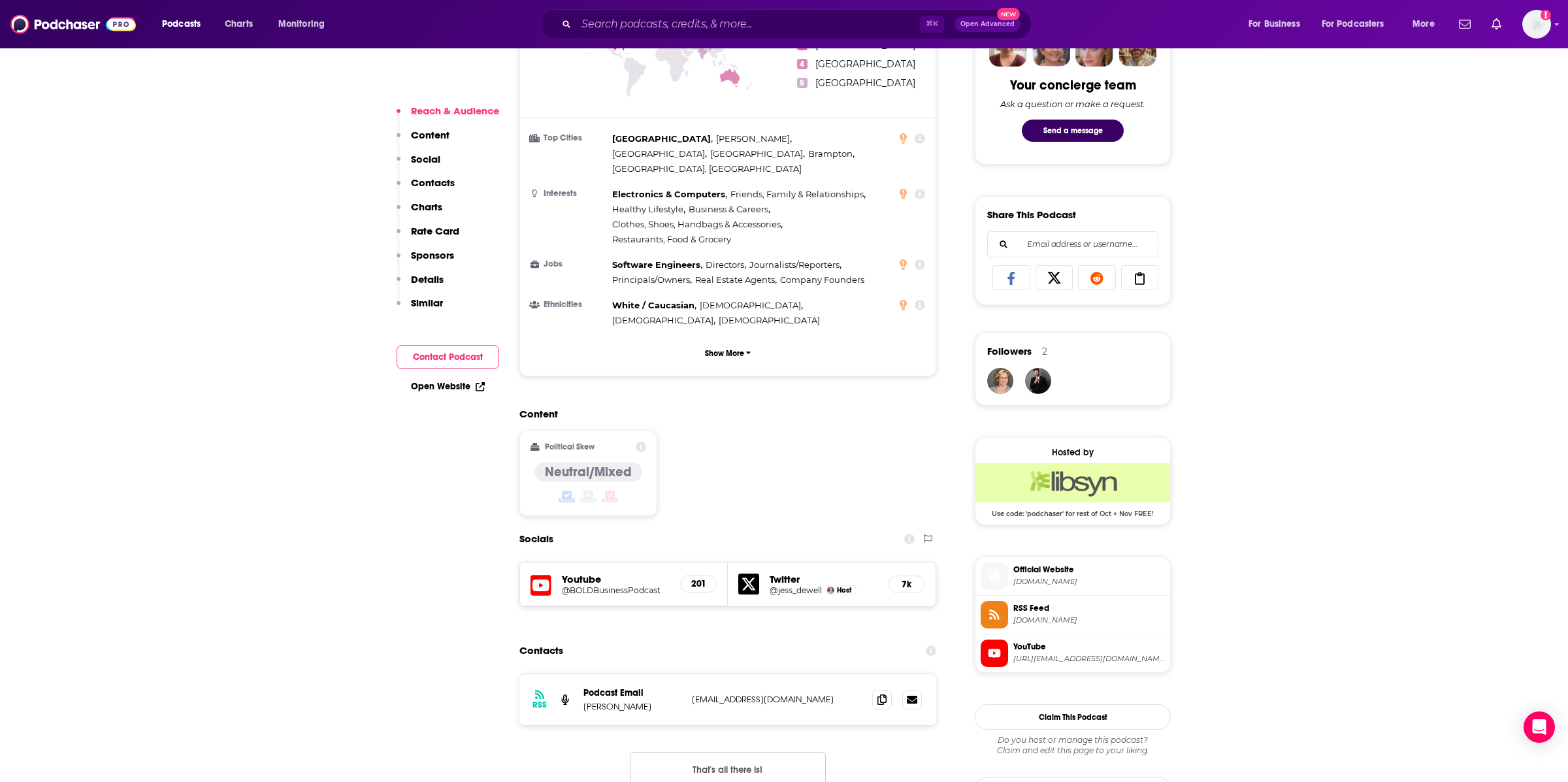
scroll to position [677, 0]
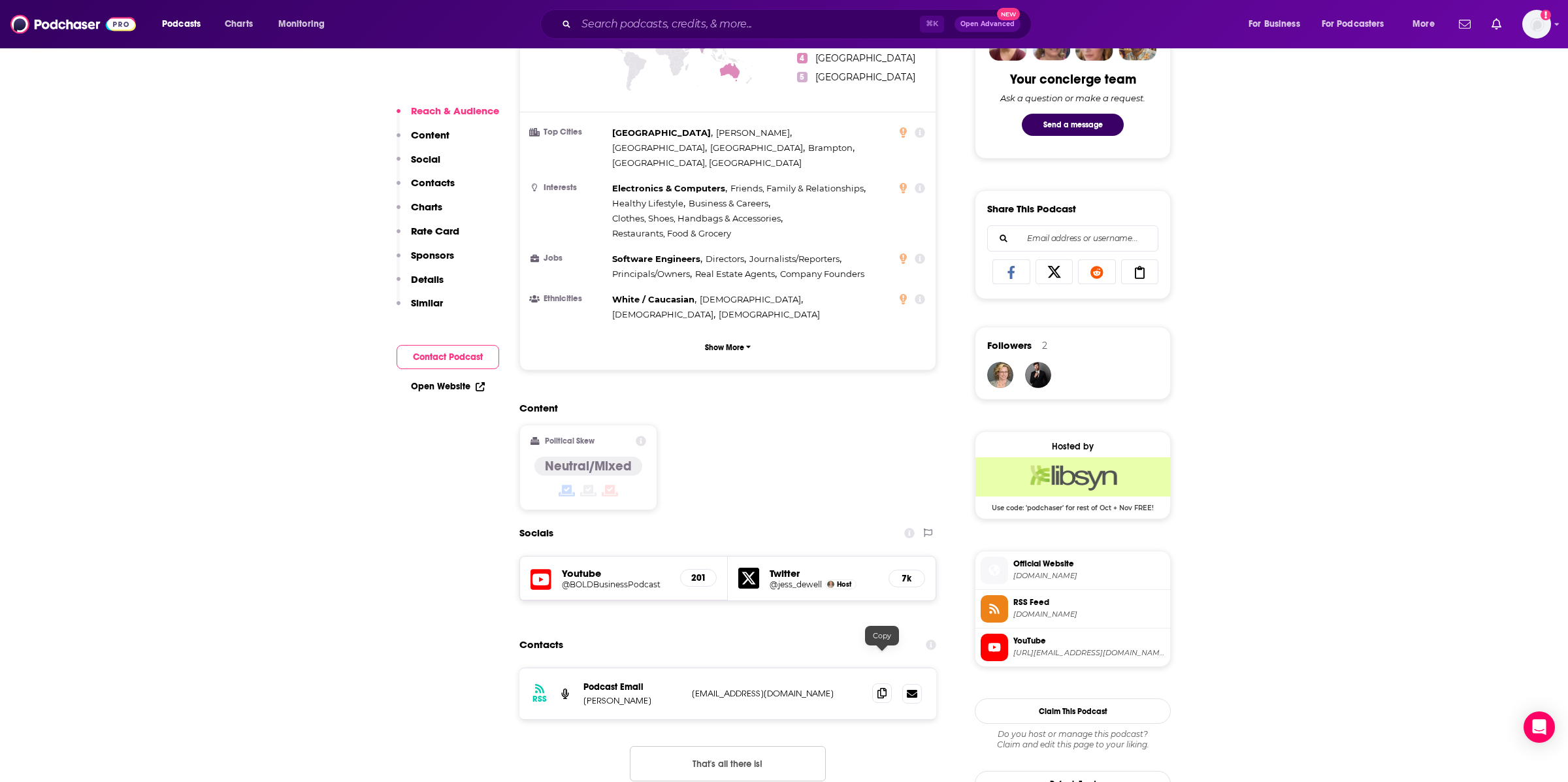
click at [882, 688] on icon at bounding box center [882, 692] width 9 height 10
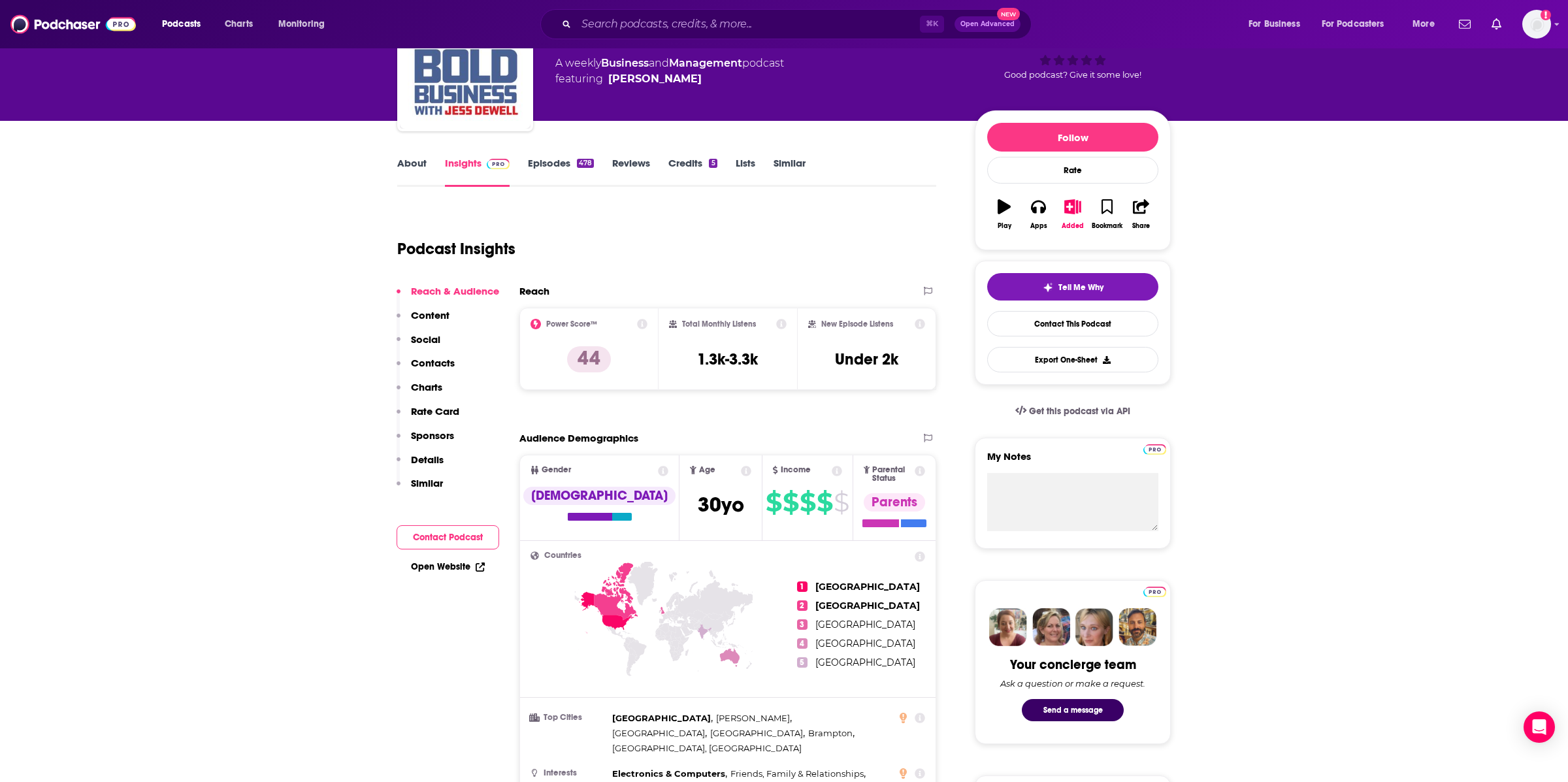
scroll to position [0, 0]
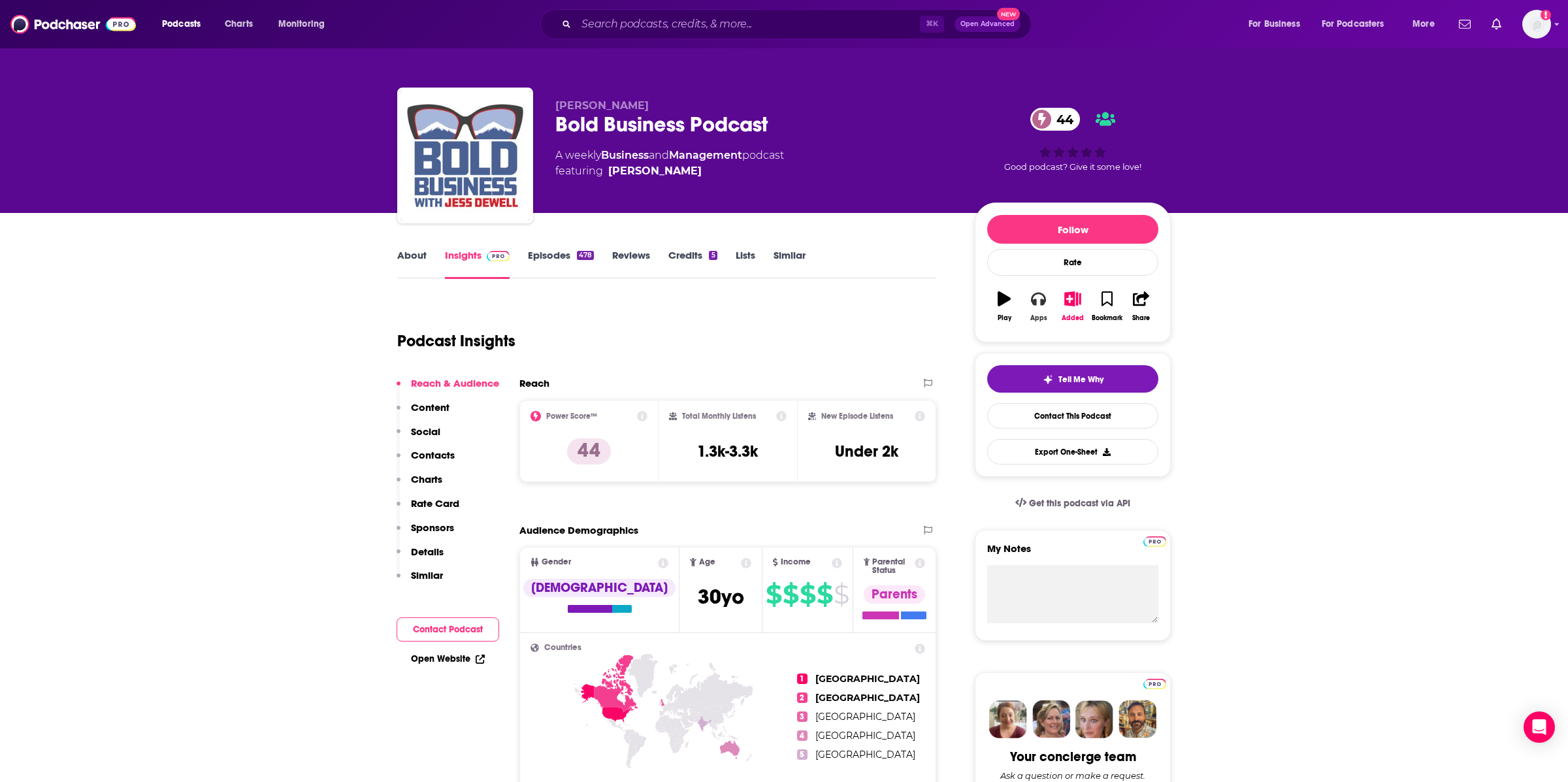
click at [1043, 305] on icon "button" at bounding box center [1038, 299] width 14 height 13
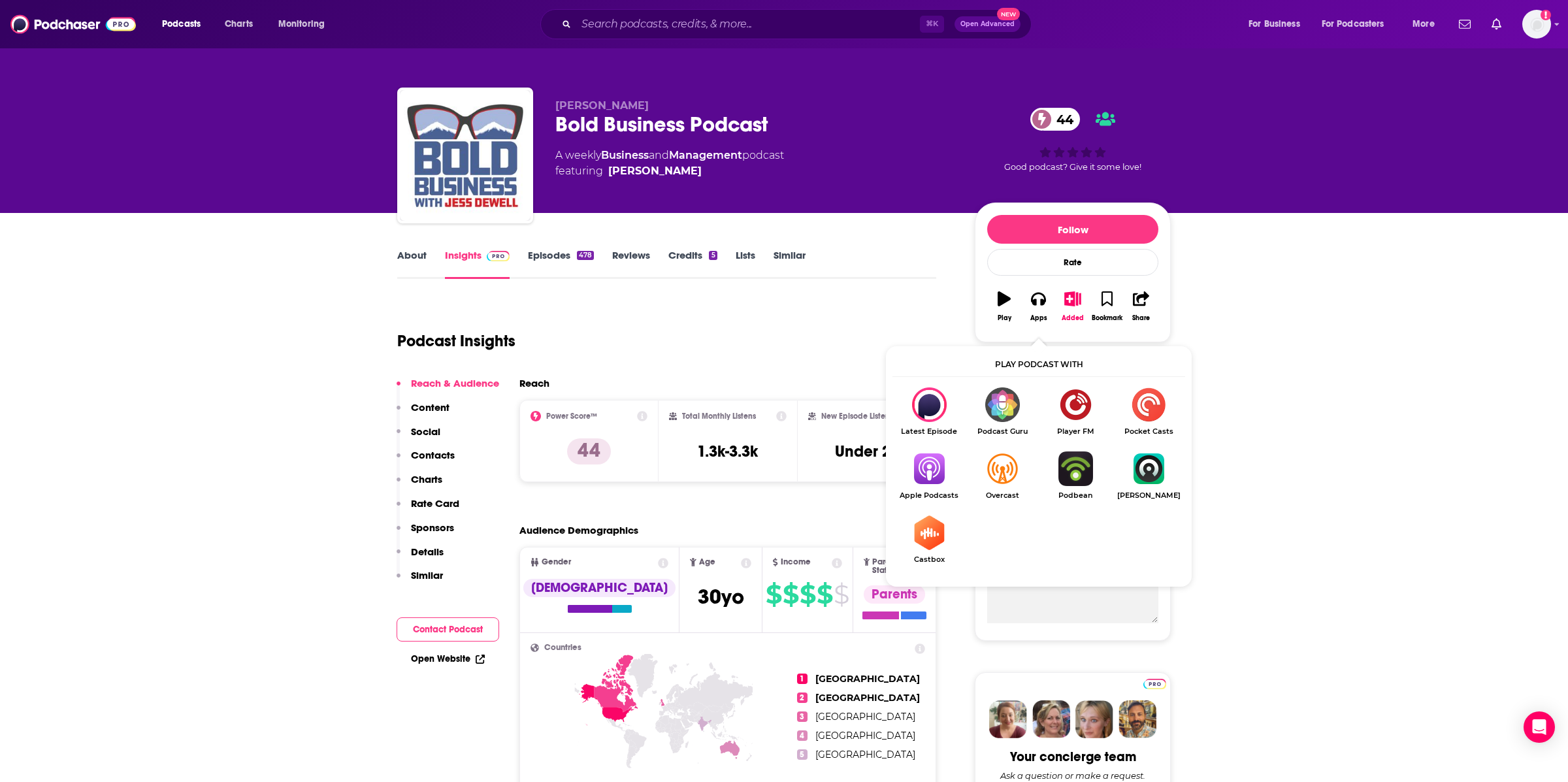
click at [921, 484] on img "Show Listen On dropdown" at bounding box center [929, 468] width 73 height 35
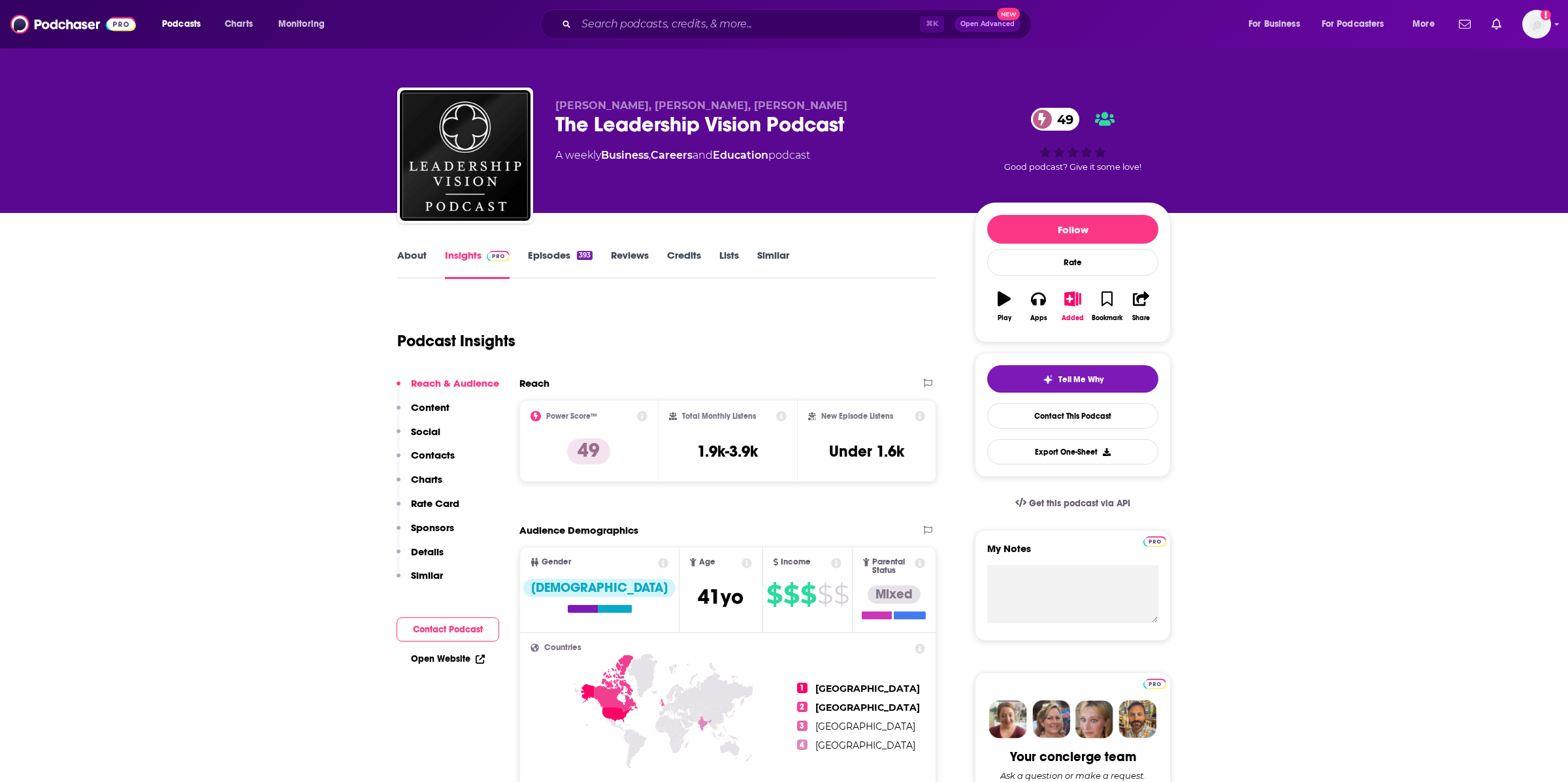
click at [416, 268] on link "About" at bounding box center [412, 264] width 29 height 30
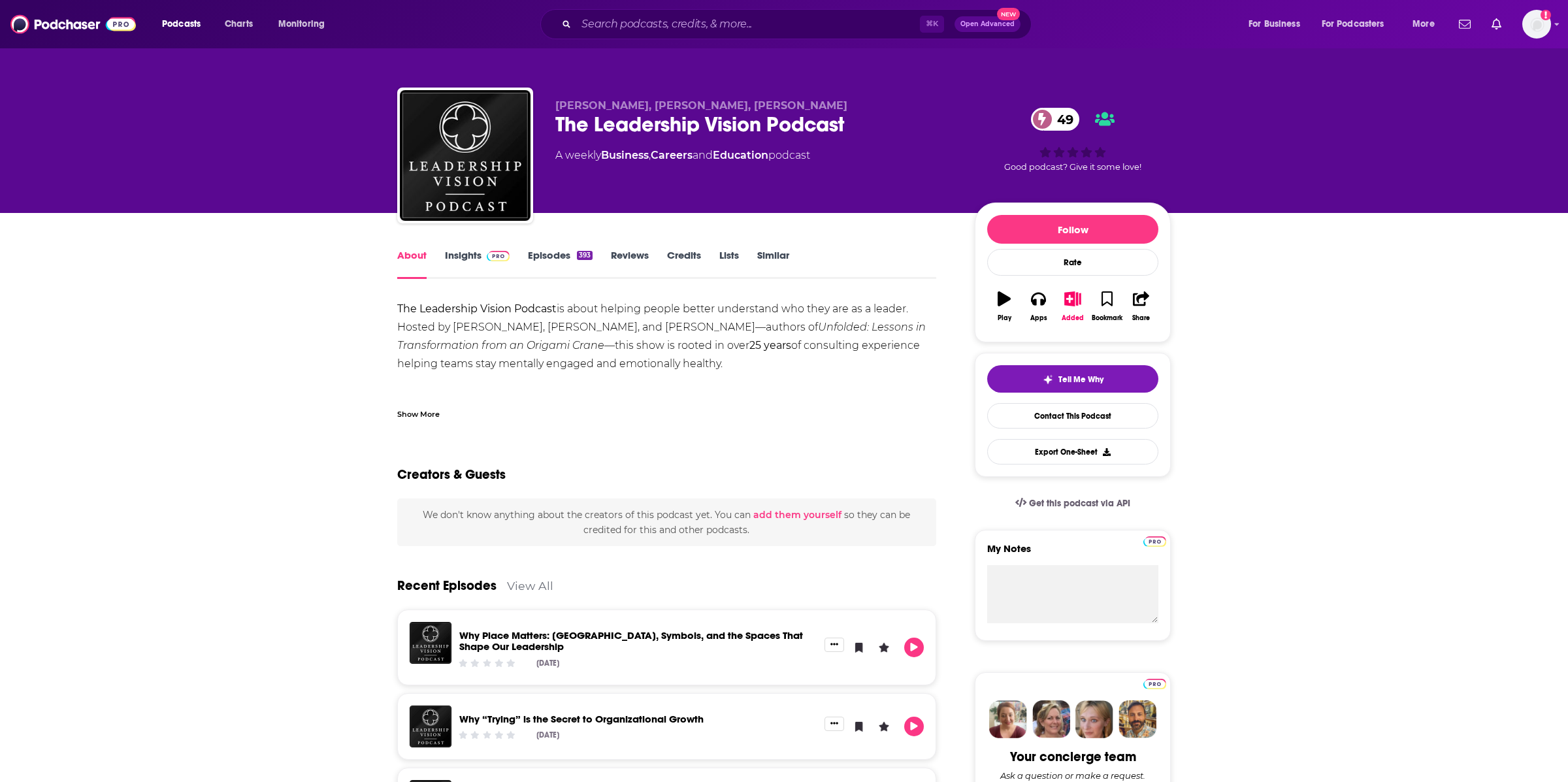
click at [448, 256] on link "Insights" at bounding box center [477, 264] width 64 height 30
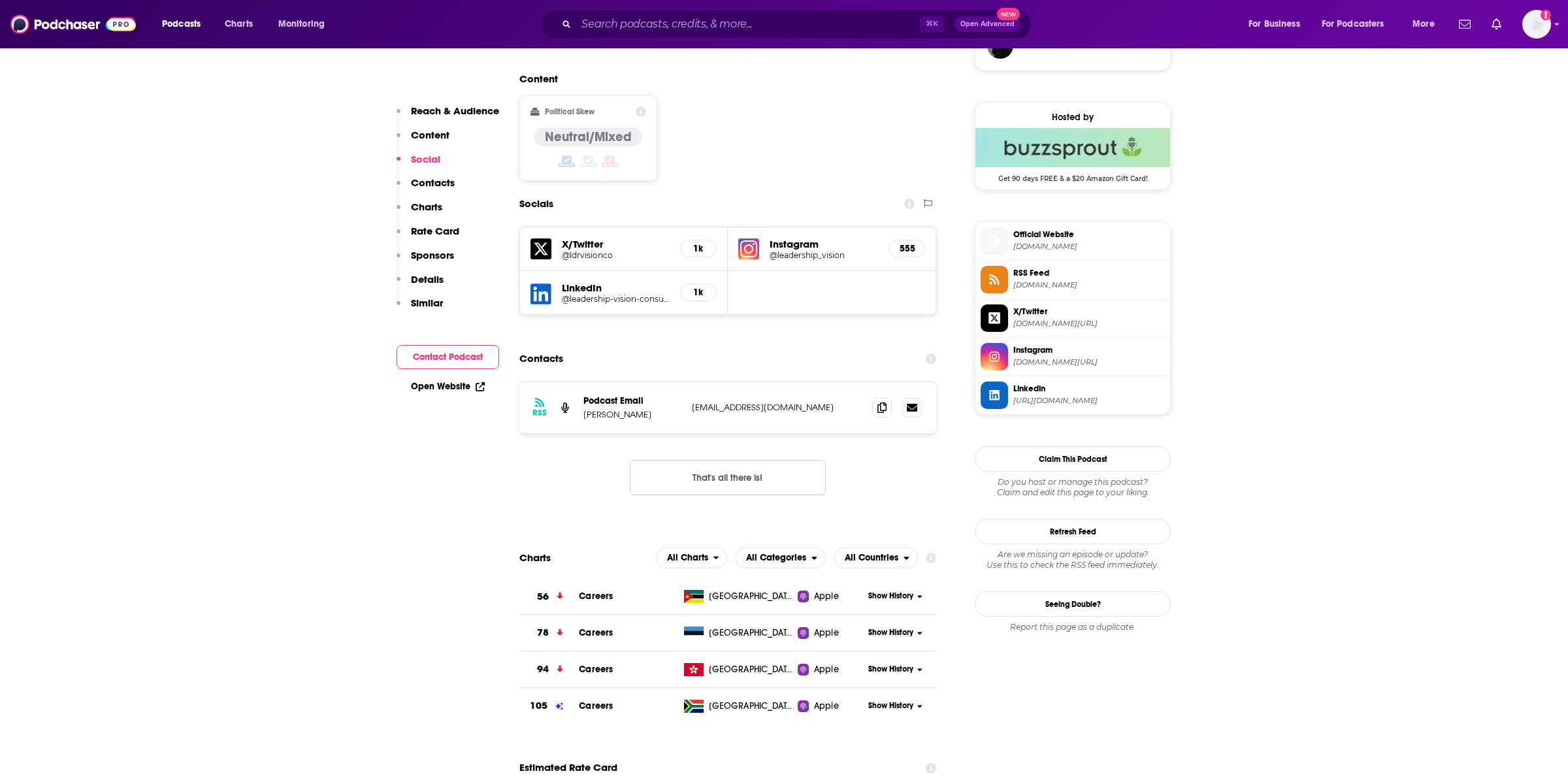
scroll to position [1127, 0]
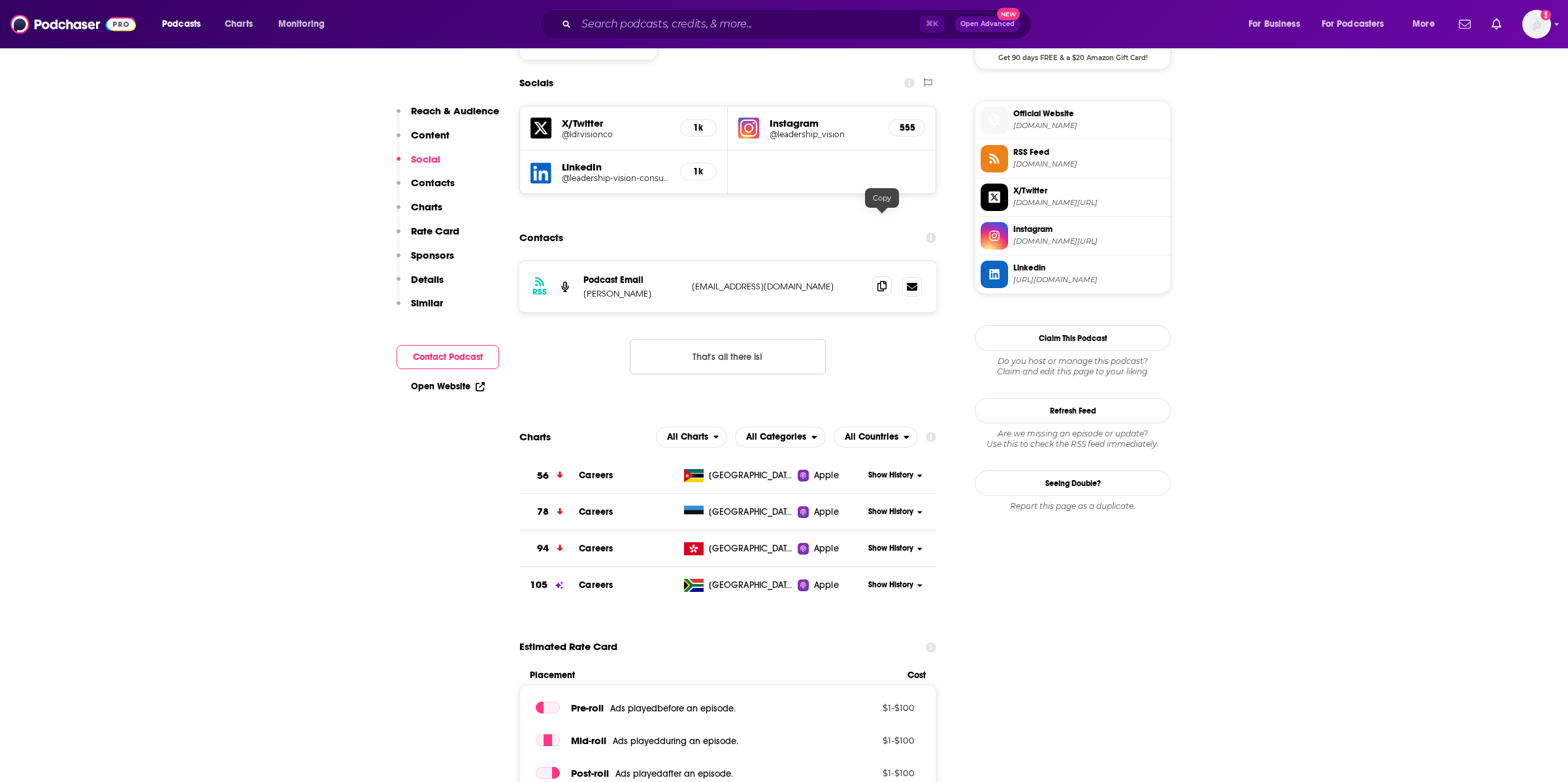
click at [880, 281] on icon at bounding box center [882, 286] width 9 height 10
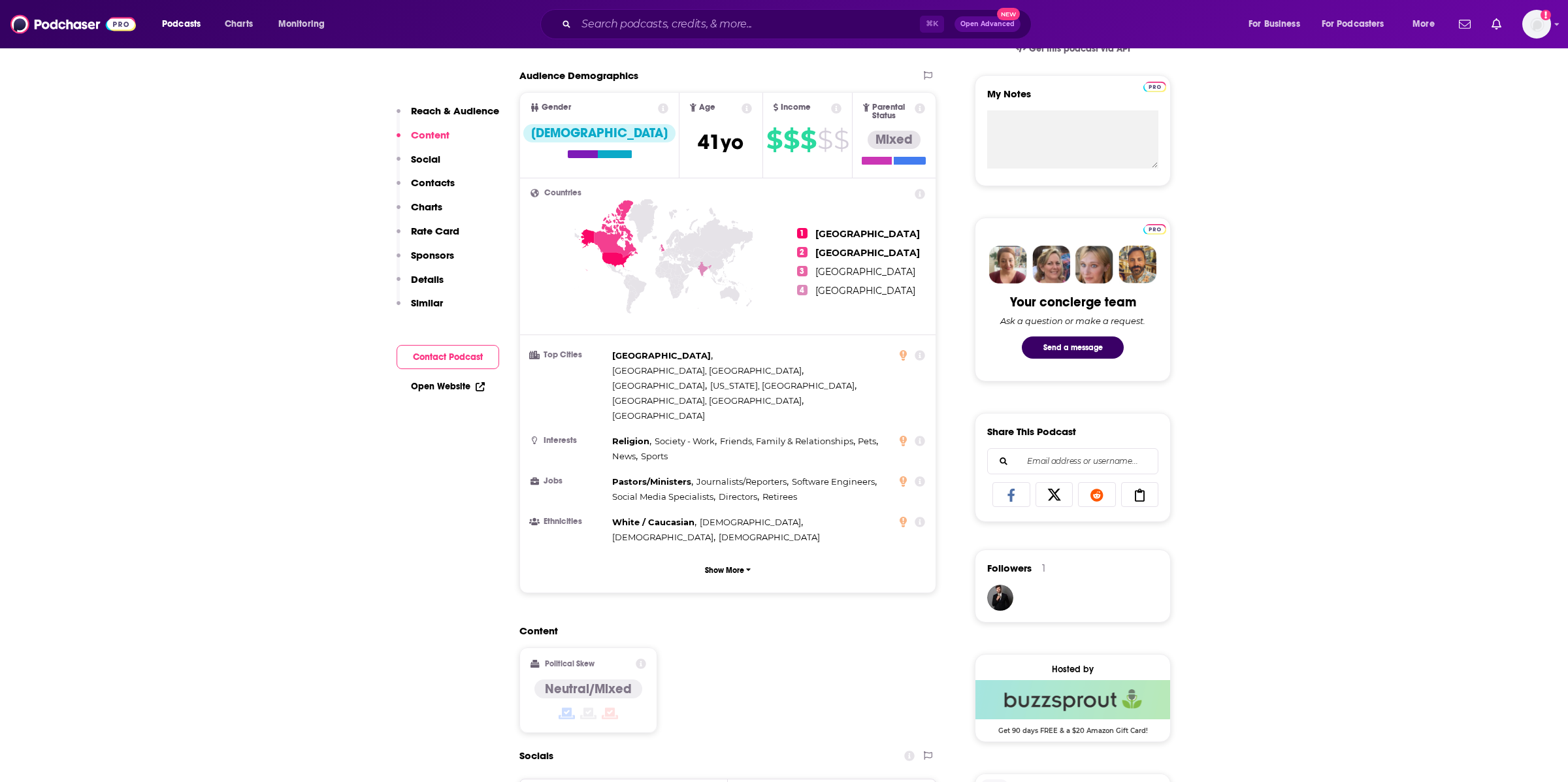
scroll to position [0, 0]
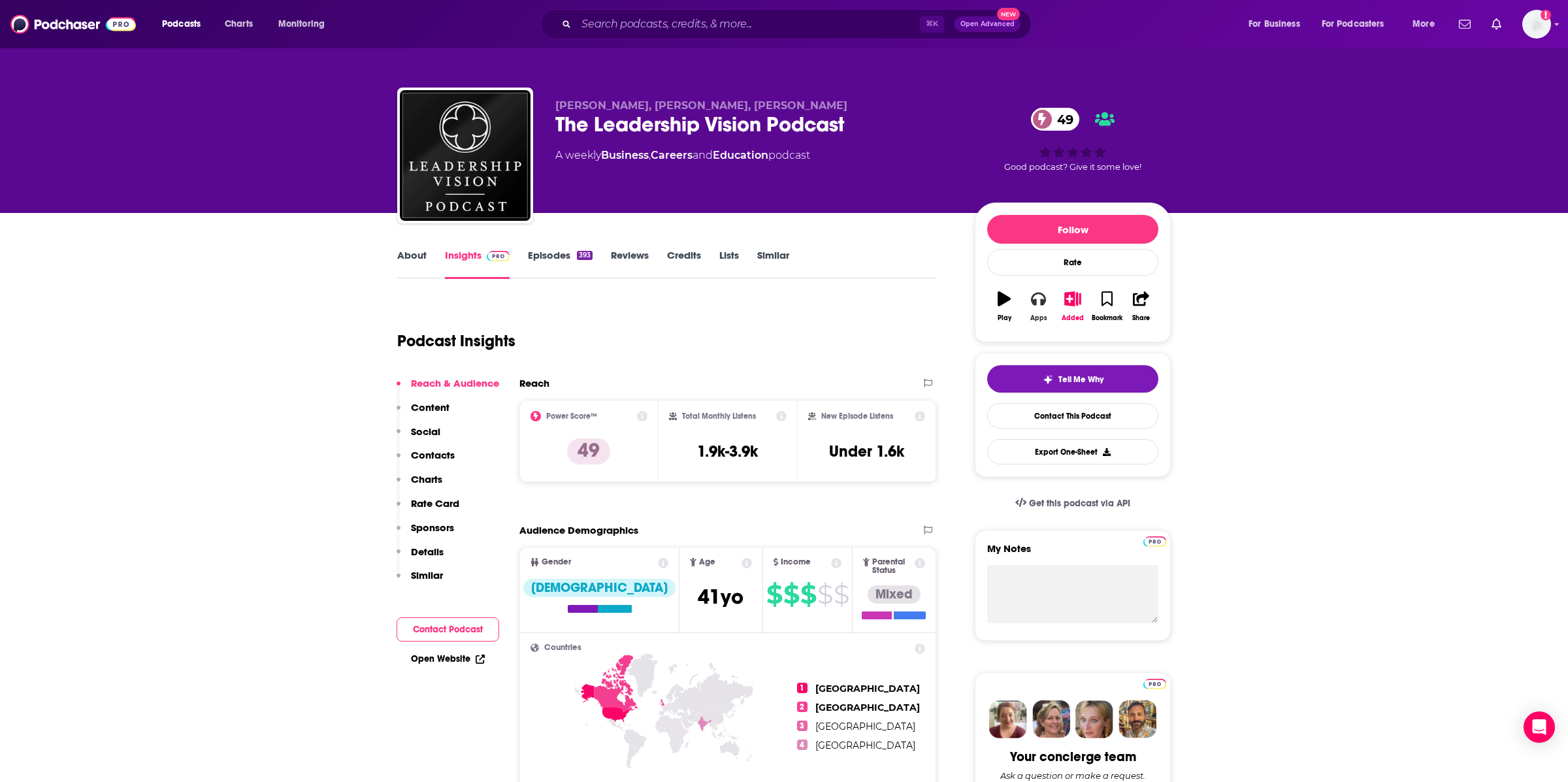
click at [1036, 304] on icon "button" at bounding box center [1038, 299] width 14 height 13
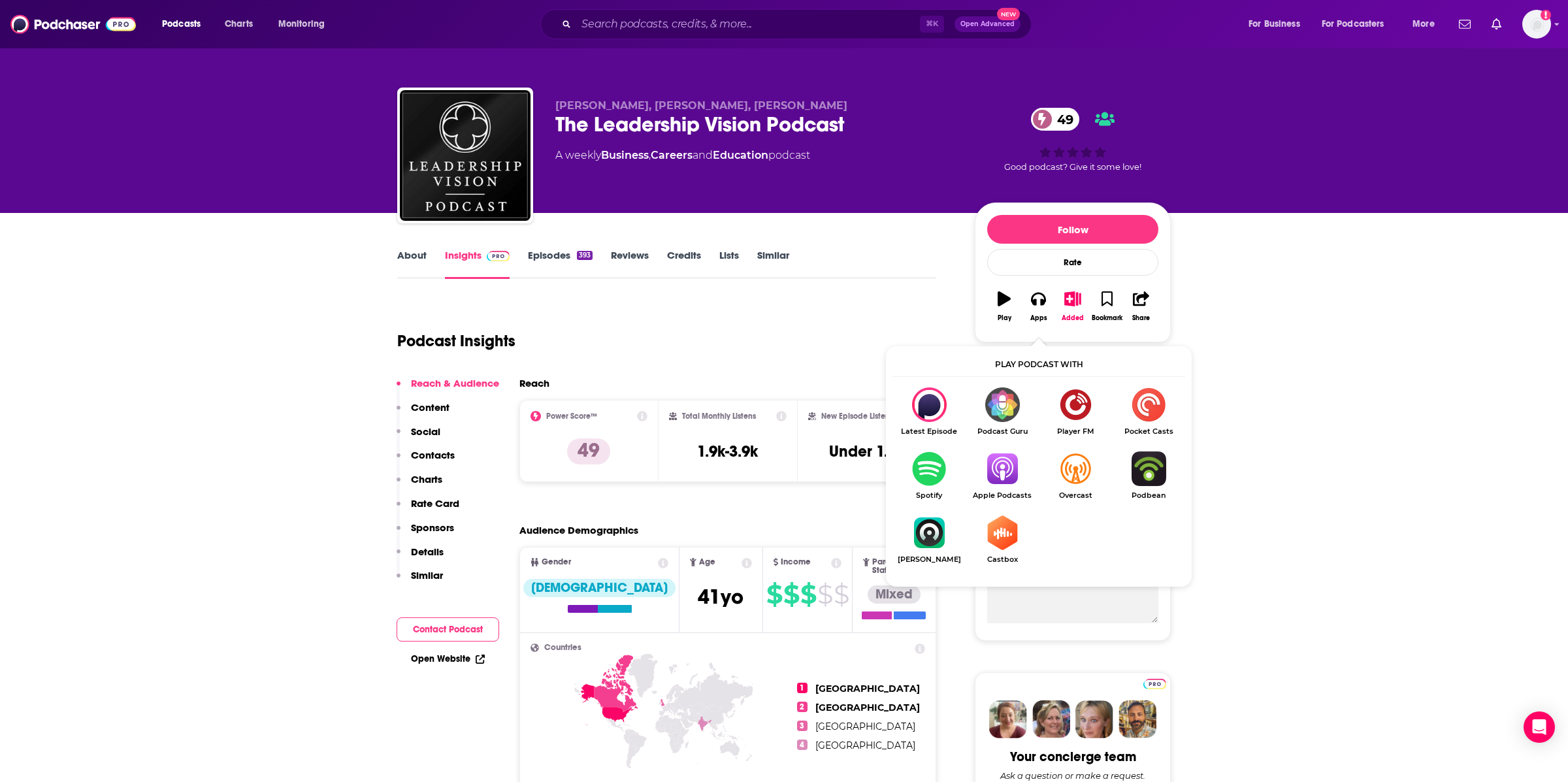
click at [997, 470] on img "Show Listen On dropdown" at bounding box center [1002, 468] width 73 height 35
